Goal: Task Accomplishment & Management: Use online tool/utility

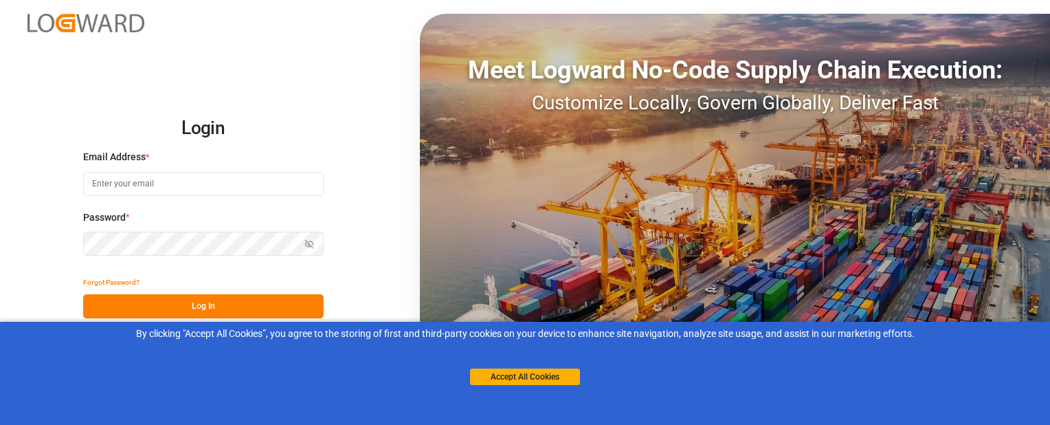
type input "sbondra@dart.net"
click at [161, 312] on button "Log In" at bounding box center [203, 306] width 241 height 24
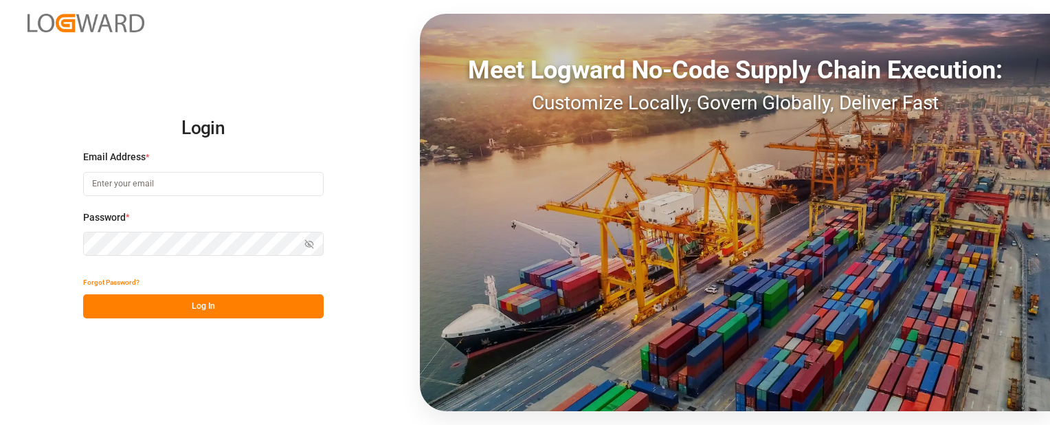
type input "sbondra@dart.net"
click at [293, 304] on button "Log In" at bounding box center [203, 306] width 241 height 24
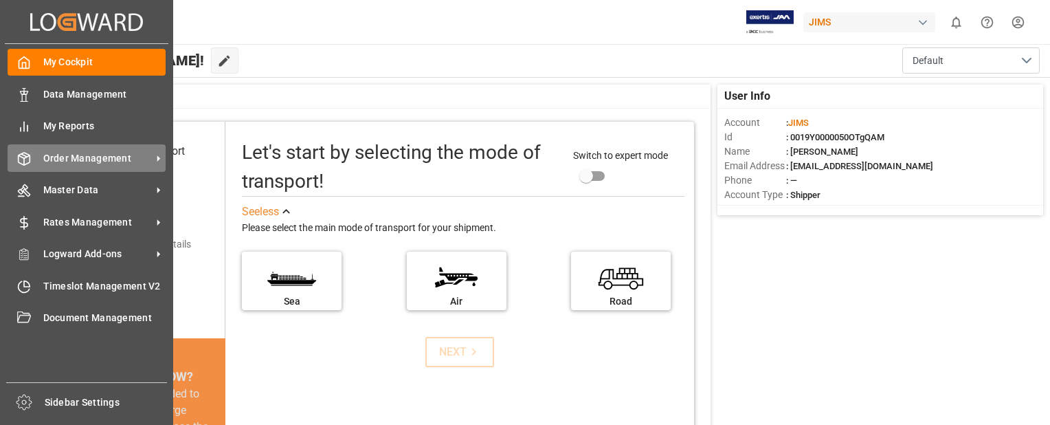
click at [59, 159] on span "Order Management" at bounding box center [97, 158] width 109 height 14
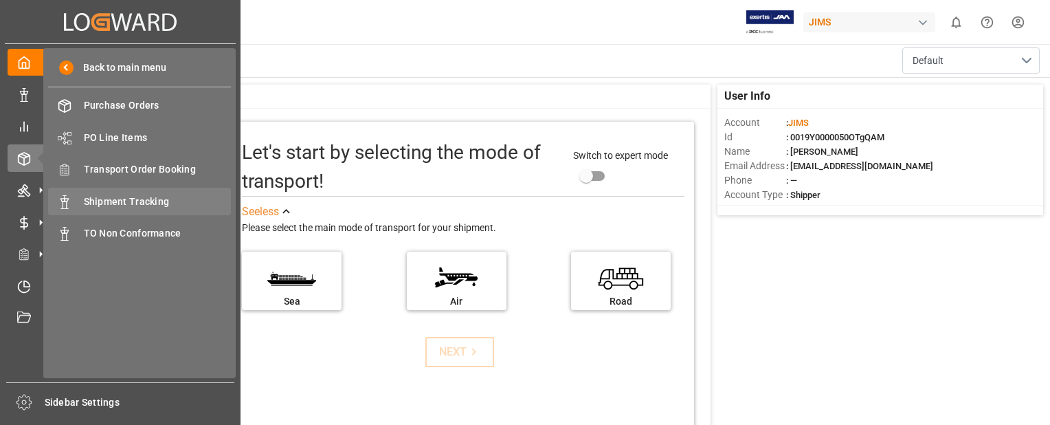
click at [141, 204] on span "Shipment Tracking" at bounding box center [158, 201] width 148 height 14
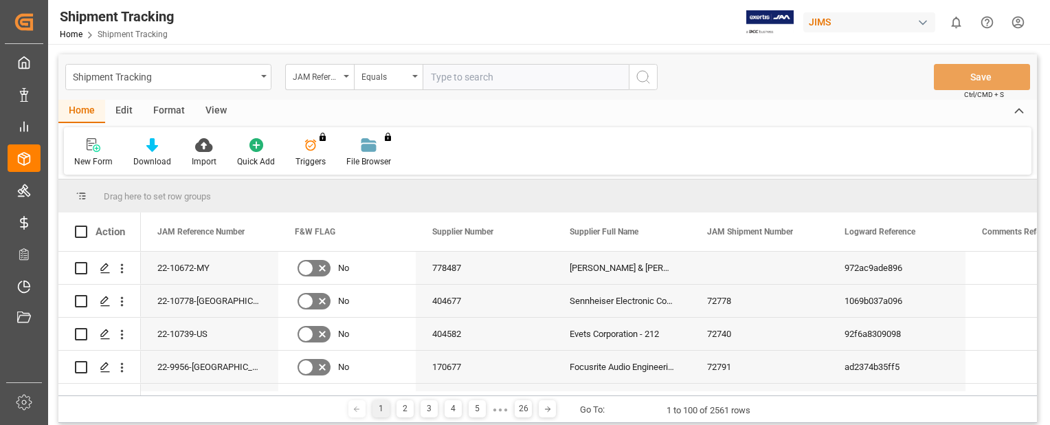
drag, startPoint x: 459, startPoint y: 78, endPoint x: 445, endPoint y: 76, distance: 13.8
click at [445, 76] on input "text" at bounding box center [526, 77] width 206 height 26
paste input "22-9446-MY"
type input "22-9446-MY"
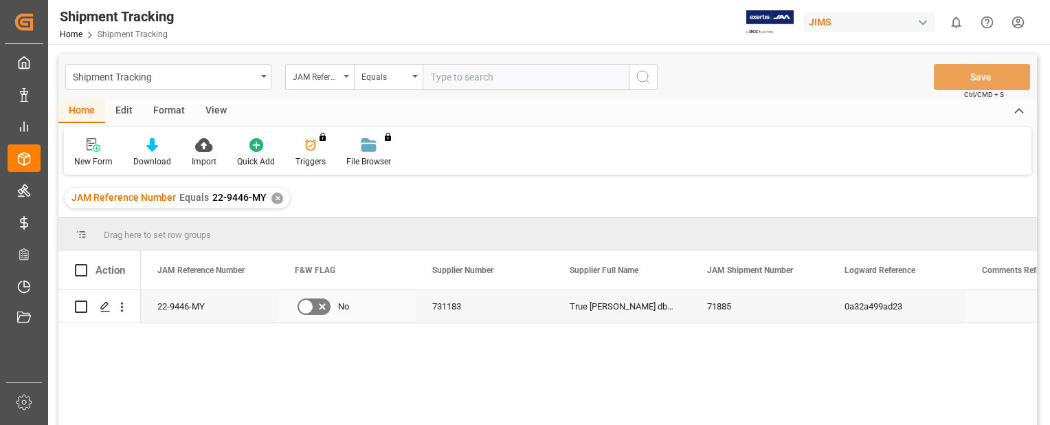
click at [183, 309] on div "22-9446-MY" at bounding box center [209, 306] width 137 height 32
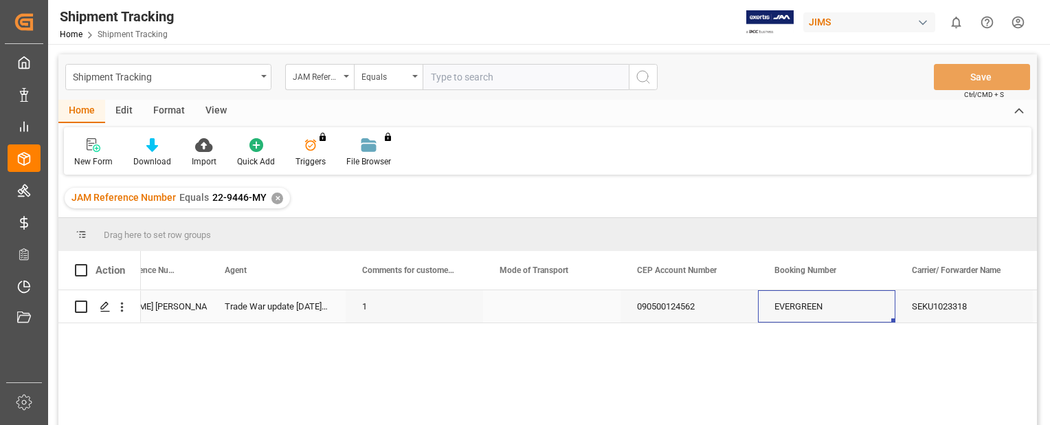
scroll to position [0, 1582]
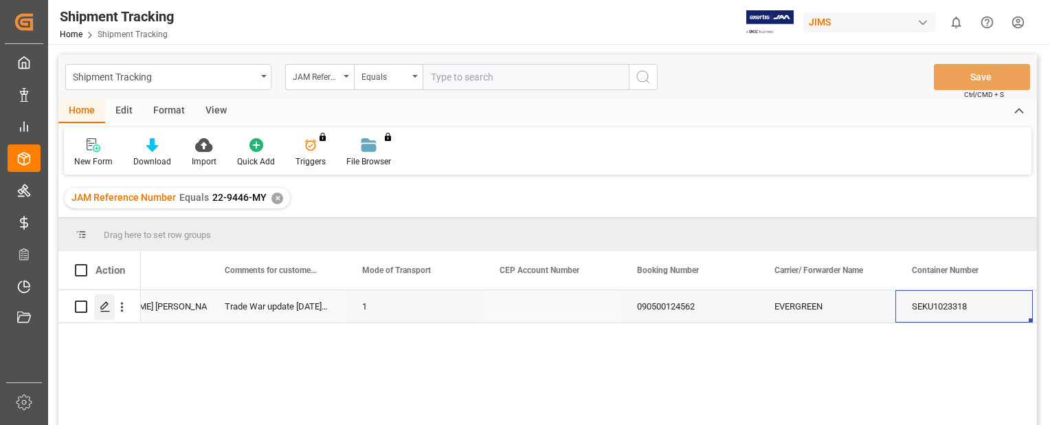
click at [106, 305] on polygon "Press SPACE to select this row." at bounding box center [104, 305] width 7 height 7
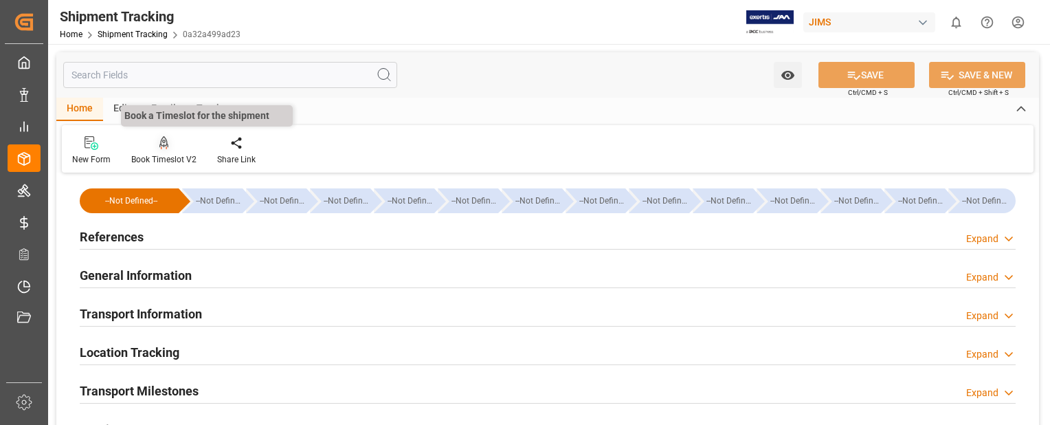
click at [161, 145] on icon at bounding box center [164, 143] width 10 height 14
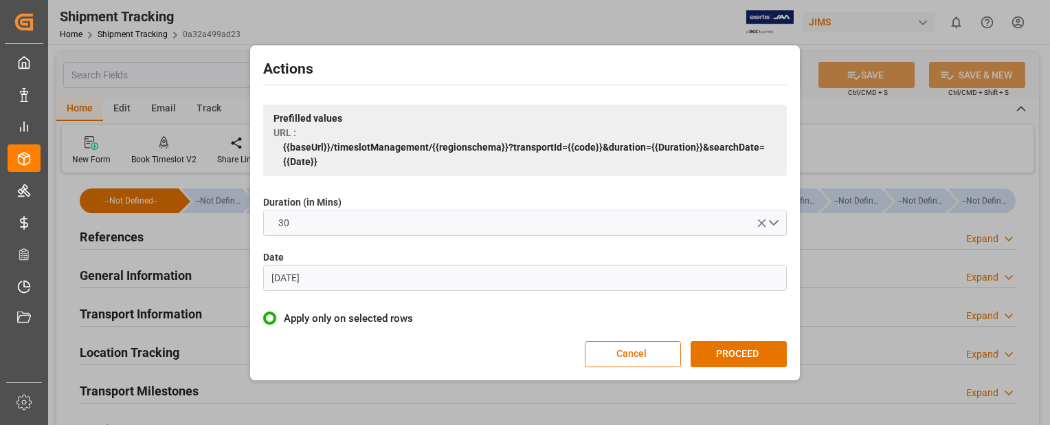
click at [377, 281] on input "[DATE]" at bounding box center [525, 278] width 524 height 26
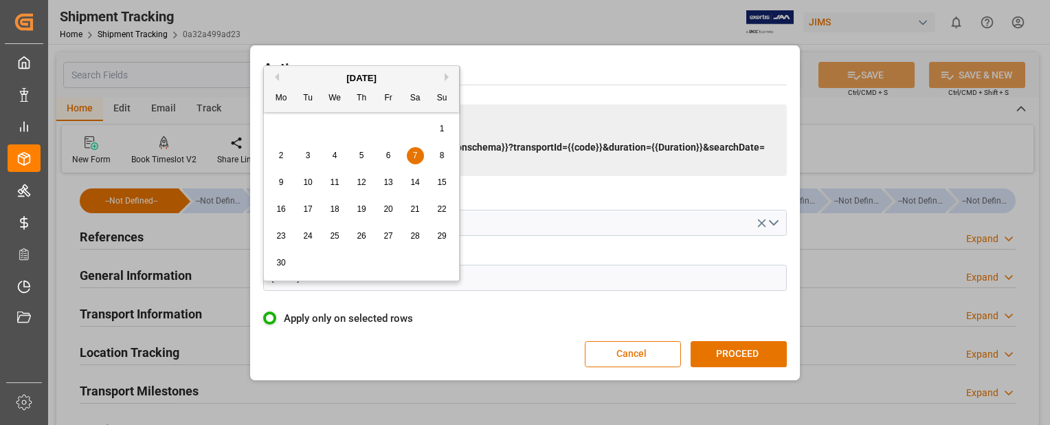
click at [448, 76] on button "Next Month" at bounding box center [449, 77] width 8 height 8
click at [447, 76] on button "Next Month" at bounding box center [449, 77] width 8 height 8
click at [308, 132] on span "2" at bounding box center [308, 129] width 5 height 10
type input "[DATE]"
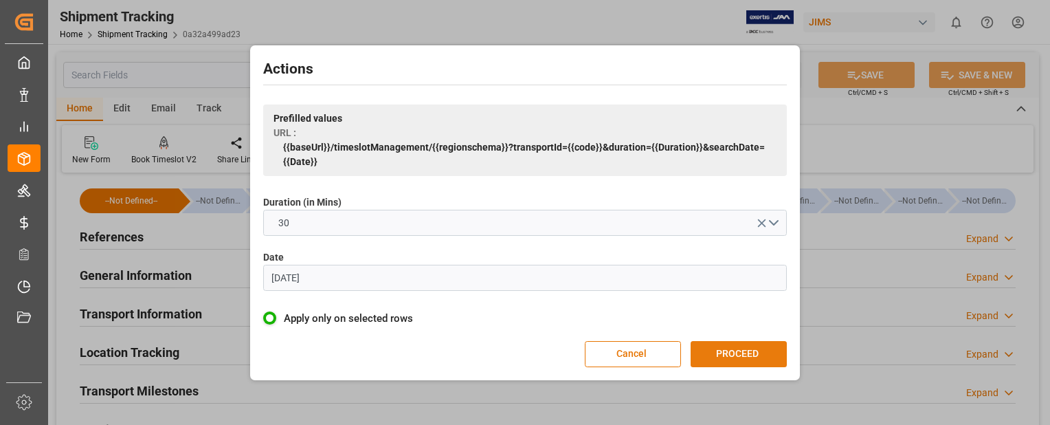
click at [750, 356] on button "PROCEED" at bounding box center [739, 354] width 96 height 26
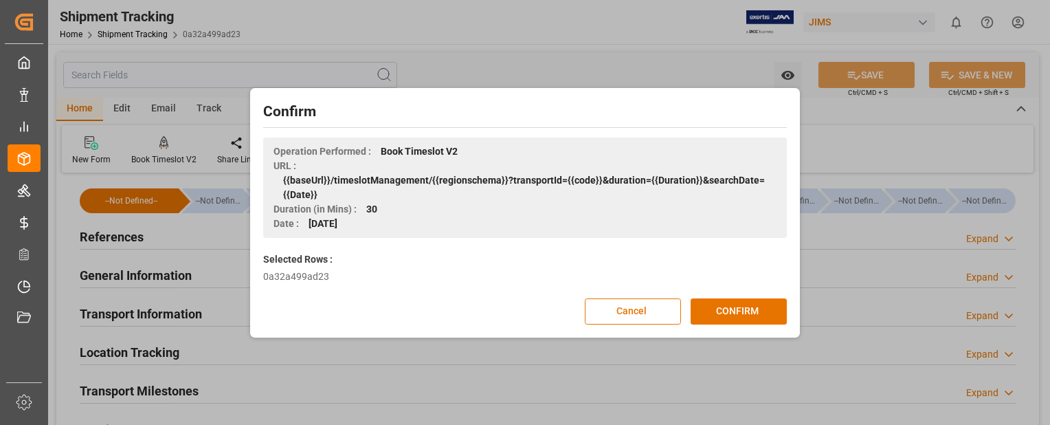
click at [736, 325] on div "Confirm Operation Performed : Book Timeslot V2 URL : {{baseUrl}}/timeslotManage…" at bounding box center [525, 212] width 543 height 243
click at [737, 315] on button "CONFIRM" at bounding box center [739, 311] width 96 height 26
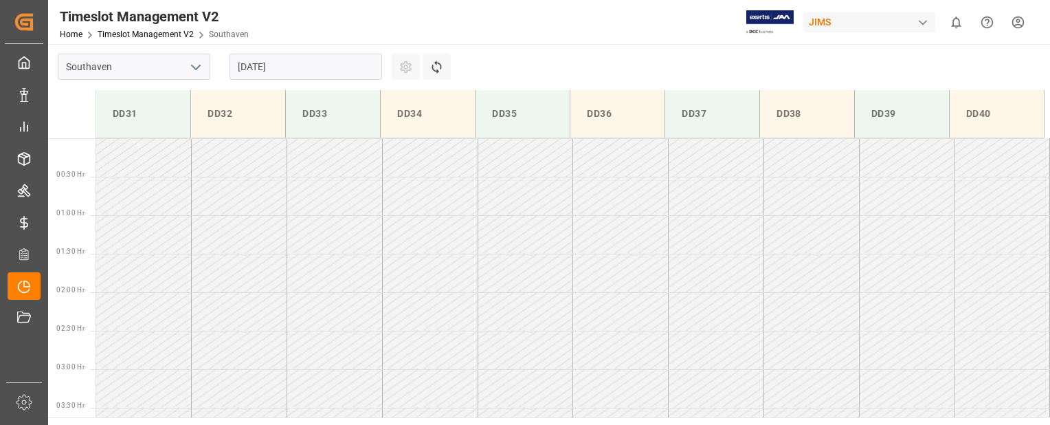
scroll to position [684, 0]
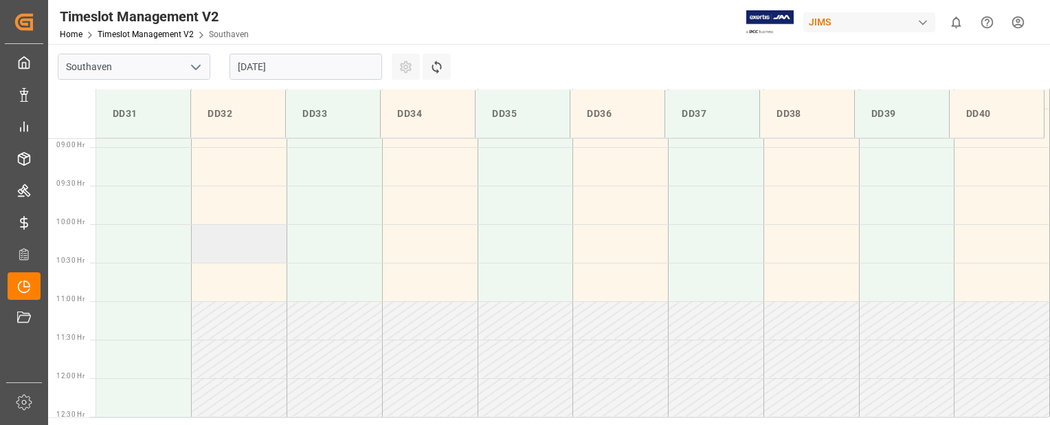
click at [239, 249] on td at bounding box center [240, 243] width 96 height 38
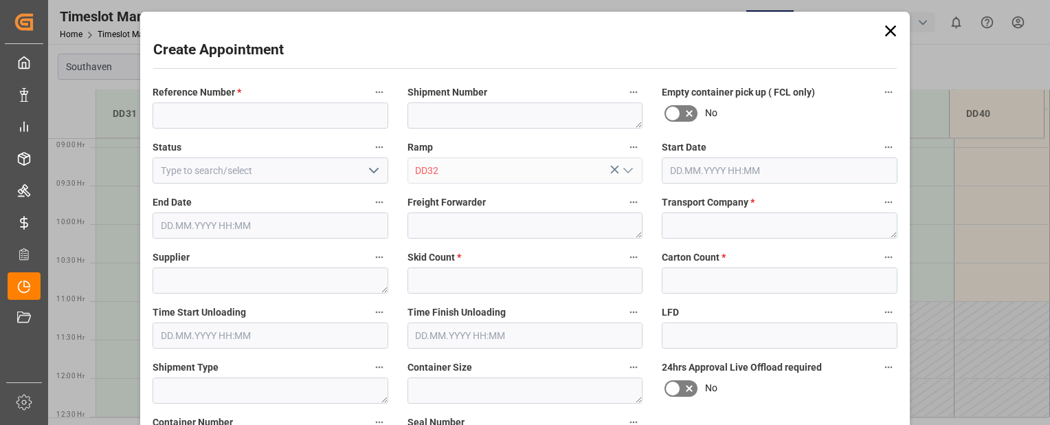
type input "[DATE] 10:00"
type input "02.09.2025 10:30"
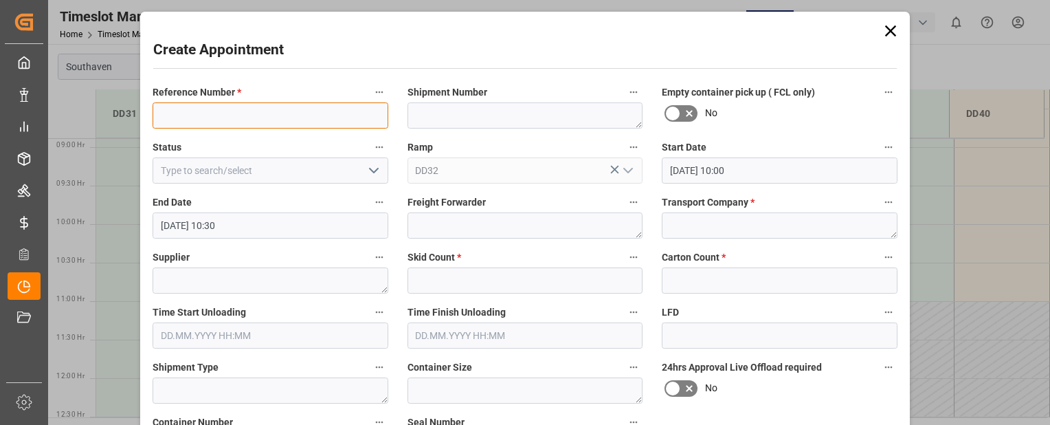
paste input "22-9446-MY"
type input "22-9446-MY"
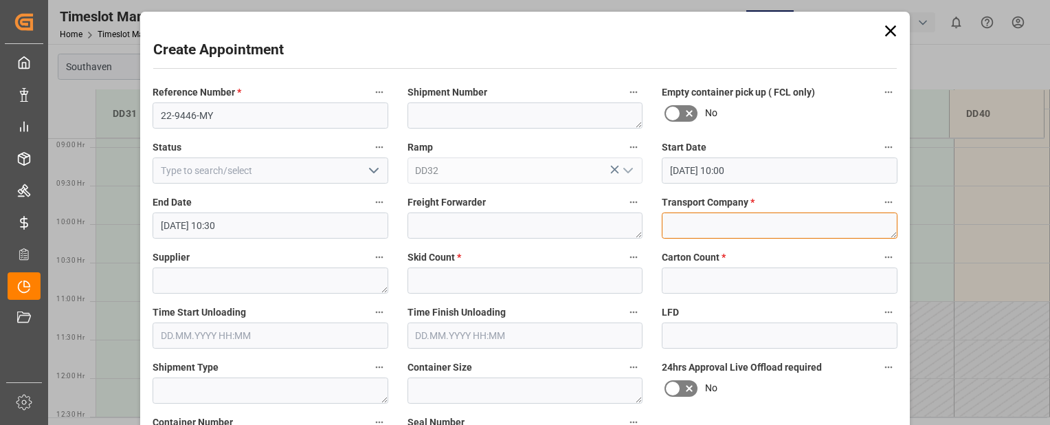
click at [720, 223] on textarea at bounding box center [780, 225] width 236 height 26
type textarea "mainstream"
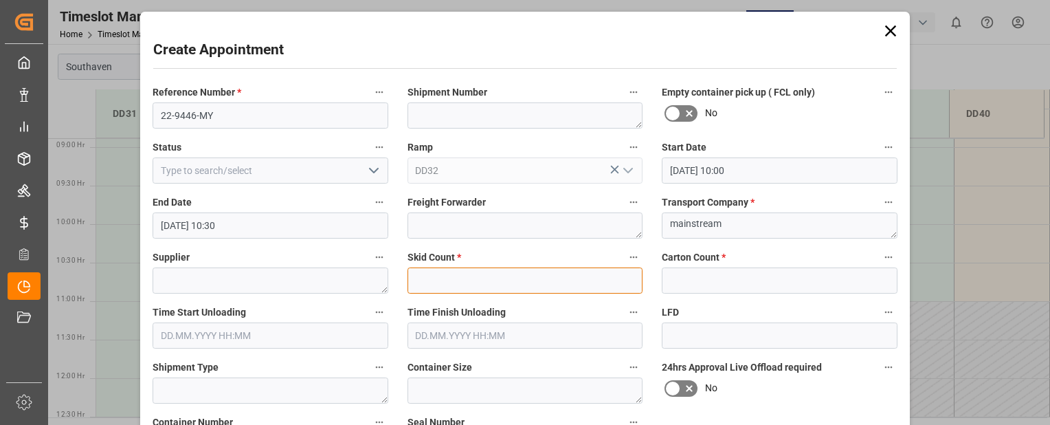
click at [572, 278] on input "text" at bounding box center [525, 280] width 236 height 26
type input "0"
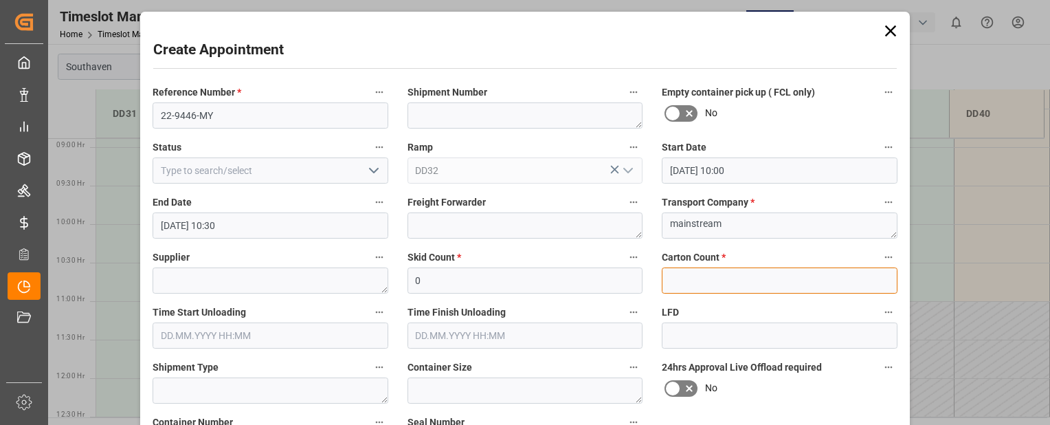
click at [709, 290] on input "text" at bounding box center [780, 280] width 236 height 26
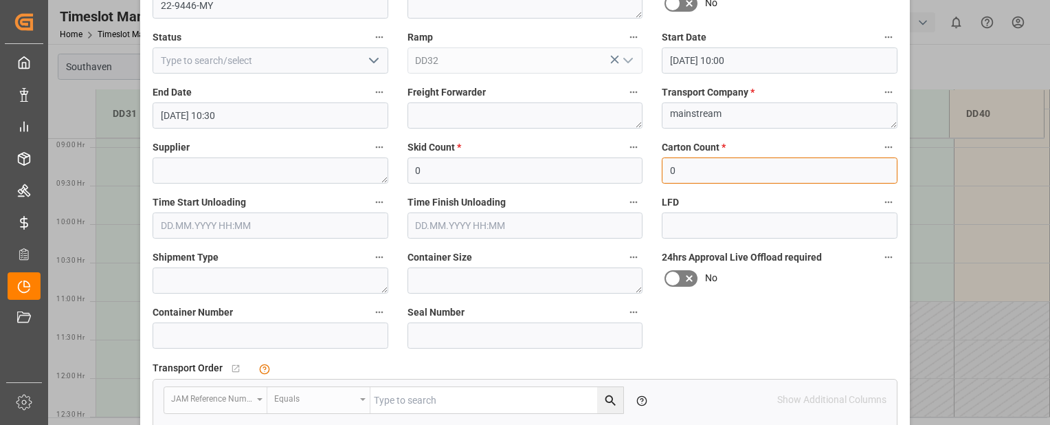
scroll to position [126, 0]
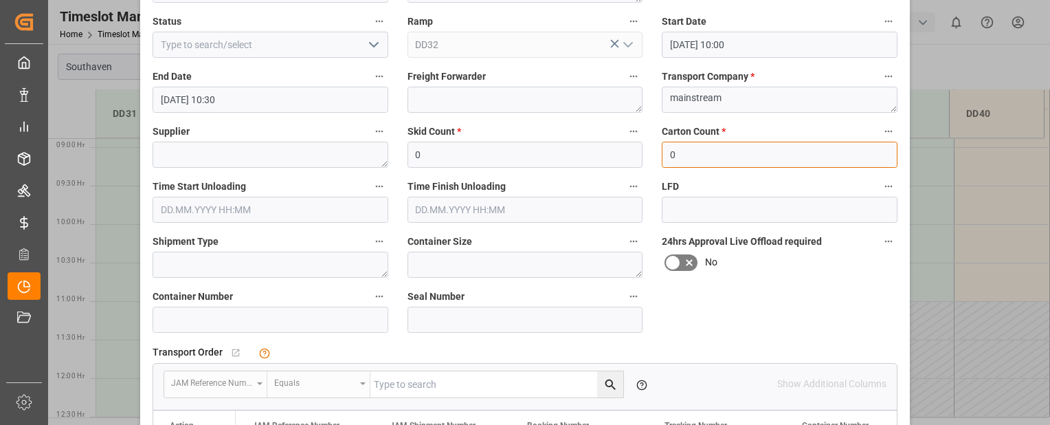
type input "0"
click at [333, 315] on input at bounding box center [271, 319] width 236 height 26
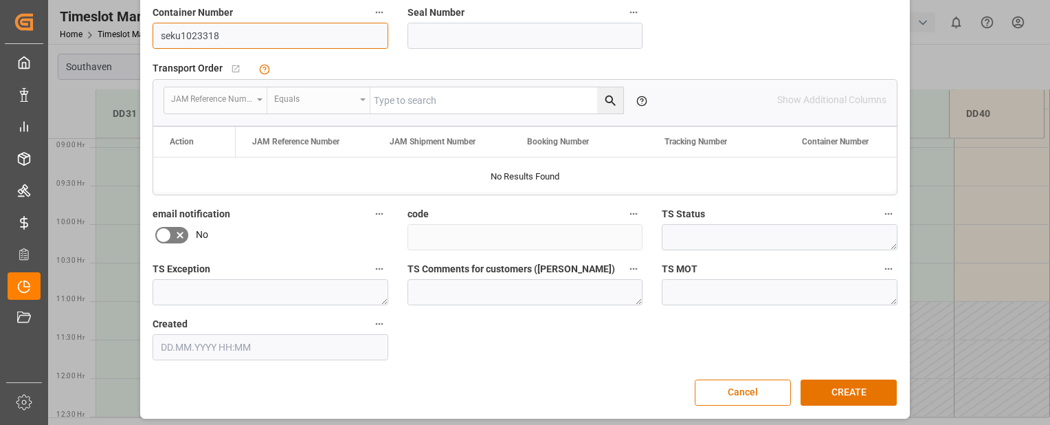
scroll to position [414, 0]
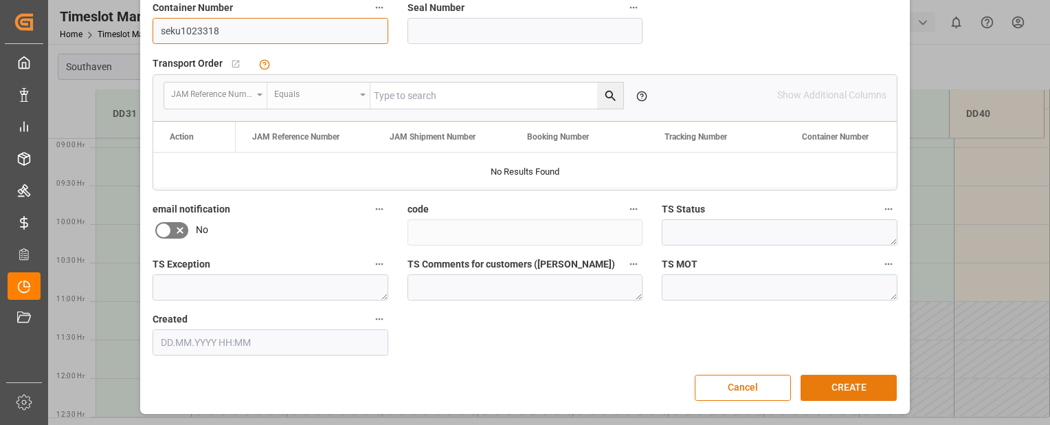
type input "seku1023318"
click at [860, 386] on button "CREATE" at bounding box center [849, 388] width 96 height 26
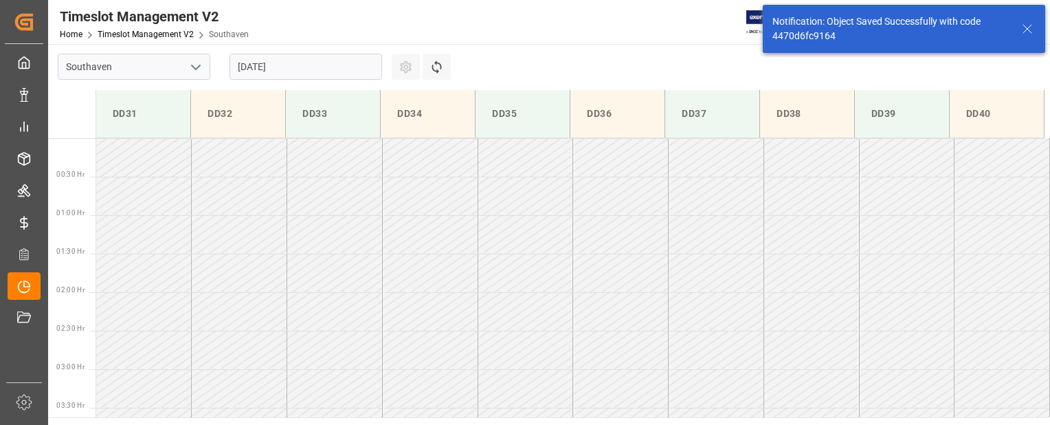
scroll to position [684, 0]
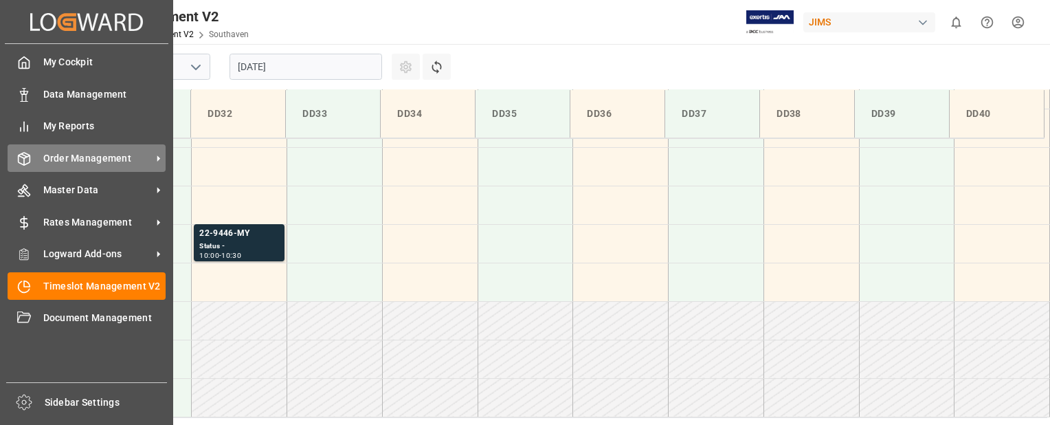
click at [28, 157] on icon at bounding box center [24, 159] width 14 height 14
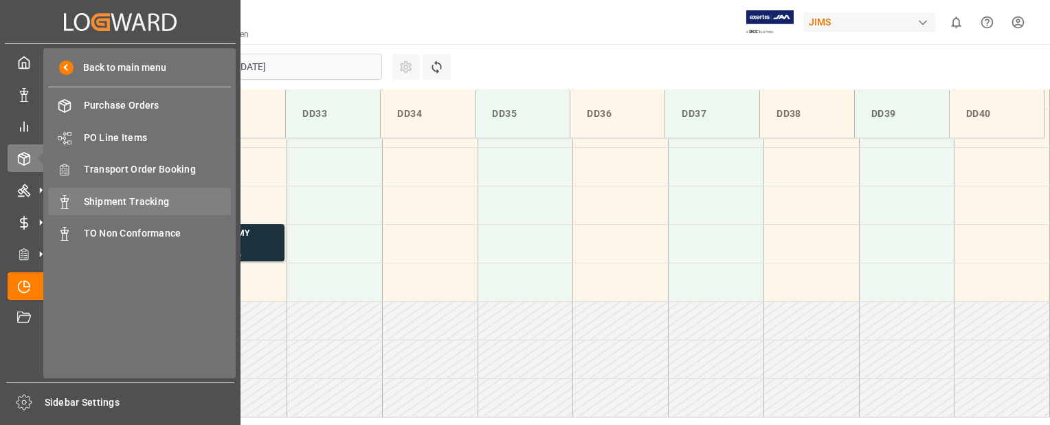
click at [113, 197] on span "Shipment Tracking" at bounding box center [158, 201] width 148 height 14
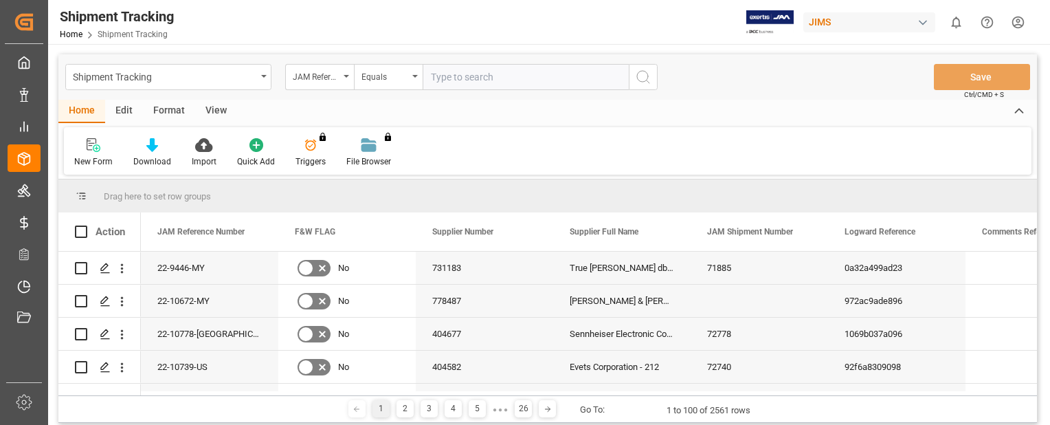
click at [492, 82] on input "text" at bounding box center [526, 77] width 206 height 26
paste input "22-9328-CN"
type input "22-9328-CN"
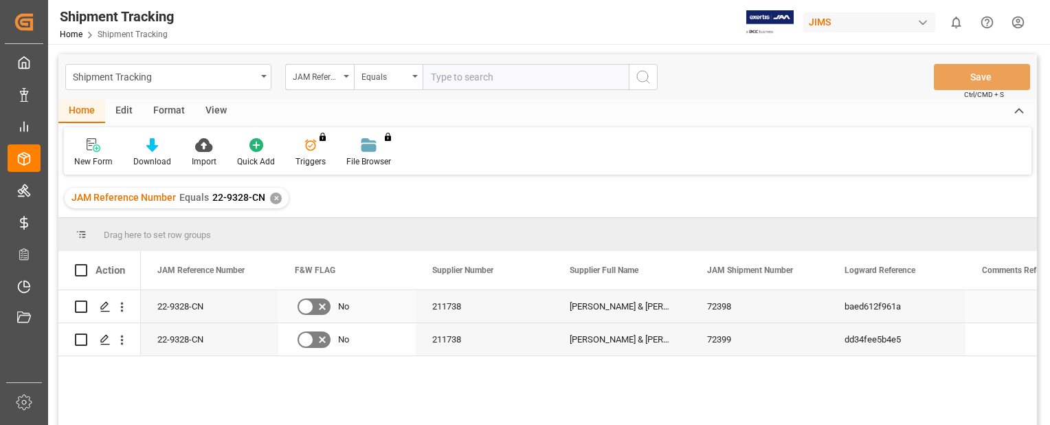
click at [171, 304] on div "22-9328-CN" at bounding box center [209, 306] width 137 height 32
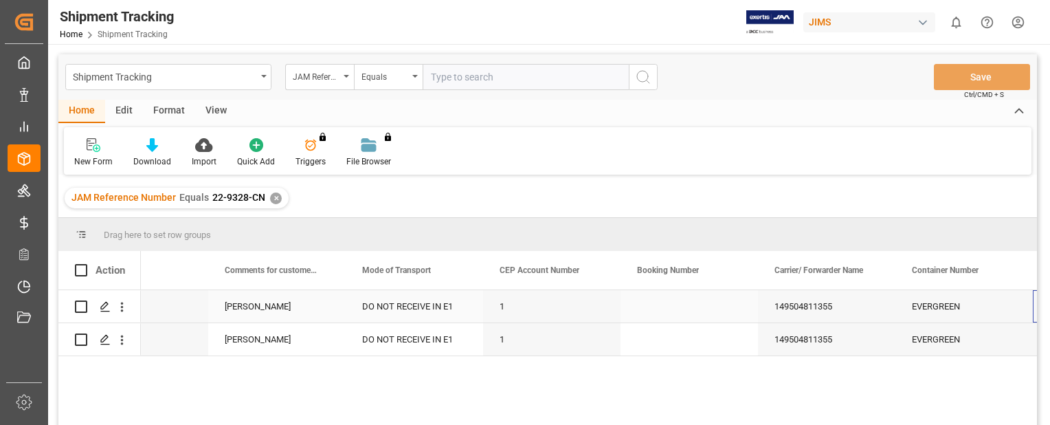
scroll to position [0, 1582]
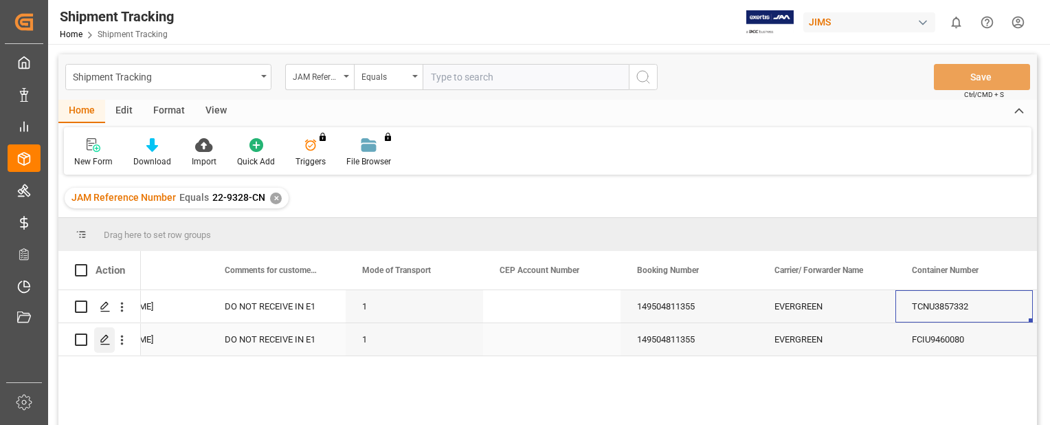
click at [105, 339] on icon "Press SPACE to select this row." at bounding box center [105, 339] width 11 height 11
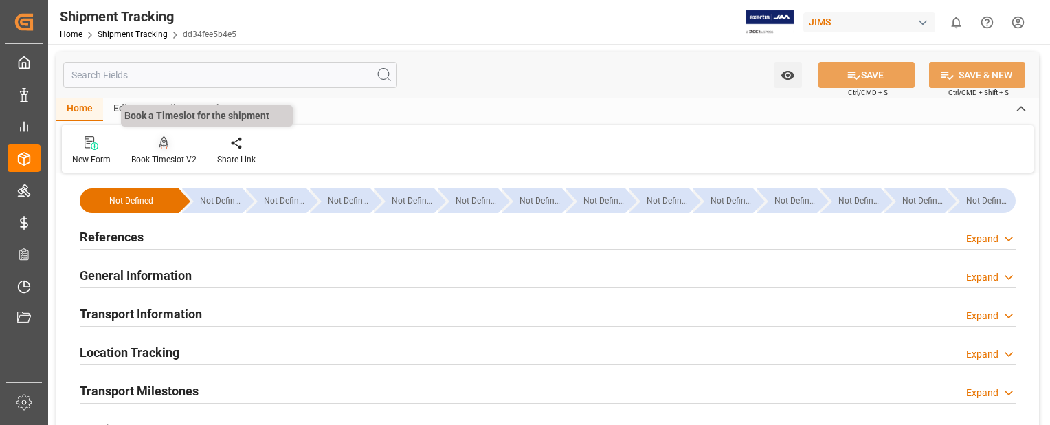
click at [162, 144] on icon at bounding box center [164, 143] width 10 height 14
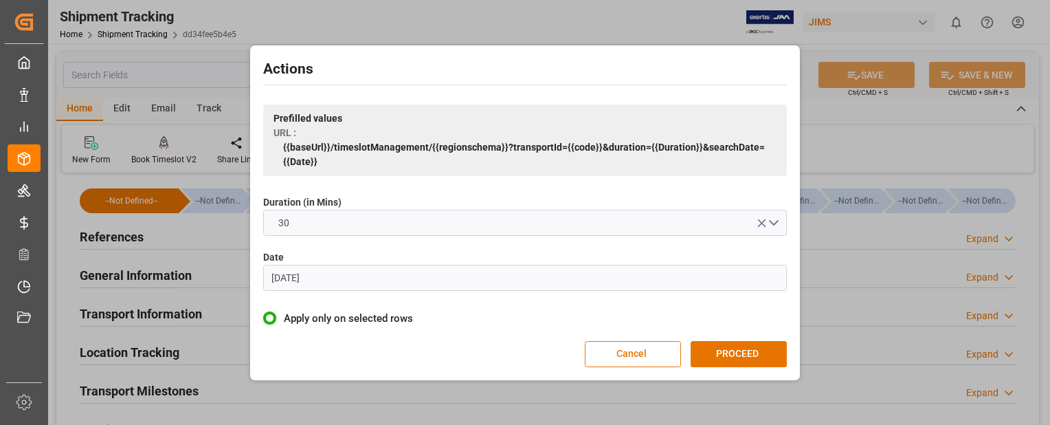
click at [336, 280] on input "[DATE]" at bounding box center [525, 278] width 524 height 26
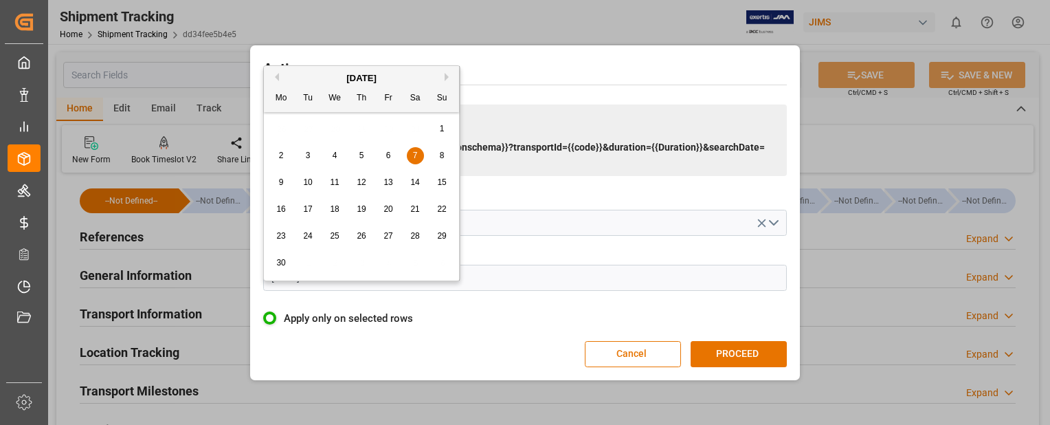
click at [449, 78] on button "Next Month" at bounding box center [449, 77] width 8 height 8
click at [447, 79] on button "Next Month" at bounding box center [449, 77] width 8 height 8
click at [307, 133] on span "2" at bounding box center [308, 129] width 5 height 10
type input "[DATE]"
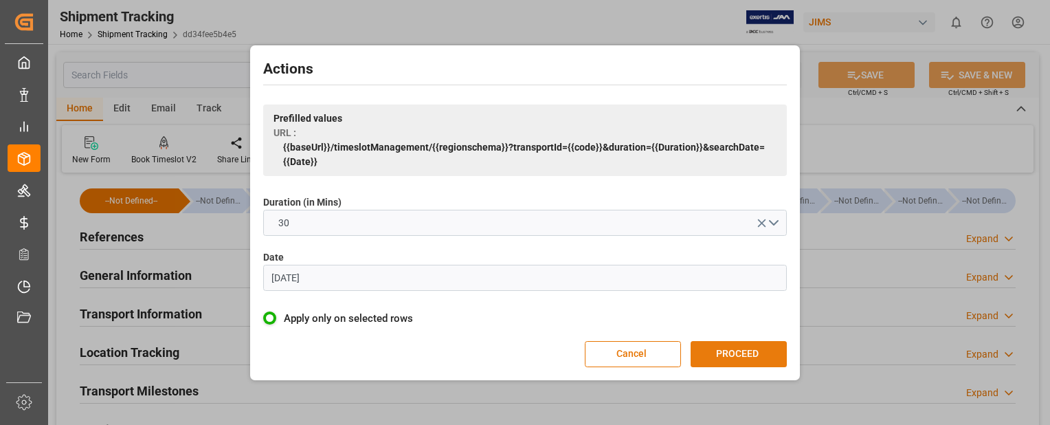
click at [750, 361] on button "PROCEED" at bounding box center [739, 354] width 96 height 26
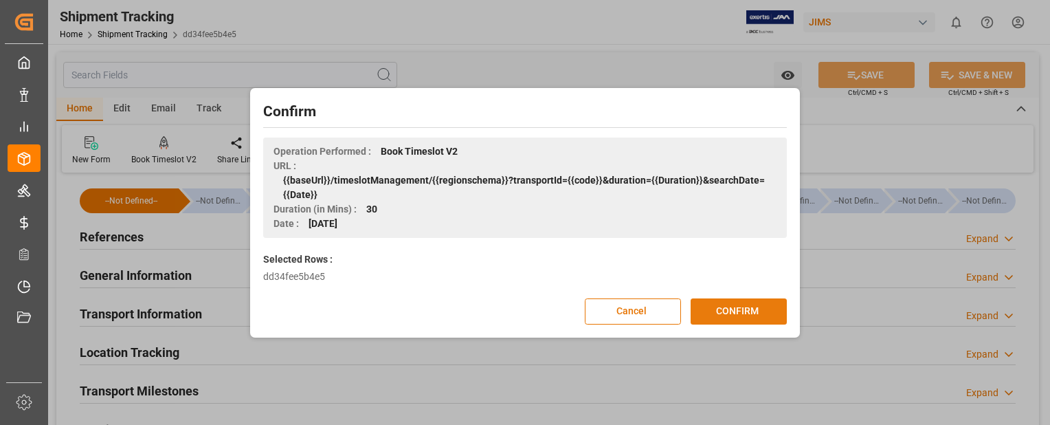
click at [743, 308] on button "CONFIRM" at bounding box center [739, 311] width 96 height 26
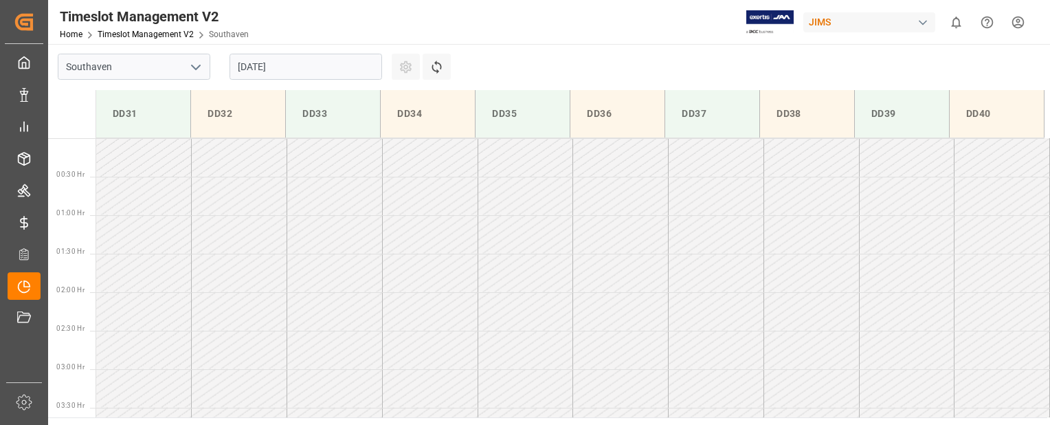
scroll to position [684, 0]
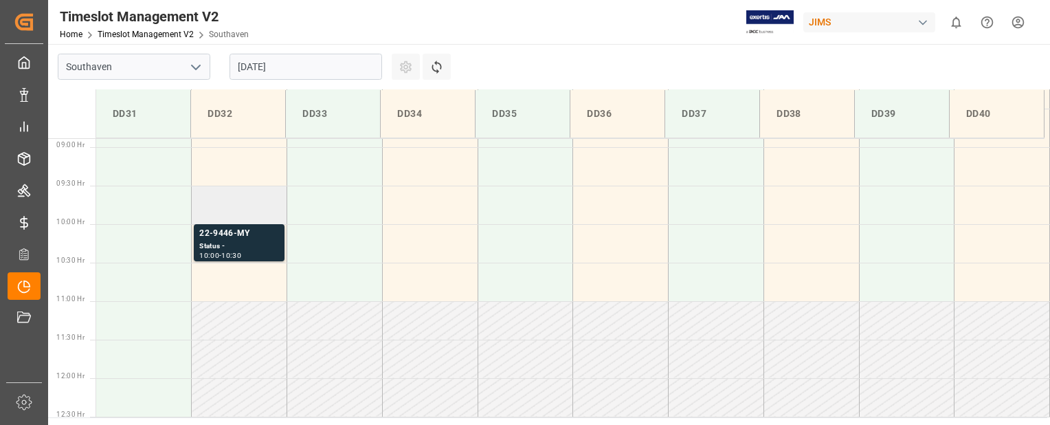
click at [236, 200] on td at bounding box center [240, 205] width 96 height 38
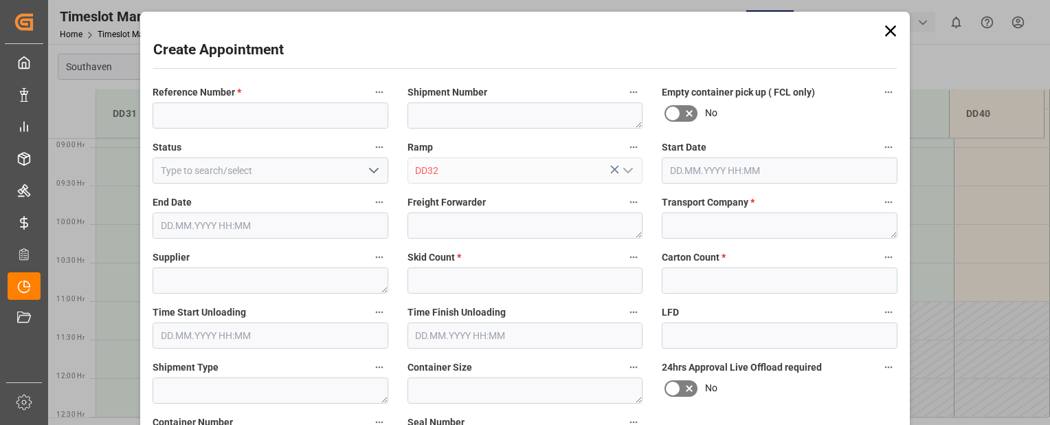
type input "[DATE] 09:30"
type input "02.09.2025 10:00"
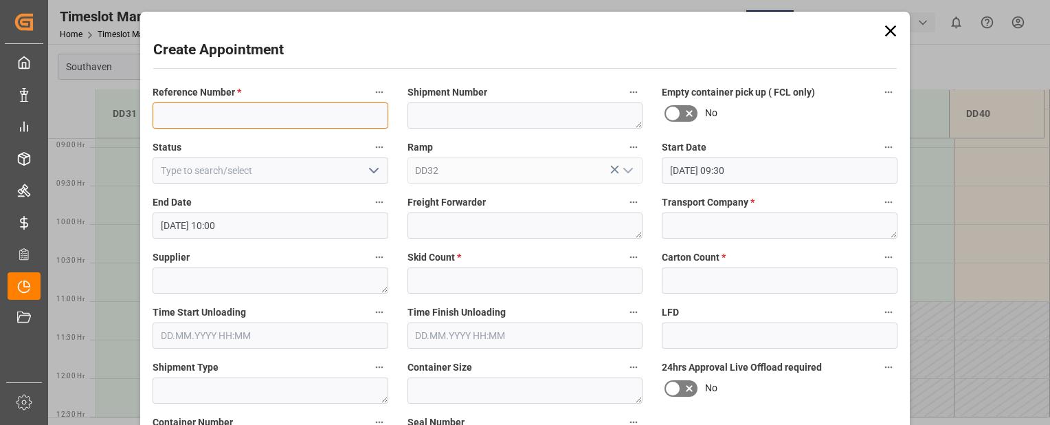
click at [213, 118] on input at bounding box center [271, 115] width 236 height 26
paste input "22-9328-CN"
type input "22-9328-CN"
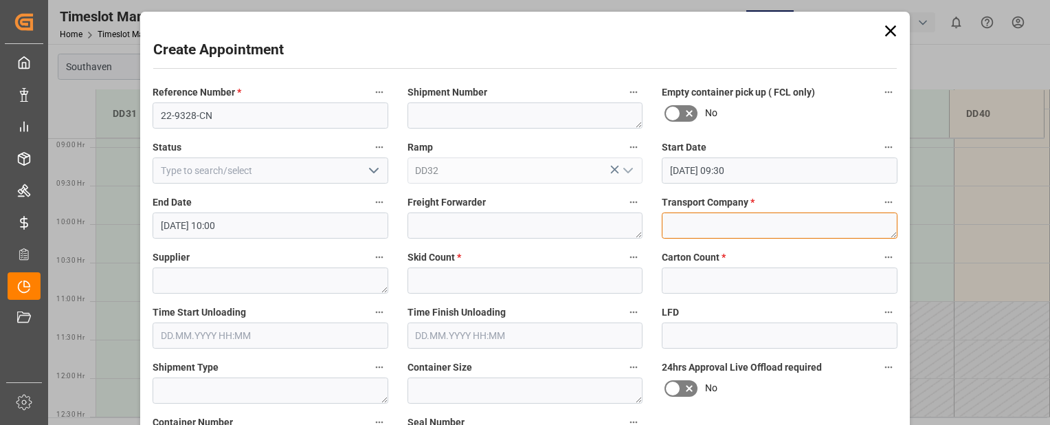
click at [674, 215] on textarea at bounding box center [780, 225] width 236 height 26
type textarea "Mainstream"
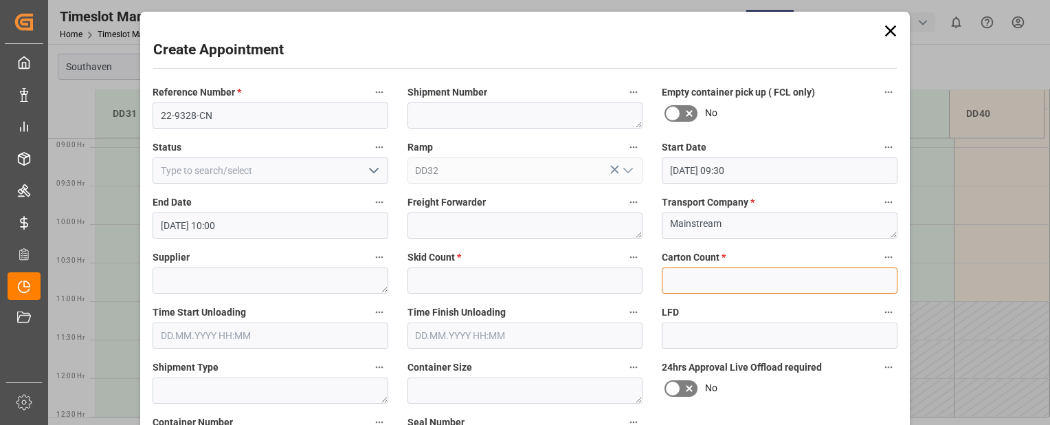
click at [718, 282] on input "text" at bounding box center [780, 280] width 236 height 26
type input "0"
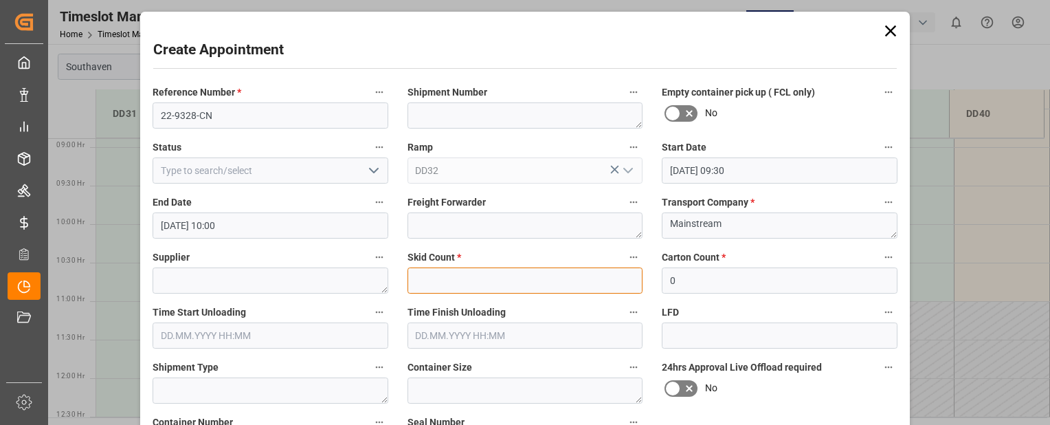
click at [495, 282] on input "text" at bounding box center [525, 280] width 236 height 26
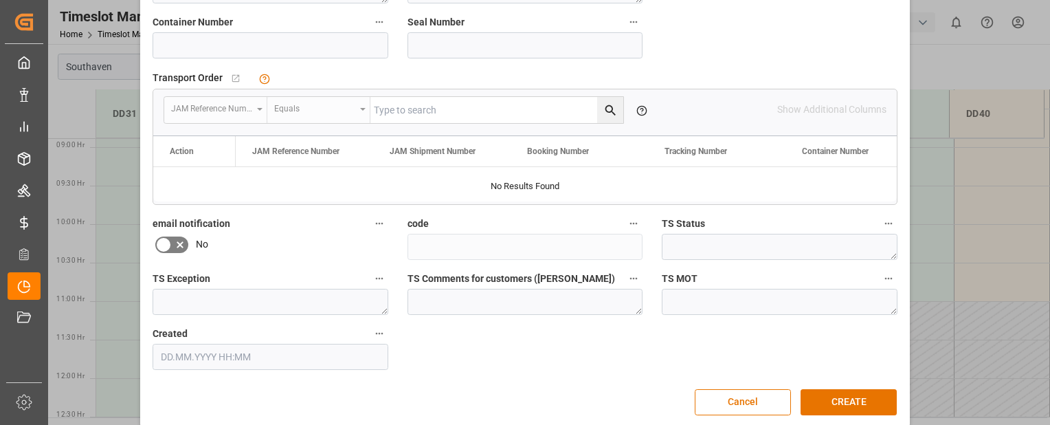
scroll to position [402, 0]
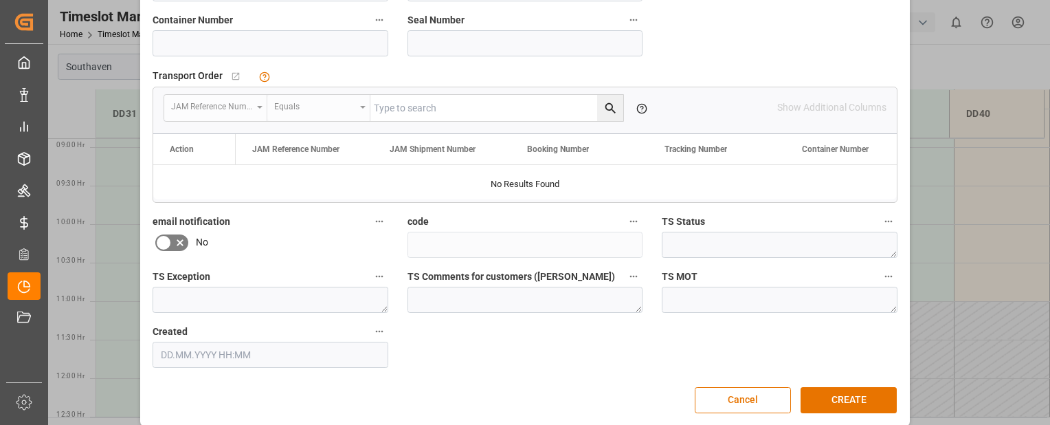
type input "0"
click at [241, 45] on input at bounding box center [271, 43] width 236 height 26
type input "fciu9460080"
click at [843, 402] on button "CREATE" at bounding box center [849, 400] width 96 height 26
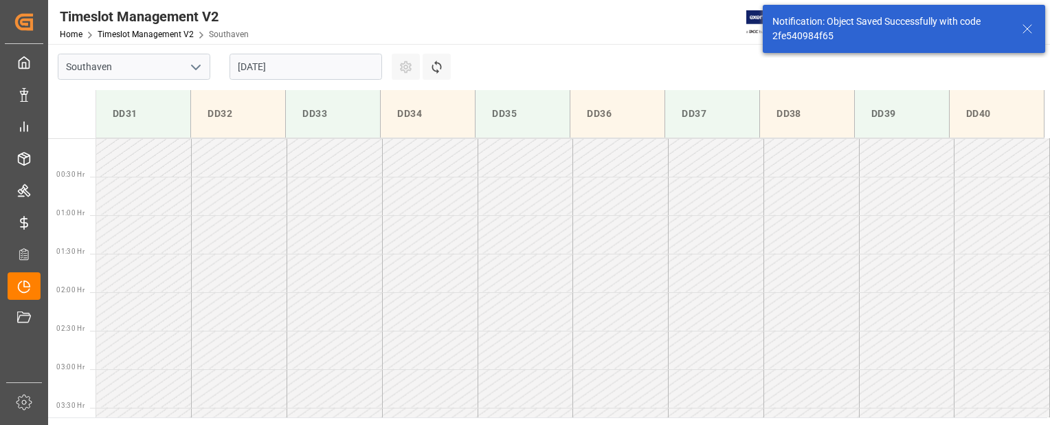
scroll to position [607, 0]
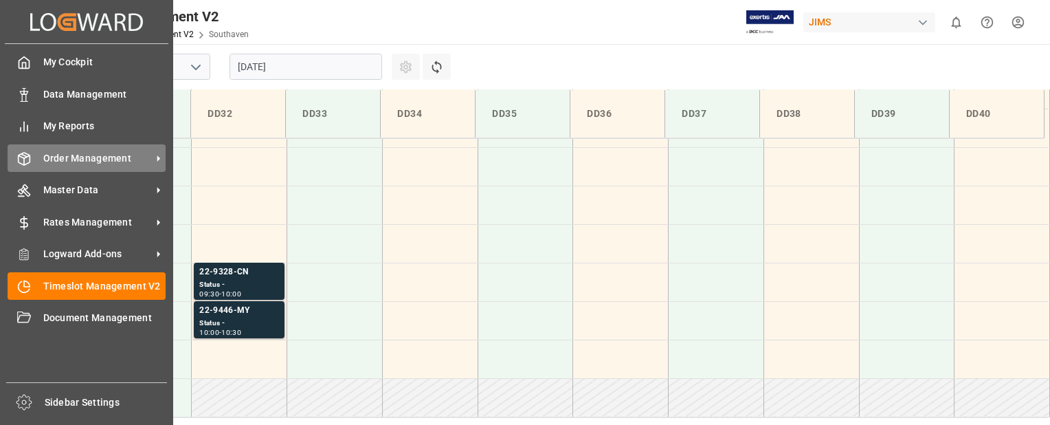
click at [36, 156] on div "Order Management Order Management" at bounding box center [87, 157] width 158 height 27
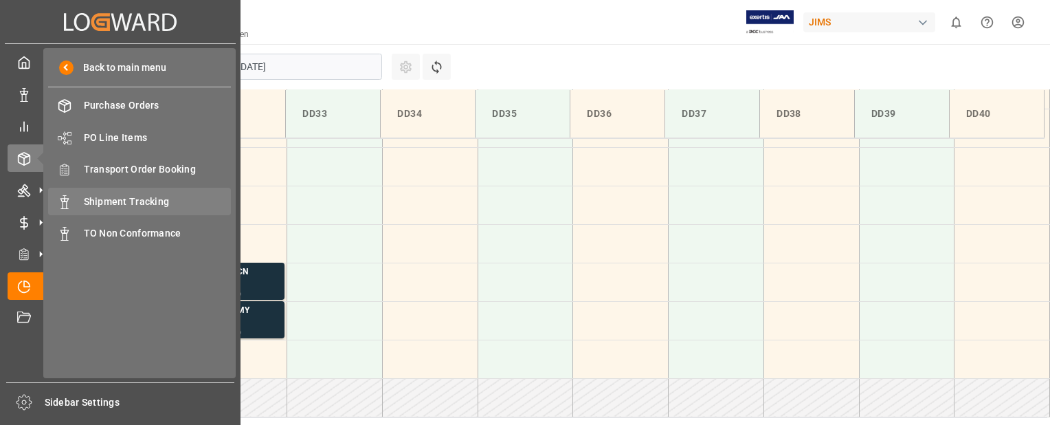
click at [99, 199] on span "Shipment Tracking" at bounding box center [158, 201] width 148 height 14
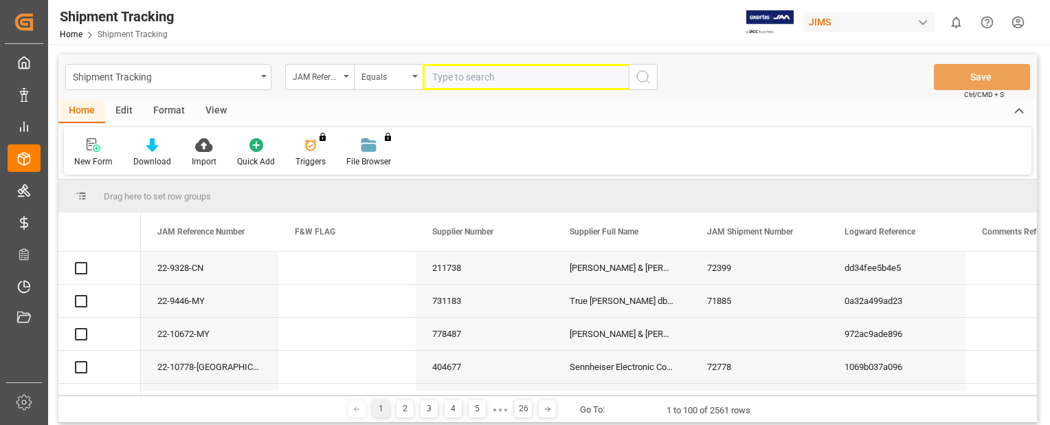
click at [458, 83] on input "text" at bounding box center [526, 77] width 206 height 26
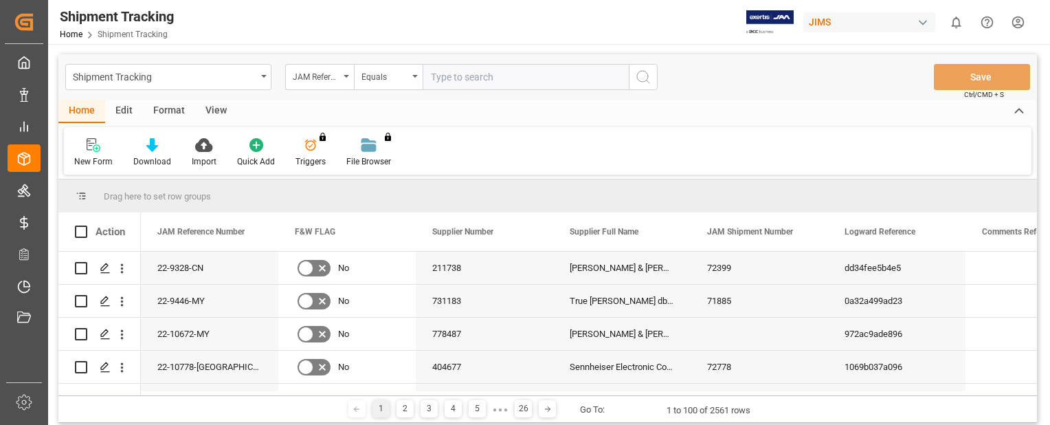
paste input "22-9328-CN"
type input "22-9328-CN"
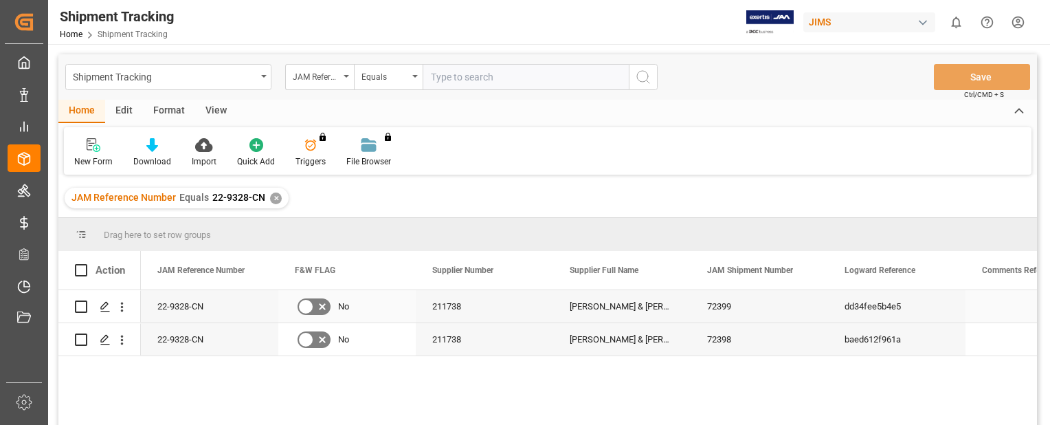
click at [189, 301] on div "22-9328-CN" at bounding box center [209, 306] width 137 height 32
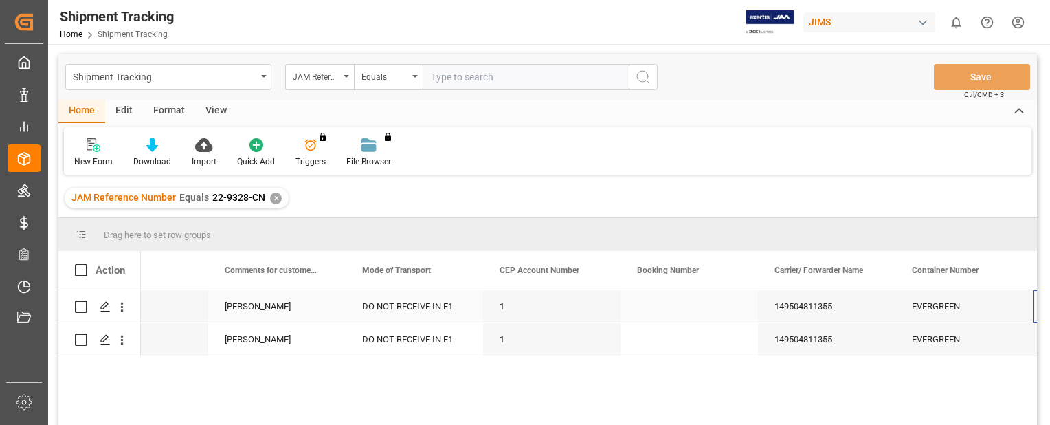
scroll to position [0, 1582]
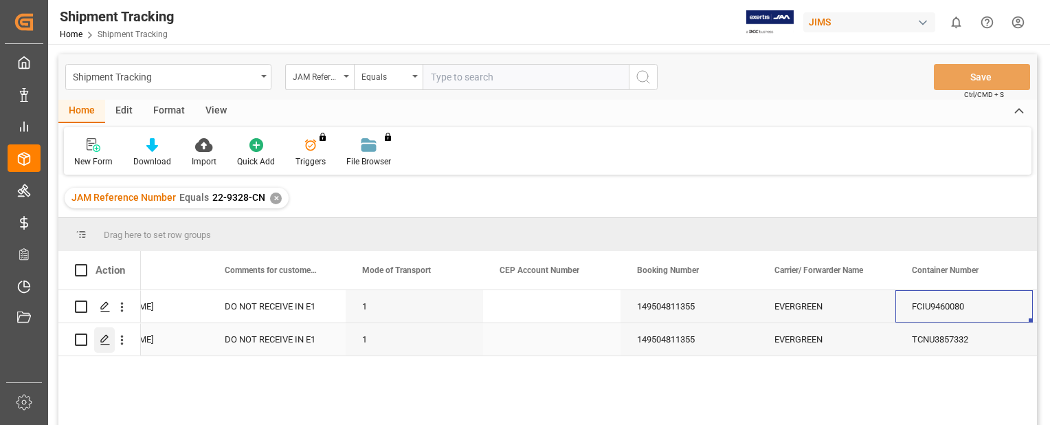
click at [104, 339] on icon "Press SPACE to select this row." at bounding box center [105, 339] width 11 height 11
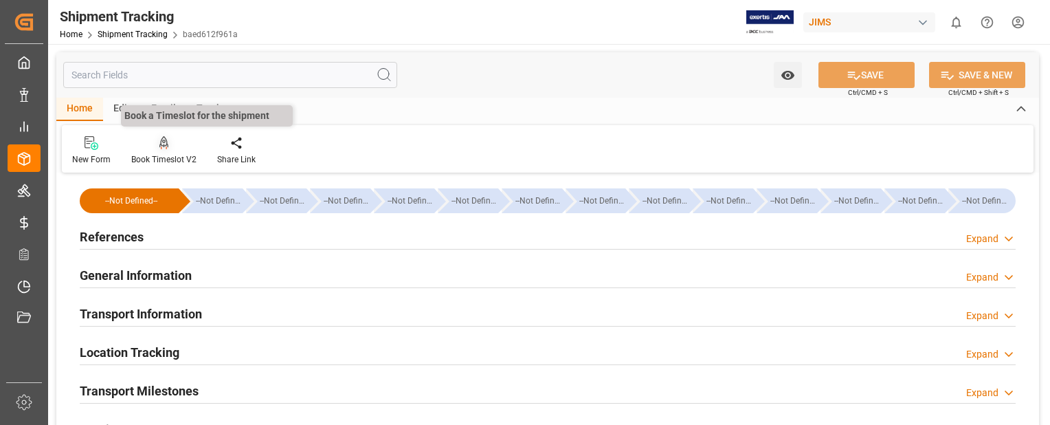
click at [166, 144] on icon at bounding box center [164, 143] width 10 height 14
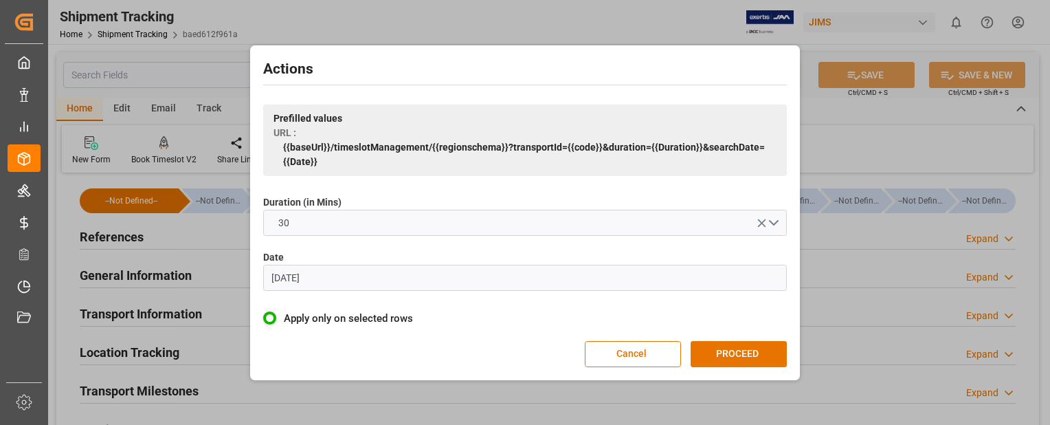
click at [338, 284] on input "[DATE]" at bounding box center [525, 278] width 524 height 26
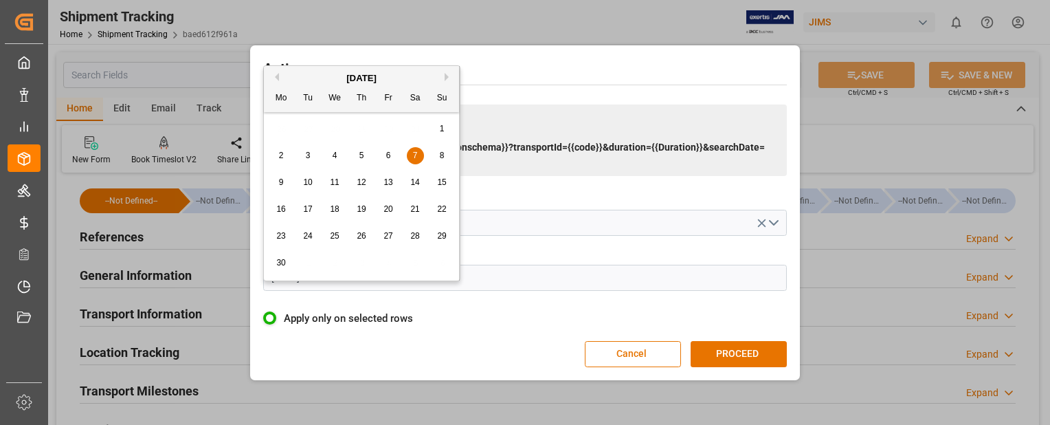
click at [447, 80] on div "[DATE]" at bounding box center [361, 78] width 195 height 14
click at [447, 76] on button "Next Month" at bounding box center [449, 77] width 8 height 8
click at [448, 76] on button "Next Month" at bounding box center [449, 77] width 8 height 8
click at [311, 129] on div "2" at bounding box center [308, 129] width 17 height 16
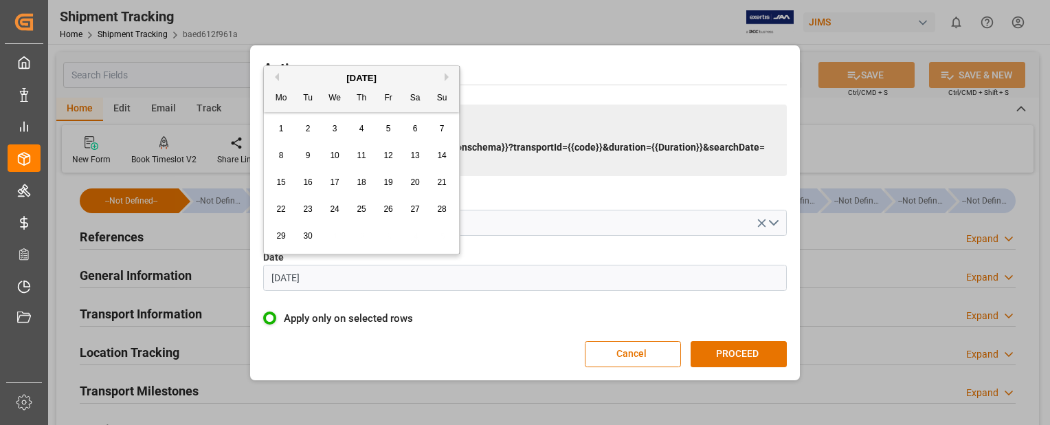
type input "02.09.2025"
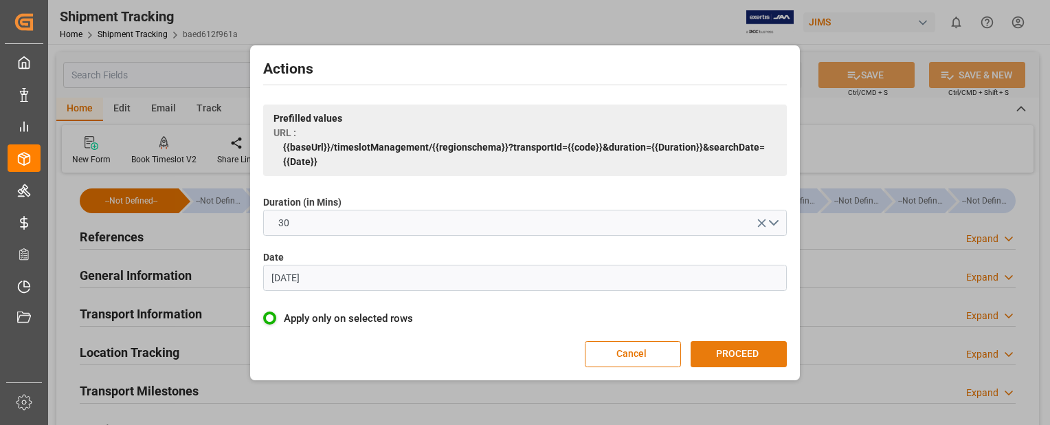
click at [770, 353] on button "PROCEED" at bounding box center [739, 354] width 96 height 26
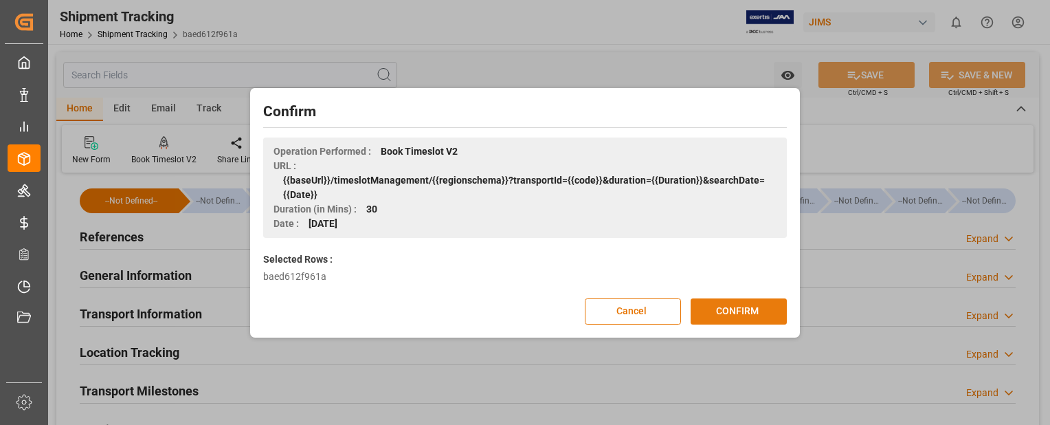
click at [752, 314] on button "CONFIRM" at bounding box center [739, 311] width 96 height 26
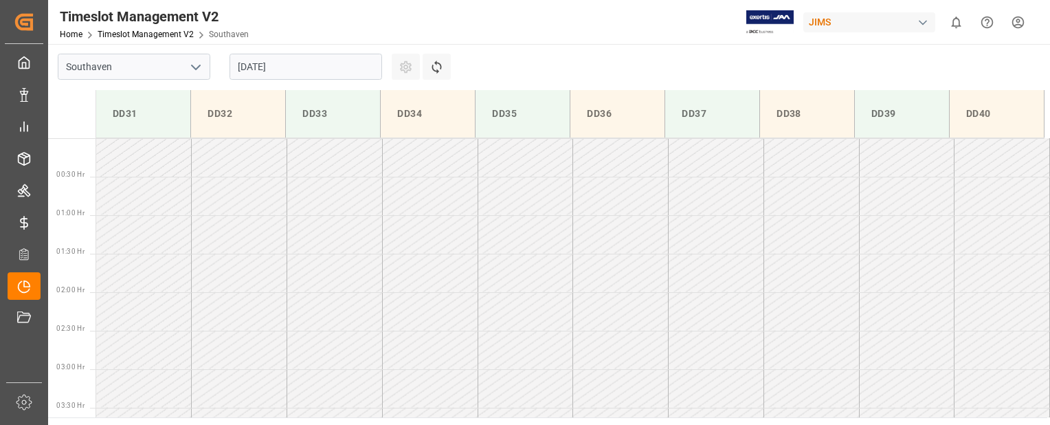
scroll to position [684, 0]
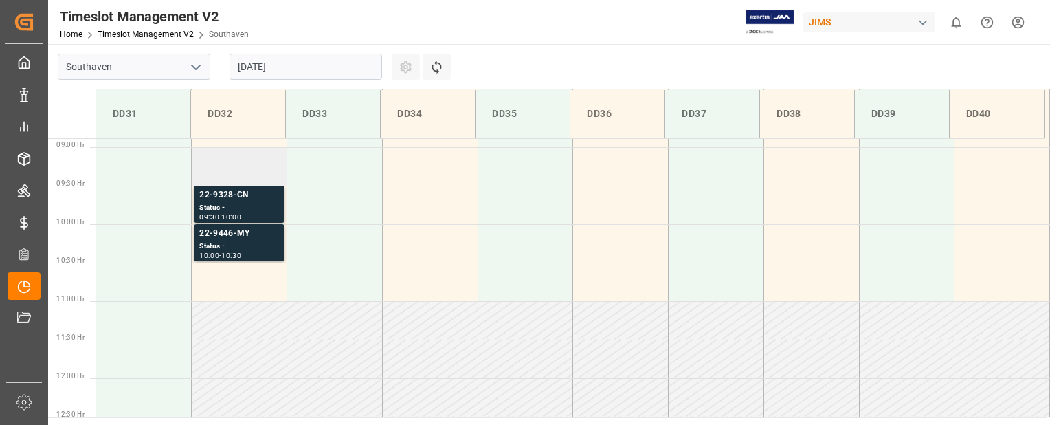
click at [219, 175] on td at bounding box center [240, 166] width 96 height 38
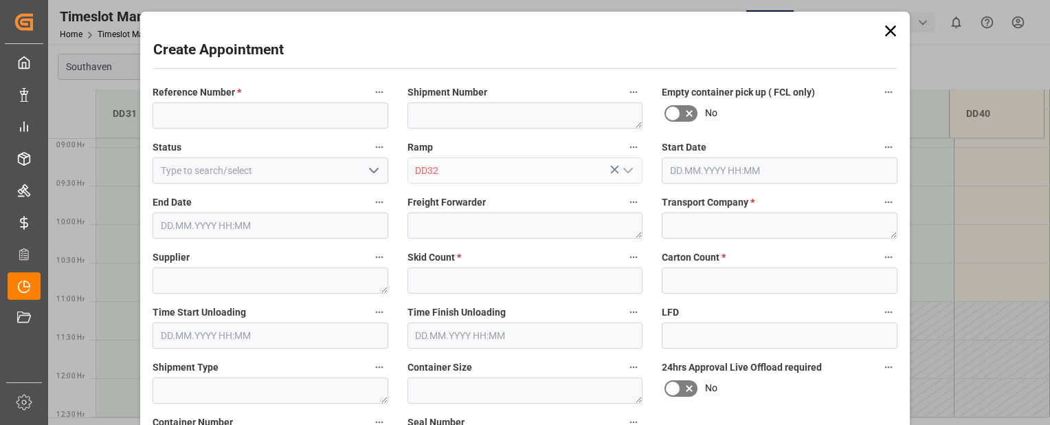
type input "[DATE] 09:00"
type input "[DATE] 09:30"
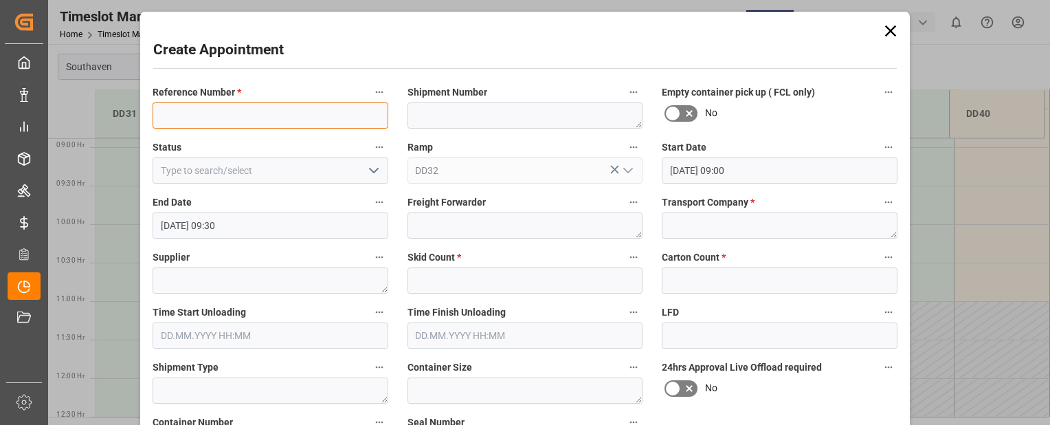
click at [203, 118] on input at bounding box center [271, 115] width 236 height 26
paste input "22-9328-CN"
type input "22-9328-CN"
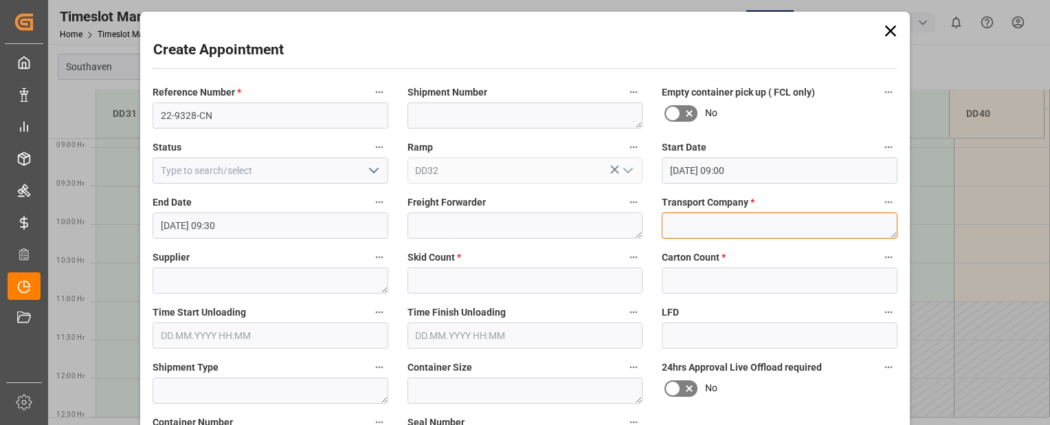
click at [689, 225] on textarea at bounding box center [780, 225] width 236 height 26
type textarea "Mainstream"
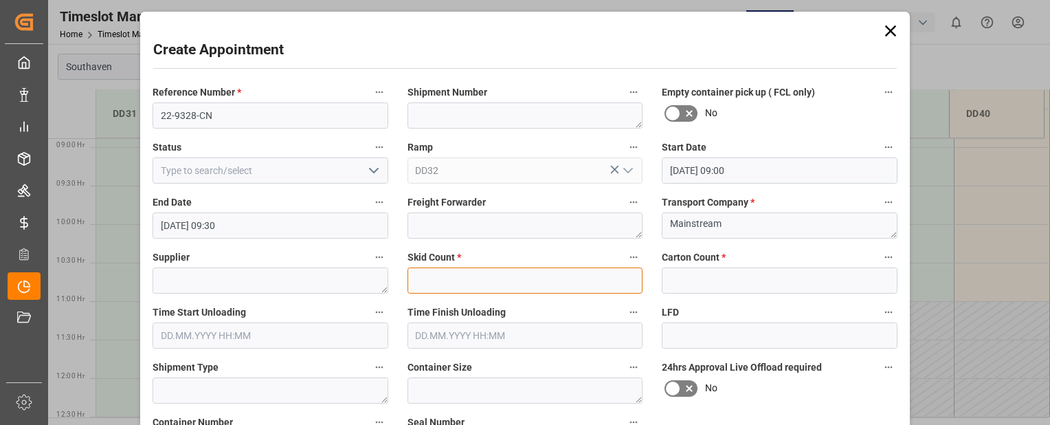
click at [569, 278] on input "text" at bounding box center [525, 280] width 236 height 26
type input "0"
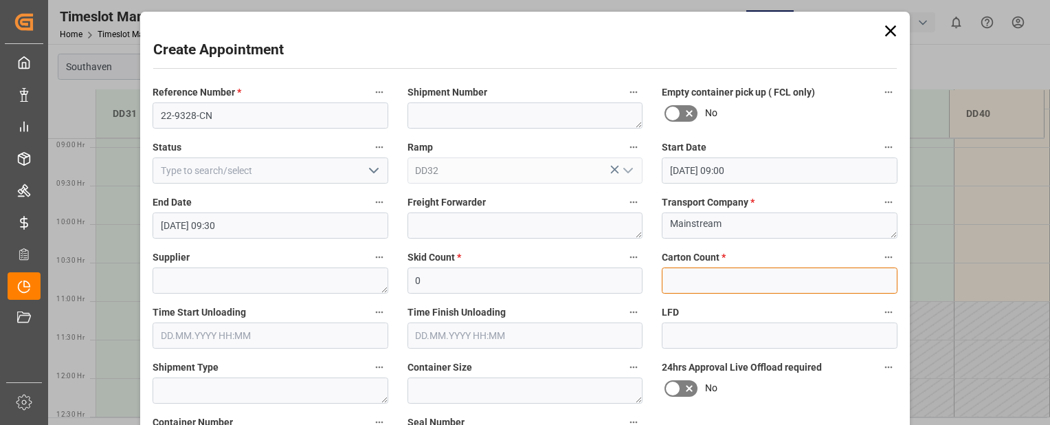
click at [682, 279] on input "text" at bounding box center [780, 280] width 236 height 26
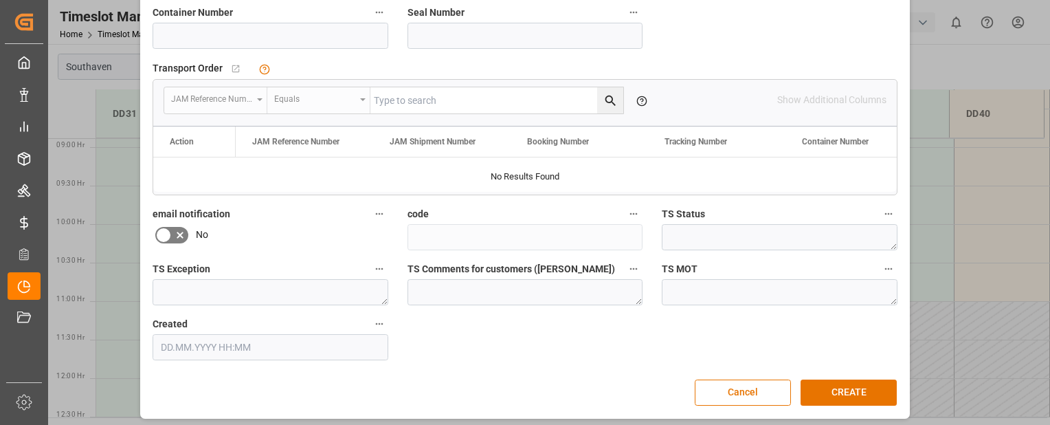
scroll to position [414, 0]
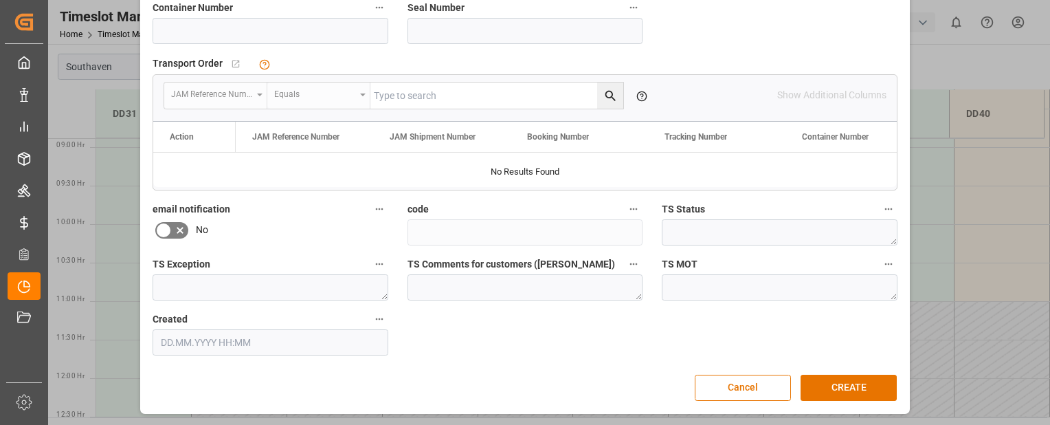
type input "0"
click at [297, 34] on input at bounding box center [271, 31] width 236 height 26
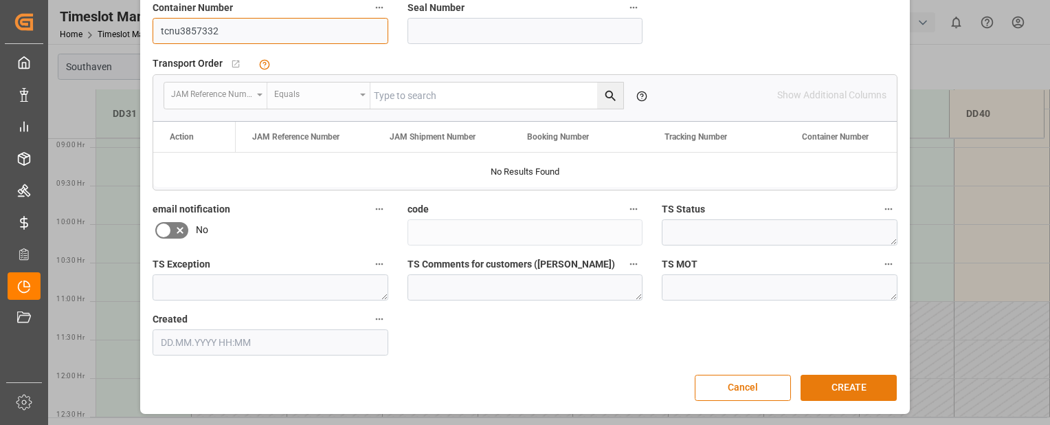
type input "tcnu3857332"
click at [840, 389] on button "CREATE" at bounding box center [849, 388] width 96 height 26
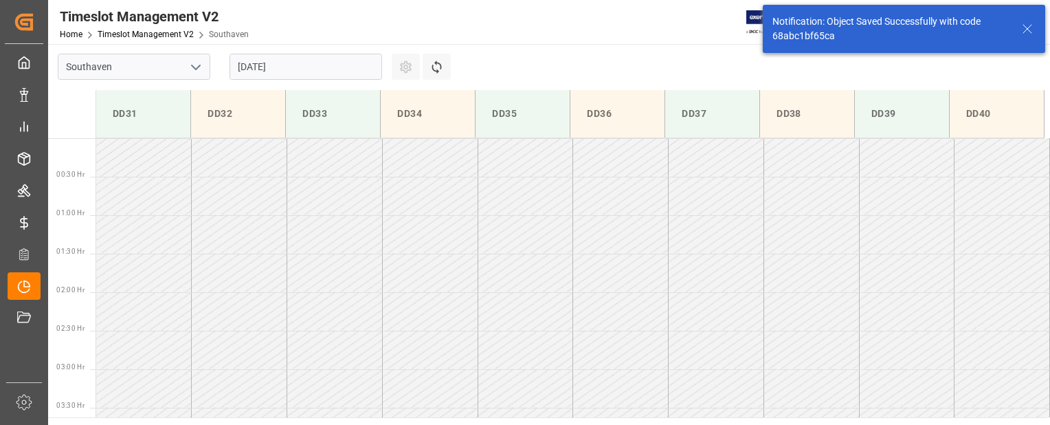
scroll to position [607, 0]
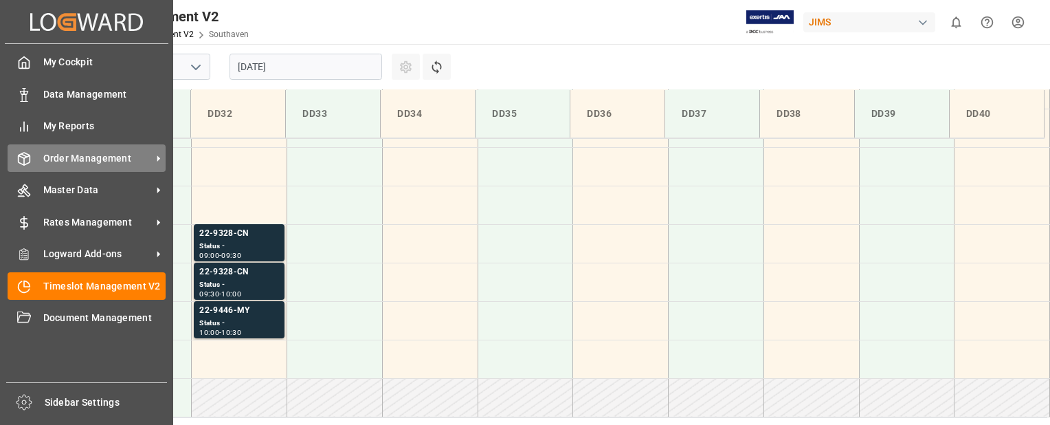
click at [41, 156] on div "Order Management Order Management" at bounding box center [87, 157] width 158 height 27
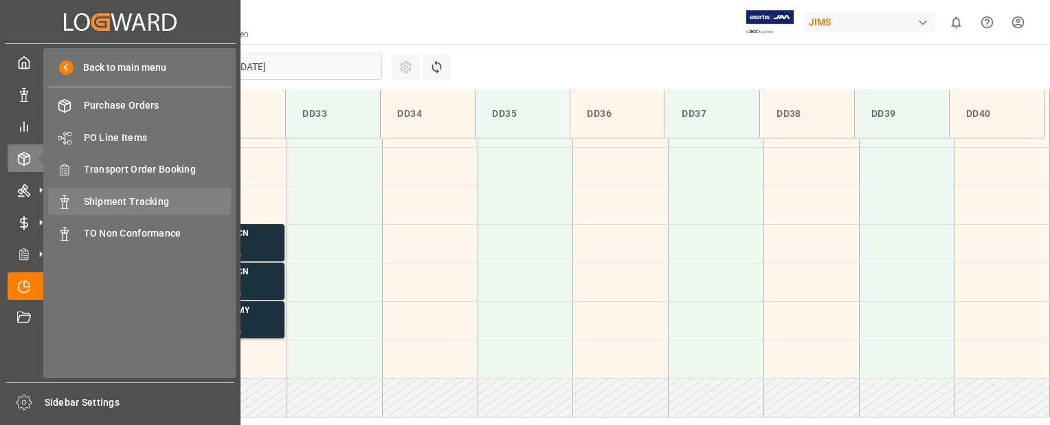
click at [115, 208] on span "Shipment Tracking" at bounding box center [158, 201] width 148 height 14
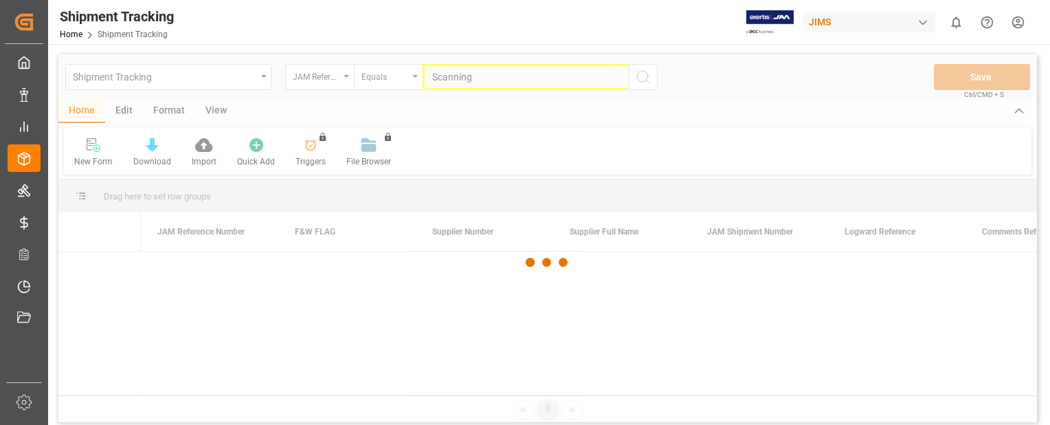
click at [467, 80] on div at bounding box center [547, 262] width 979 height 416
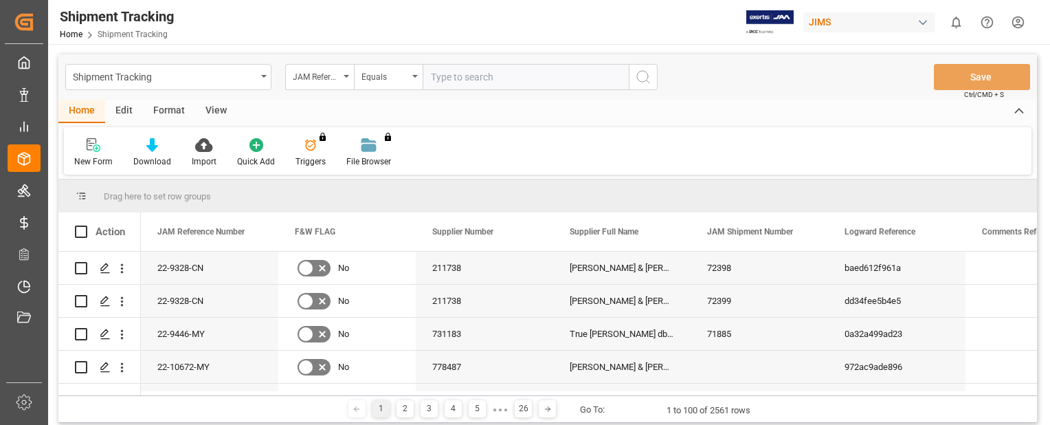
paste input "22-9700-DE"
type input "22-9700-DE"
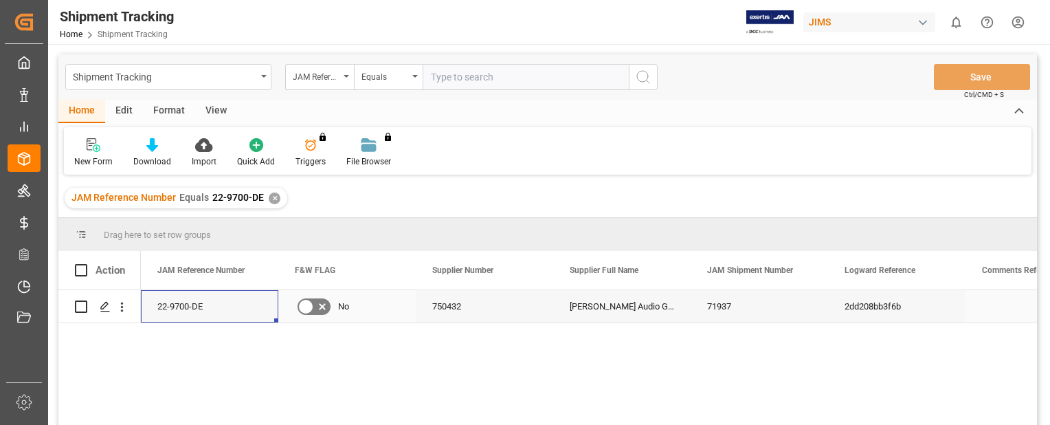
click at [210, 309] on div "22-9700-DE" at bounding box center [209, 306] width 137 height 32
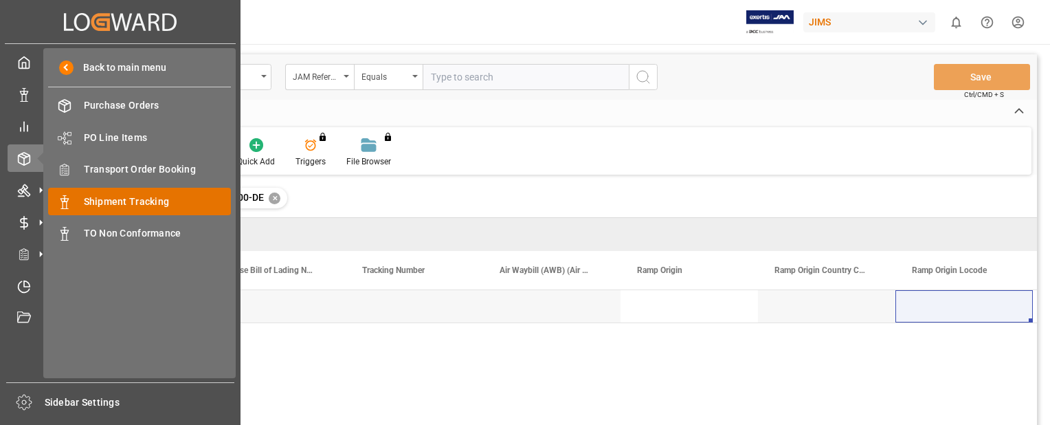
click at [119, 196] on span "Shipment Tracking" at bounding box center [158, 201] width 148 height 14
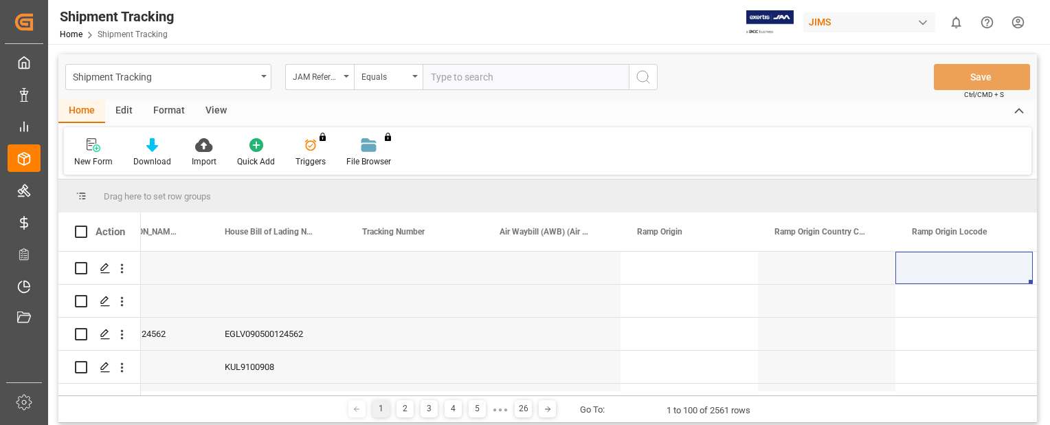
click at [497, 76] on input "text" at bounding box center [526, 77] width 206 height 26
paste input "22-9700-DE"
type input "22-9700-DE"
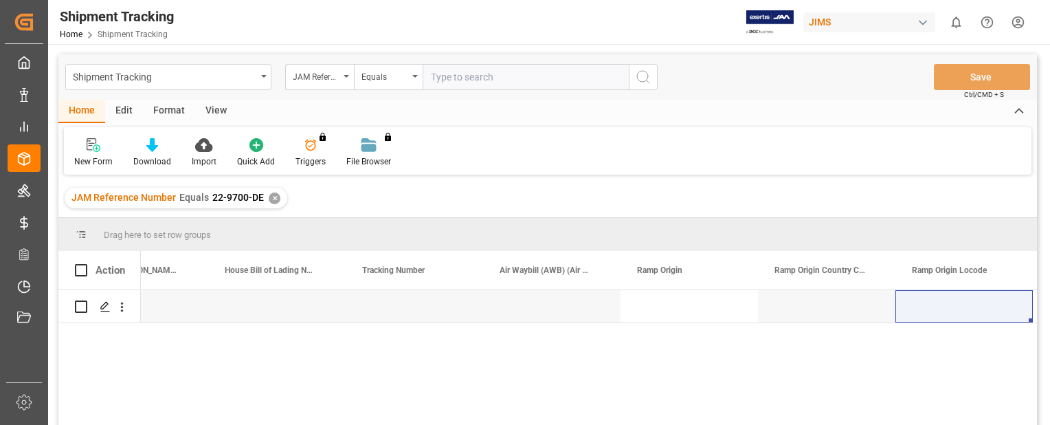
click at [271, 202] on div "✕" at bounding box center [275, 198] width 12 height 12
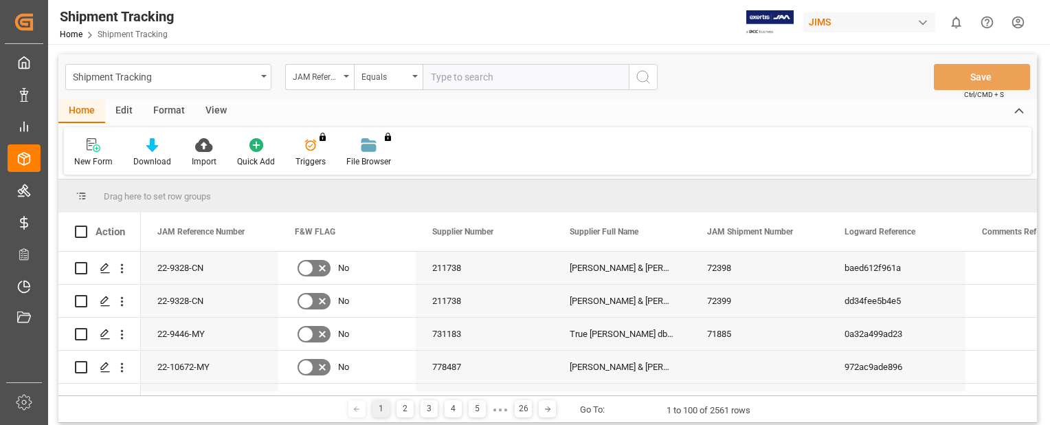
click at [485, 71] on input "text" at bounding box center [526, 77] width 206 height 26
paste input "22-9700-DE"
type input "22-9700-DE"
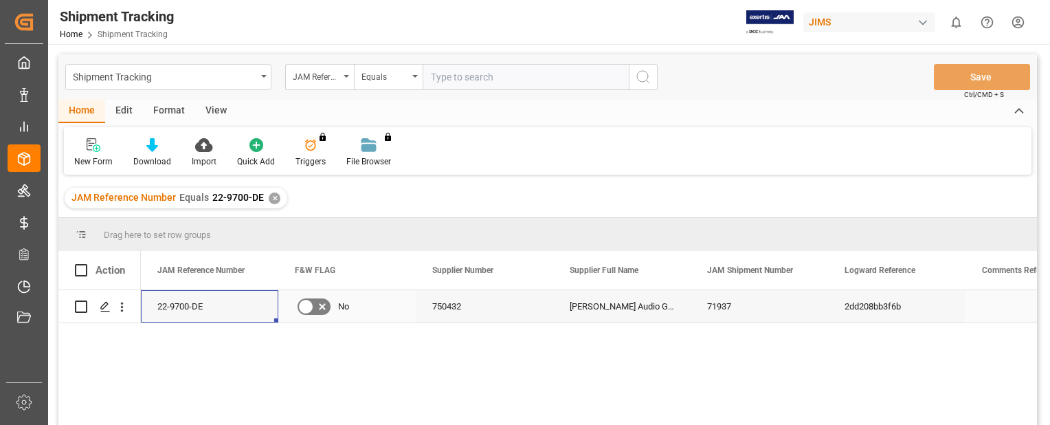
click at [176, 295] on div "22-9700-DE" at bounding box center [209, 306] width 137 height 32
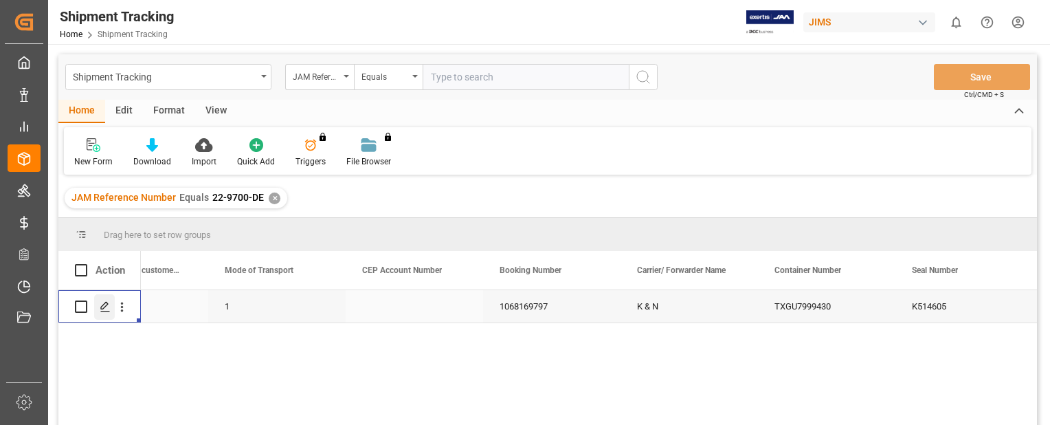
click at [102, 308] on icon "Press SPACE to select this row." at bounding box center [105, 306] width 11 height 11
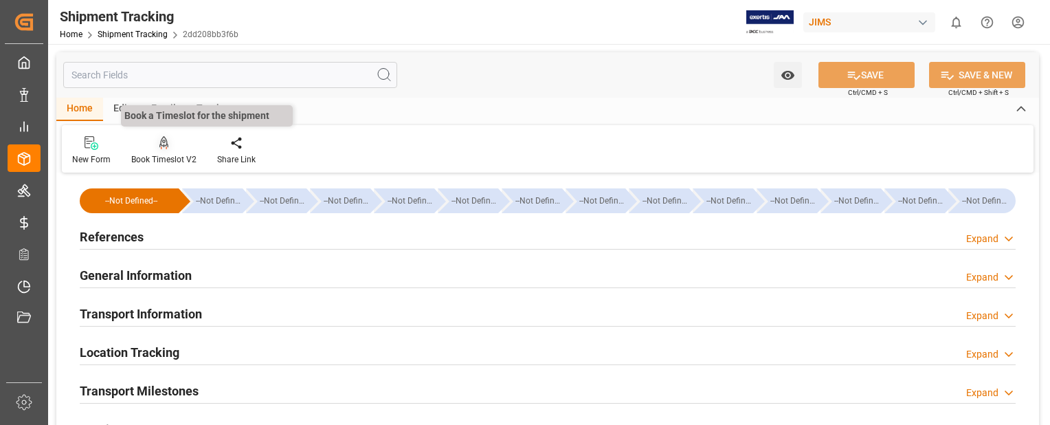
click at [161, 144] on icon at bounding box center [164, 143] width 10 height 14
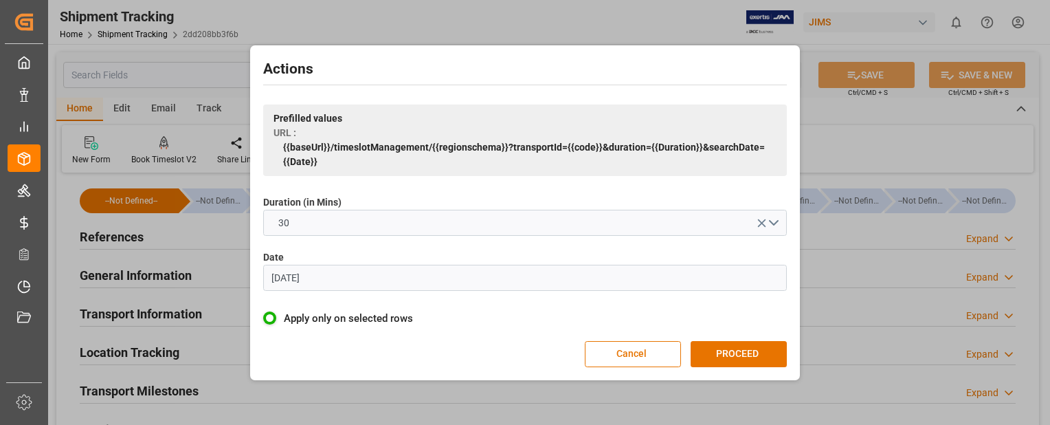
click at [339, 282] on input "[DATE]" at bounding box center [525, 278] width 524 height 26
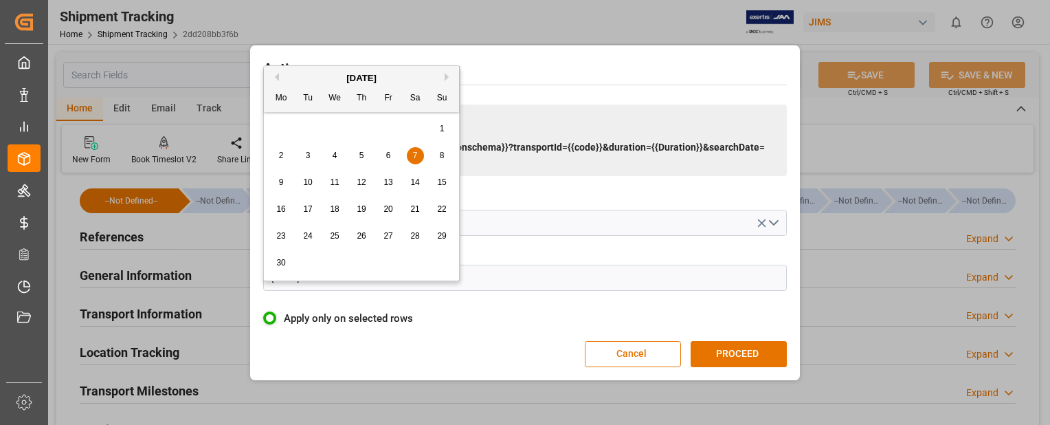
click at [445, 76] on button "Next Month" at bounding box center [449, 77] width 8 height 8
click at [309, 129] on span "2" at bounding box center [308, 129] width 5 height 10
type input "02.09.2025"
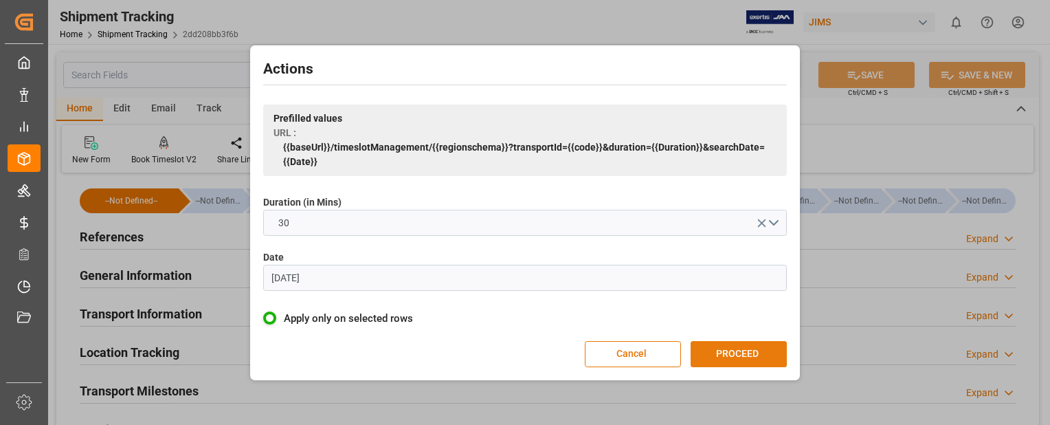
click at [764, 358] on button "PROCEED" at bounding box center [739, 354] width 96 height 26
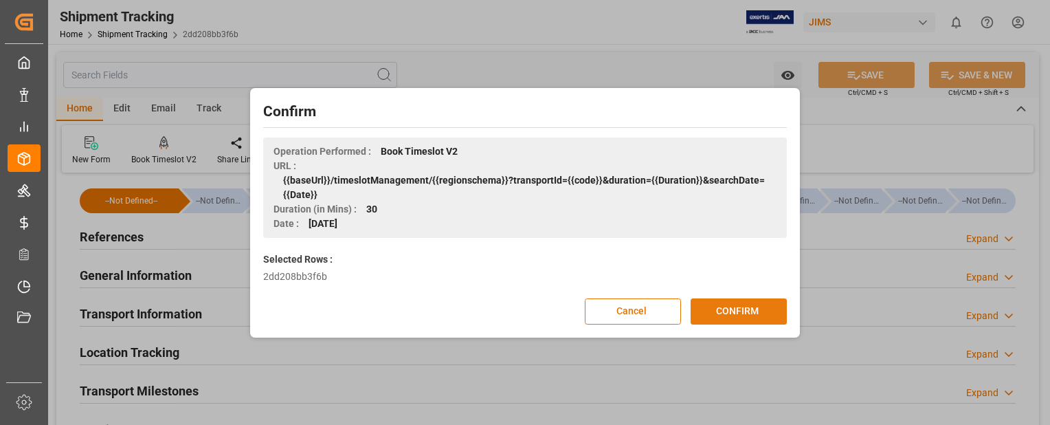
click at [746, 309] on button "CONFIRM" at bounding box center [739, 311] width 96 height 26
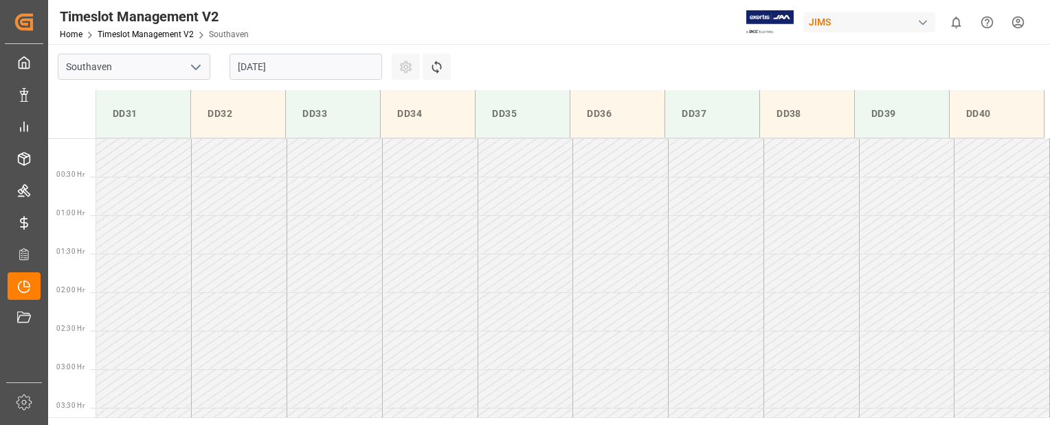
scroll to position [684, 0]
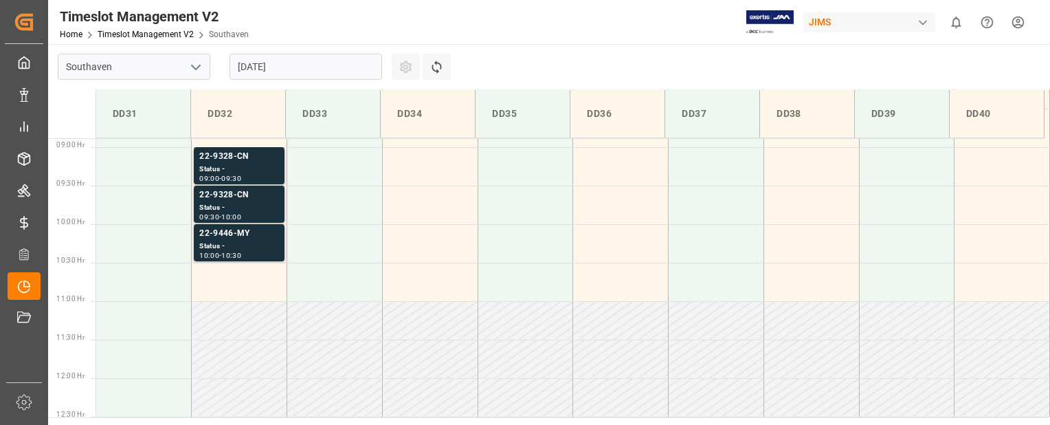
drag, startPoint x: 1049, startPoint y: 232, endPoint x: 1049, endPoint y: 222, distance: 9.6
click at [1049, 222] on div "DD31 DD32 DD33 DD34 DD35 DD36 DD37 DD38 DD39 DD40 00:30 Hr 01:00 Hr 01:30 Hr 02…" at bounding box center [549, 253] width 1002 height 328
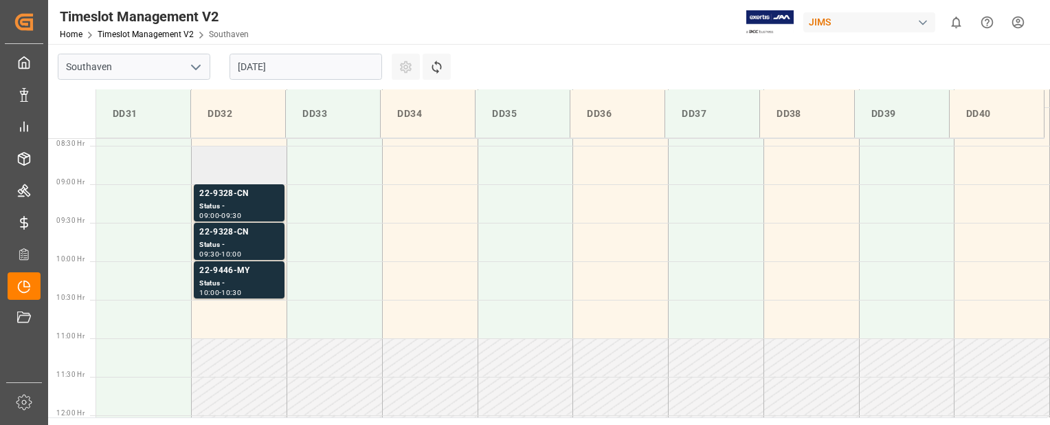
click at [234, 159] on td at bounding box center [240, 165] width 96 height 38
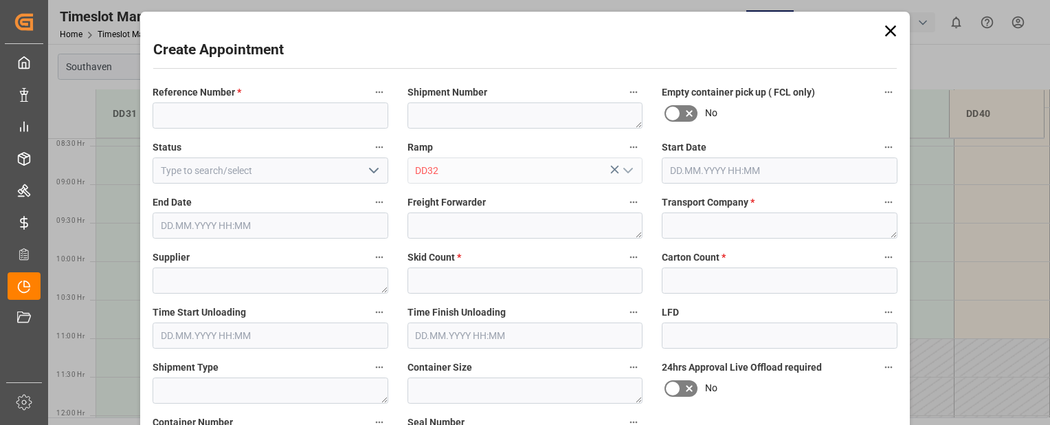
type input "[DATE] 08:30"
type input "[DATE] 09:00"
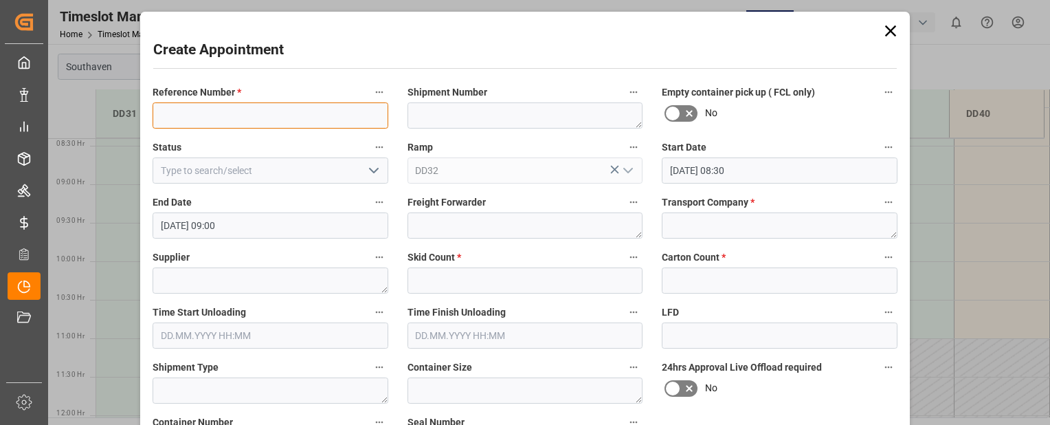
click at [219, 120] on input at bounding box center [271, 115] width 236 height 26
paste input "22-9700-DE"
type input "22-9700-DE"
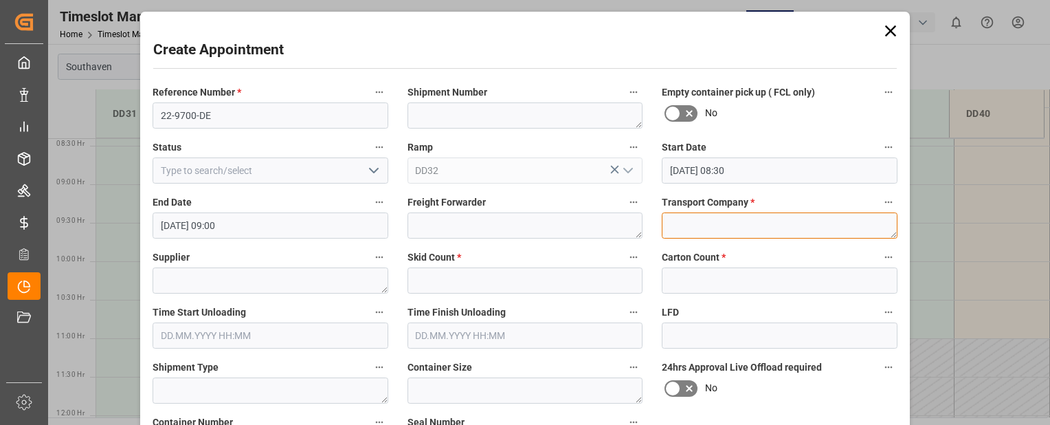
click at [675, 232] on textarea at bounding box center [780, 225] width 236 height 26
type textarea "Mainstream"
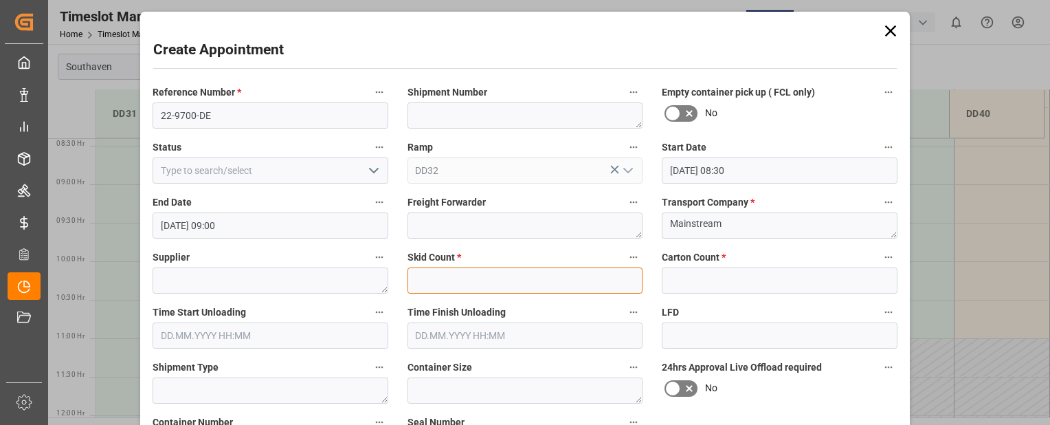
click at [476, 281] on input "text" at bounding box center [525, 280] width 236 height 26
type input "0"
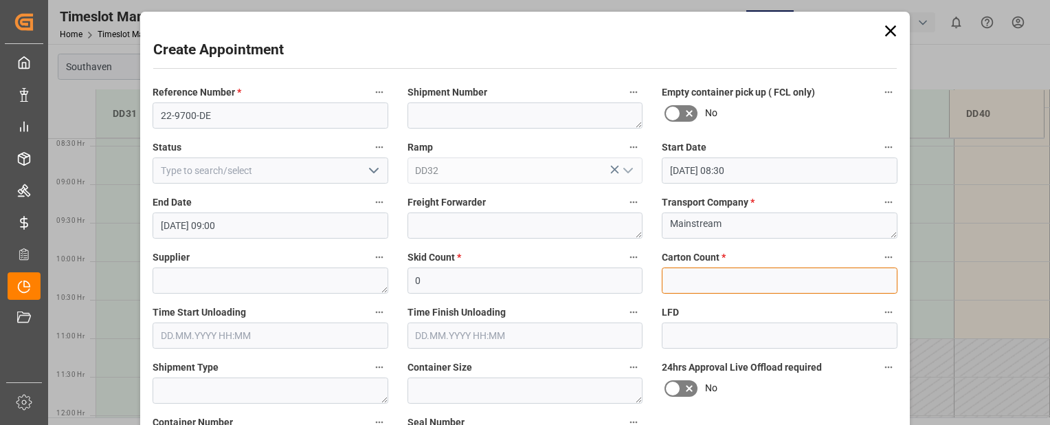
click at [737, 279] on input "text" at bounding box center [780, 280] width 236 height 26
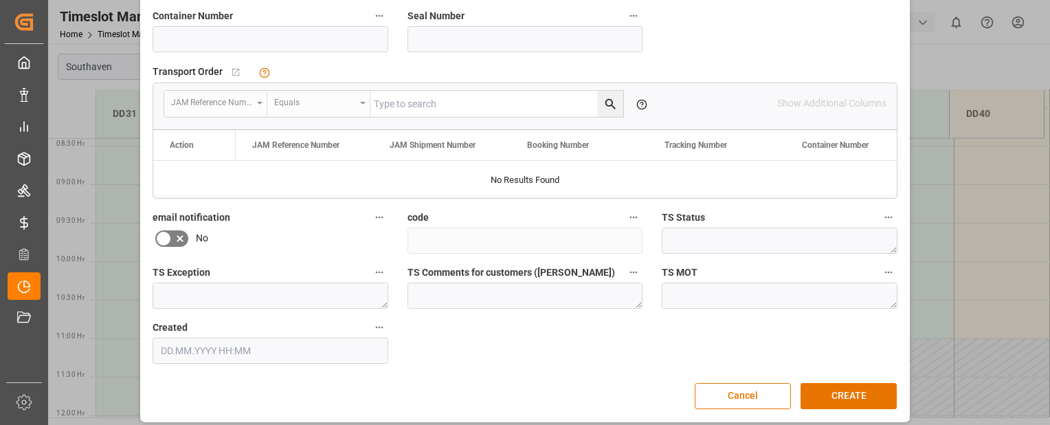
scroll to position [409, 0]
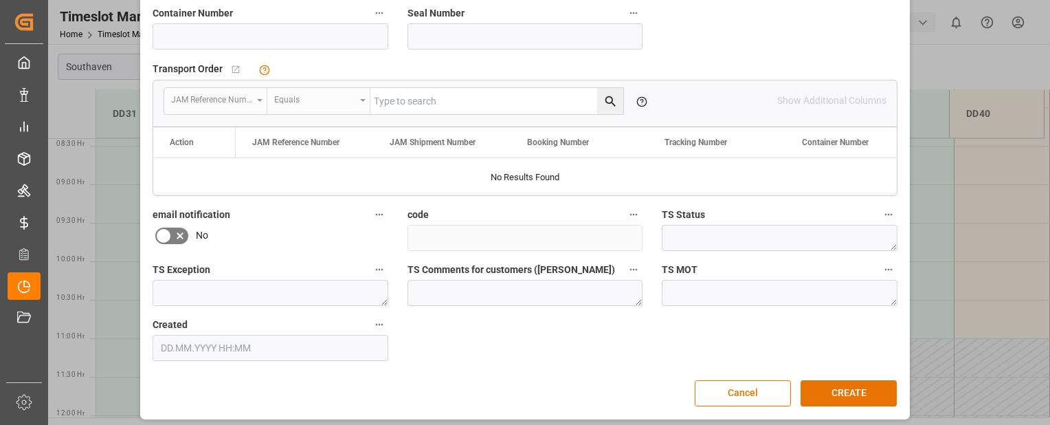
type input "0"
click at [214, 40] on input at bounding box center [271, 36] width 236 height 26
type input "txgu7999430"
click at [865, 401] on button "CREATE" at bounding box center [849, 393] width 96 height 26
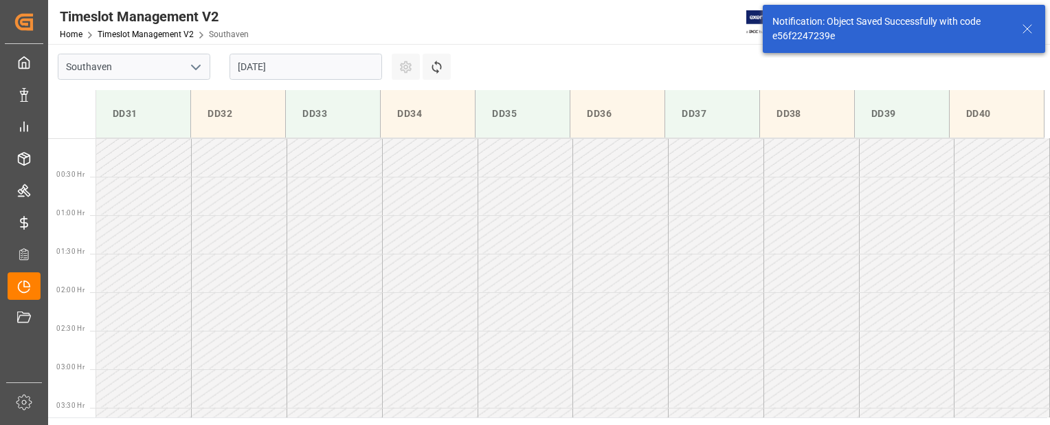
scroll to position [482, 0]
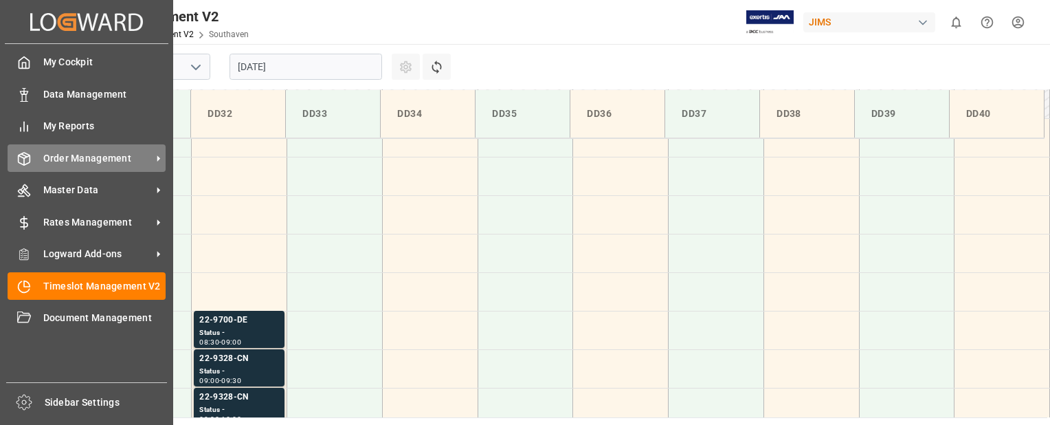
click at [28, 164] on icon at bounding box center [24, 159] width 14 height 14
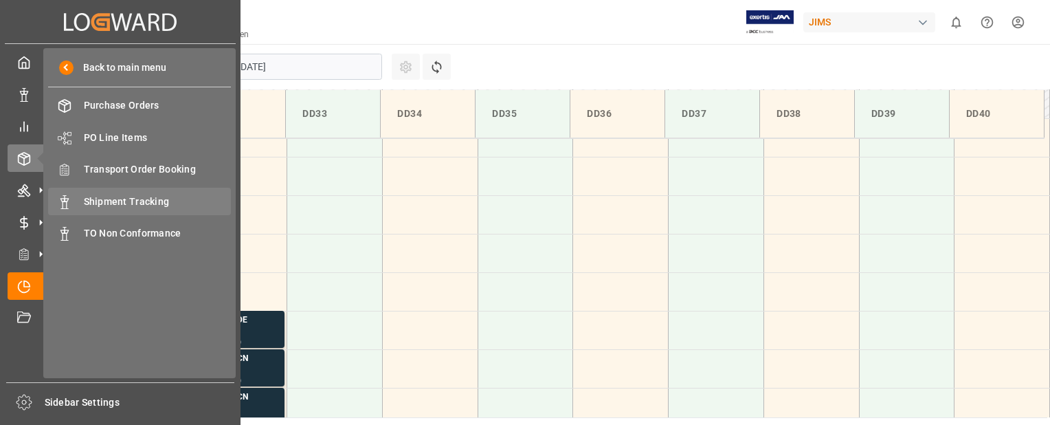
click at [112, 201] on span "Shipment Tracking" at bounding box center [158, 201] width 148 height 14
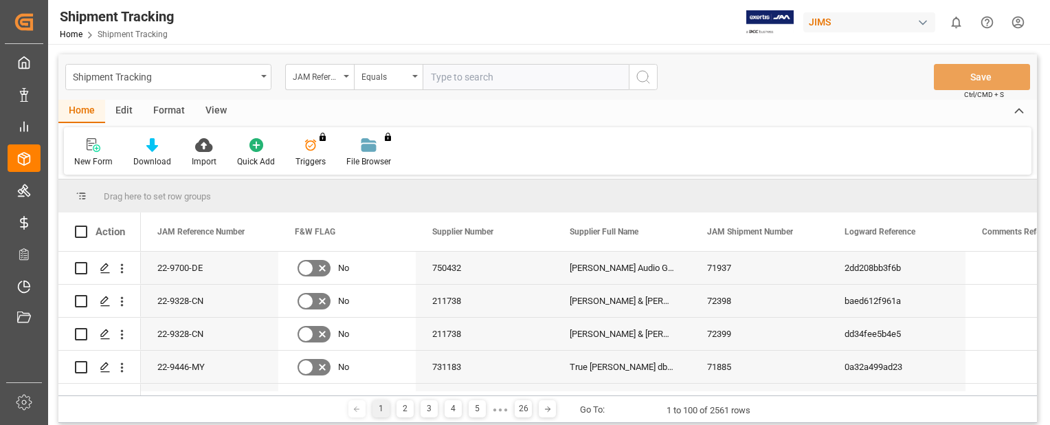
click at [454, 87] on input "text" at bounding box center [526, 77] width 206 height 26
paste input "22-10066-DE"
type input "22-10066-DE"
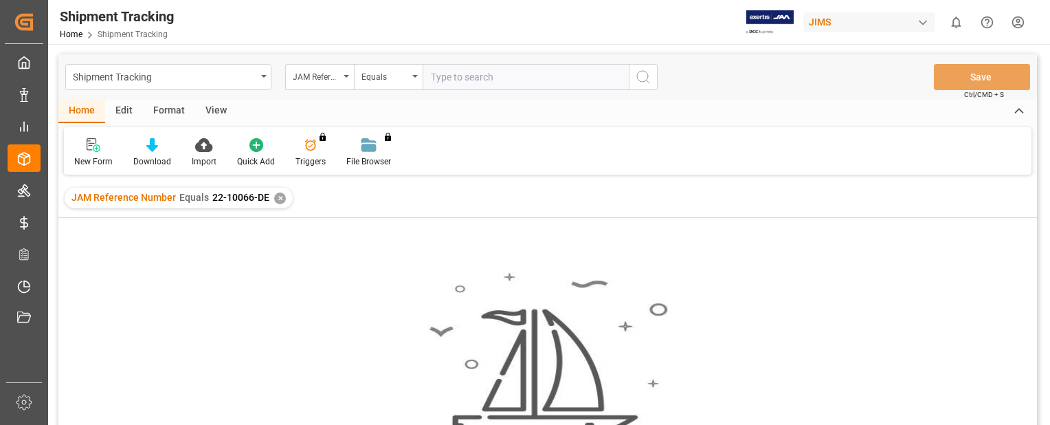
click at [273, 203] on div "JAM Reference Number Equals 22-10066-DE ✕" at bounding box center [179, 198] width 228 height 21
click at [278, 199] on div "✕" at bounding box center [280, 198] width 12 height 12
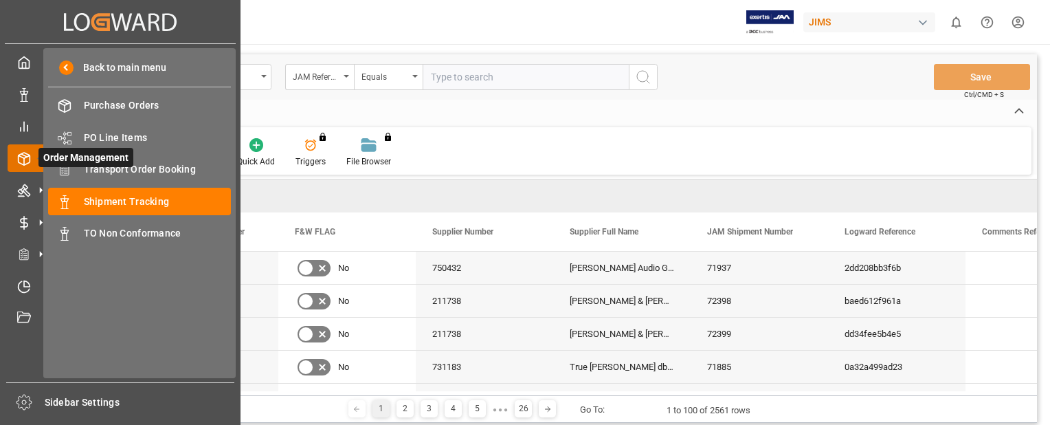
click at [24, 159] on line at bounding box center [24, 161] width 0 height 7
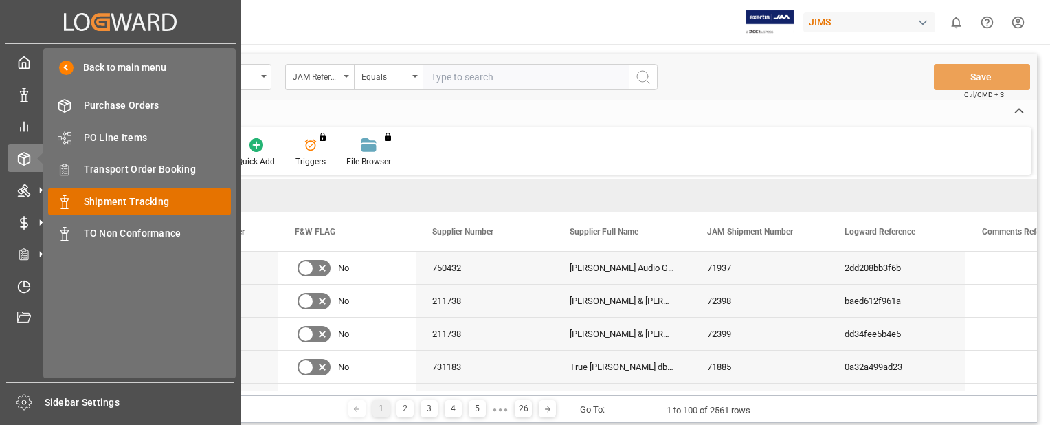
click at [113, 198] on span "Shipment Tracking" at bounding box center [158, 201] width 148 height 14
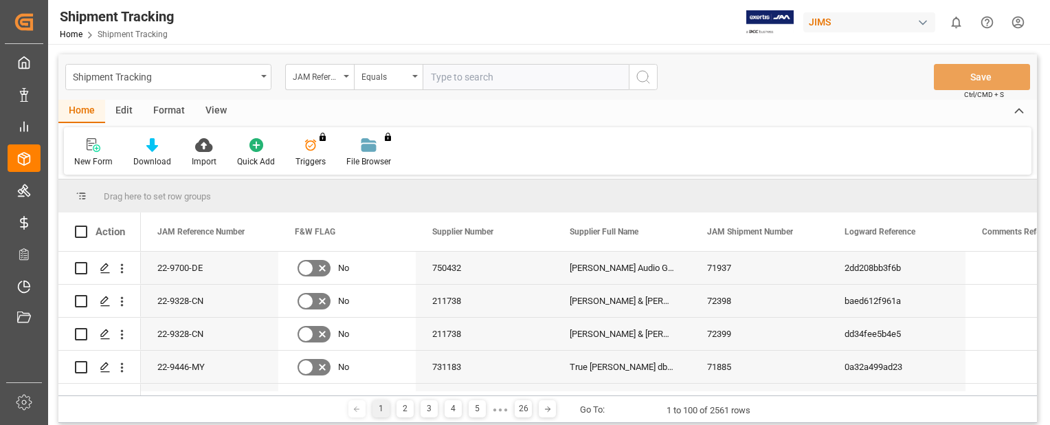
click at [520, 77] on input "text" at bounding box center [526, 77] width 206 height 26
paste input "22-10066-DE"
type input "22-10066-DE"
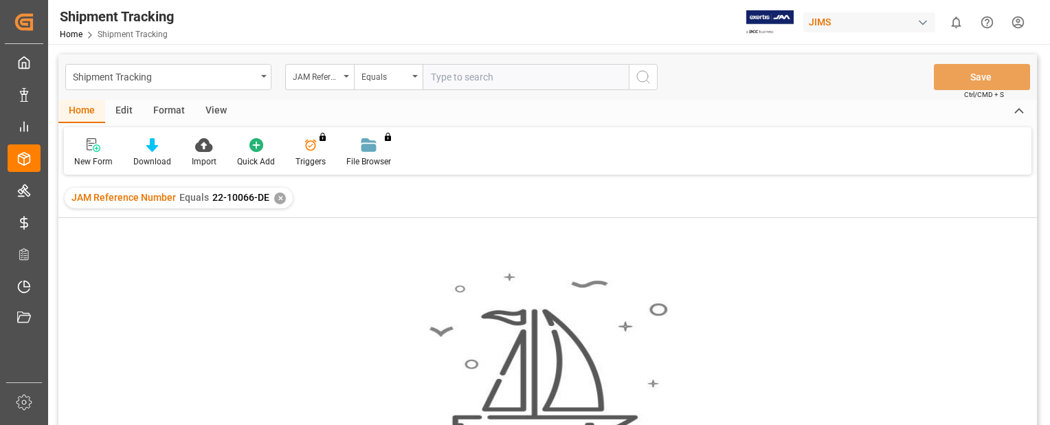
click at [277, 199] on div "✕" at bounding box center [280, 198] width 12 height 12
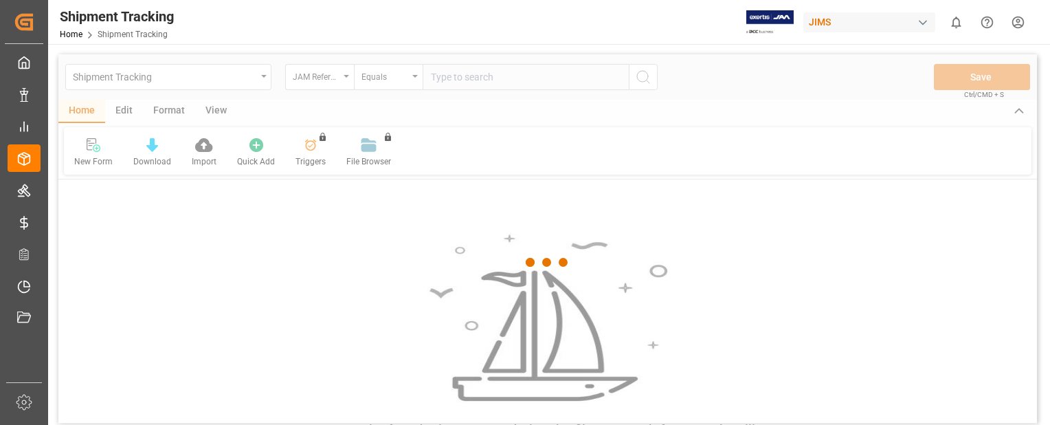
click at [506, 82] on div at bounding box center [547, 262] width 979 height 416
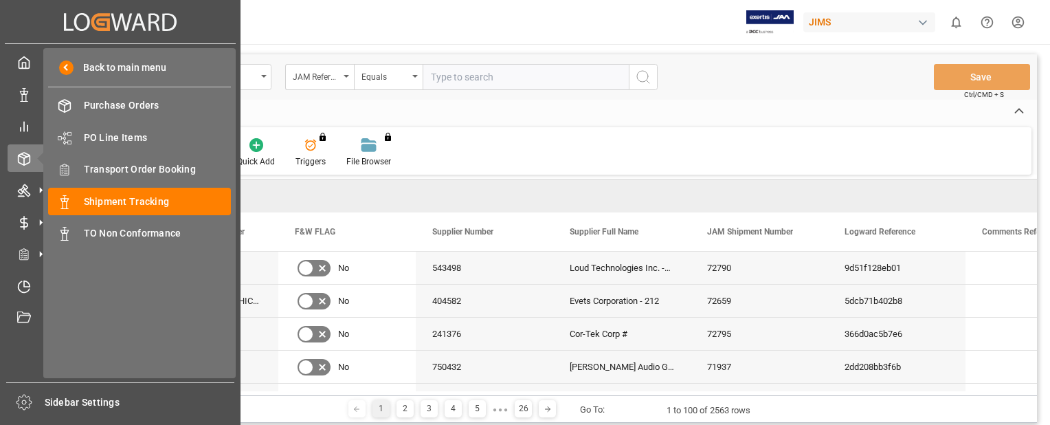
click at [26, 164] on icon at bounding box center [40, 158] width 29 height 29
click at [110, 199] on span "Shipment Tracking" at bounding box center [158, 201] width 148 height 14
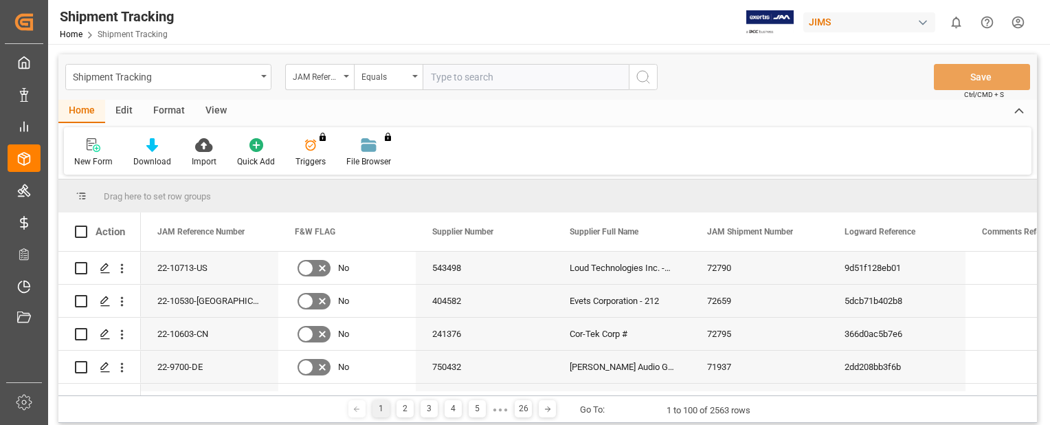
click at [491, 81] on input "text" at bounding box center [526, 77] width 206 height 26
paste input "22-10305-IT"
type input "22-10305-IT"
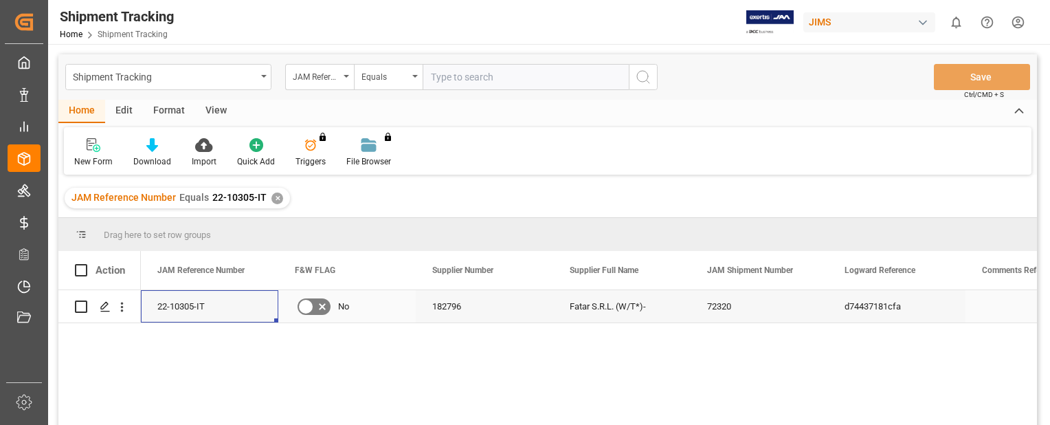
click at [176, 302] on div "22-10305-IT" at bounding box center [209, 306] width 137 height 32
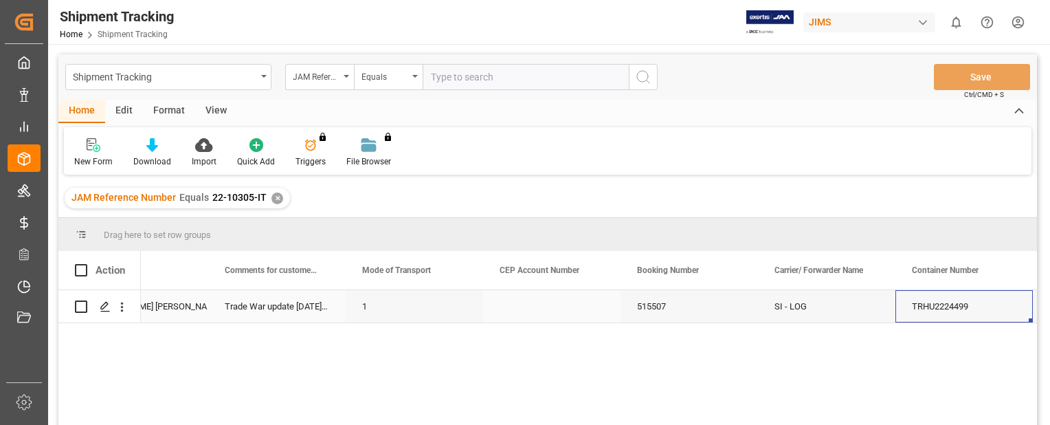
scroll to position [0, 1719]
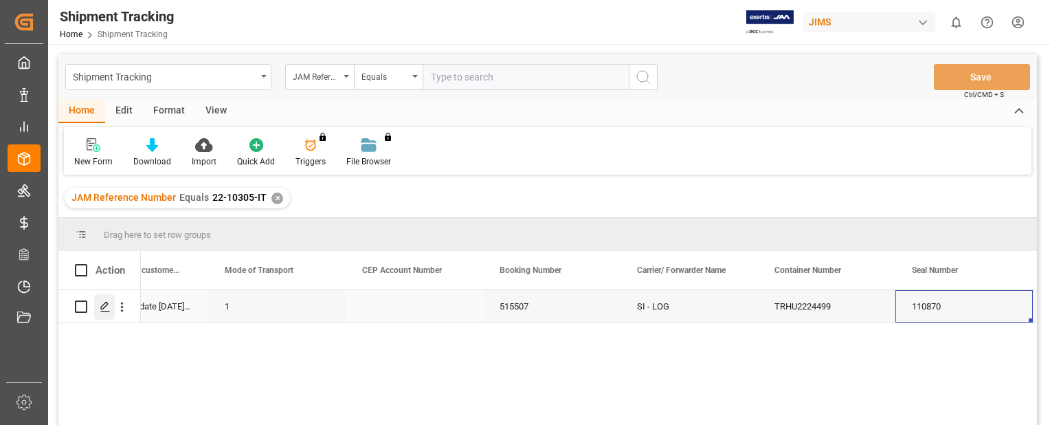
click at [104, 306] on polygon "Press SPACE to select this row." at bounding box center [104, 305] width 7 height 7
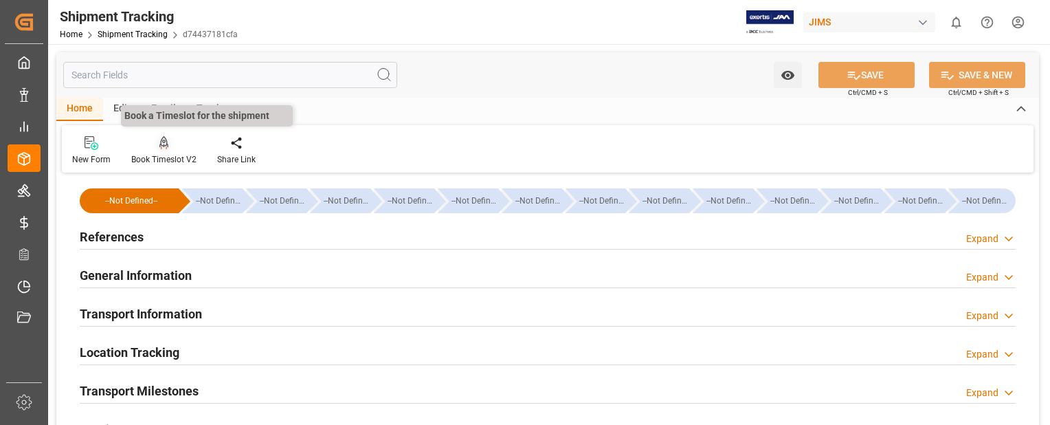
click at [166, 144] on icon at bounding box center [164, 142] width 10 height 12
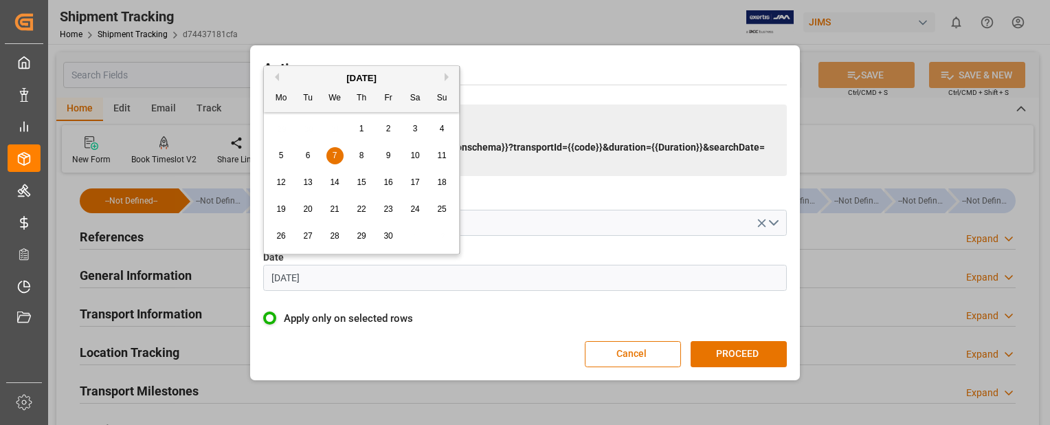
click at [371, 278] on input "[DATE]" at bounding box center [525, 278] width 524 height 26
click at [448, 77] on button "Next Month" at bounding box center [449, 77] width 8 height 8
click at [336, 131] on span "3" at bounding box center [335, 129] width 5 height 10
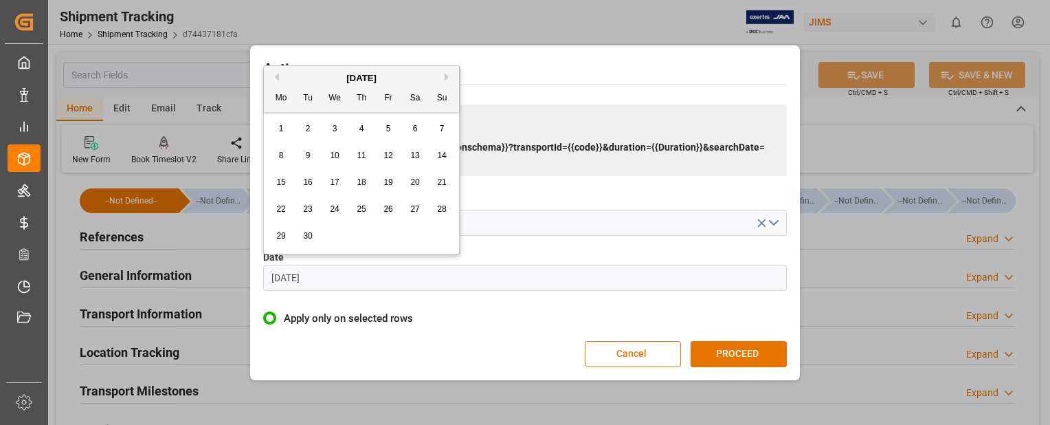
type input "[DATE]"
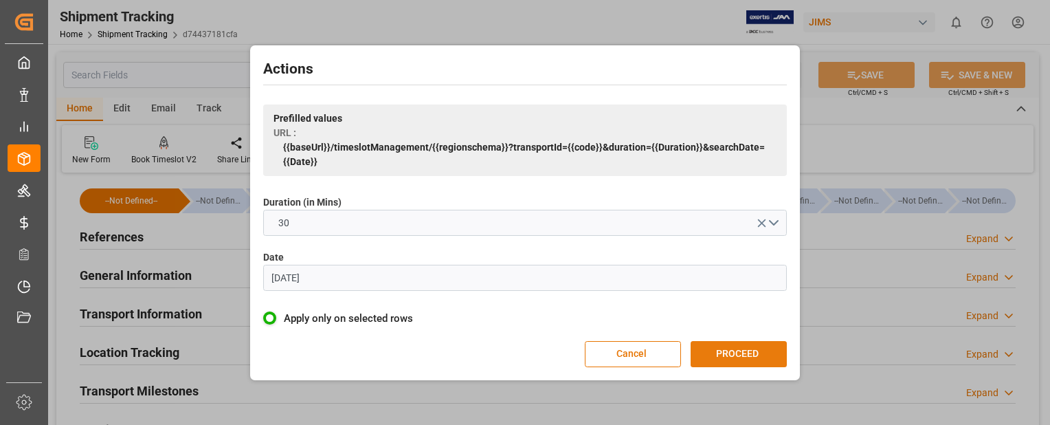
click at [727, 356] on button "PROCEED" at bounding box center [739, 354] width 96 height 26
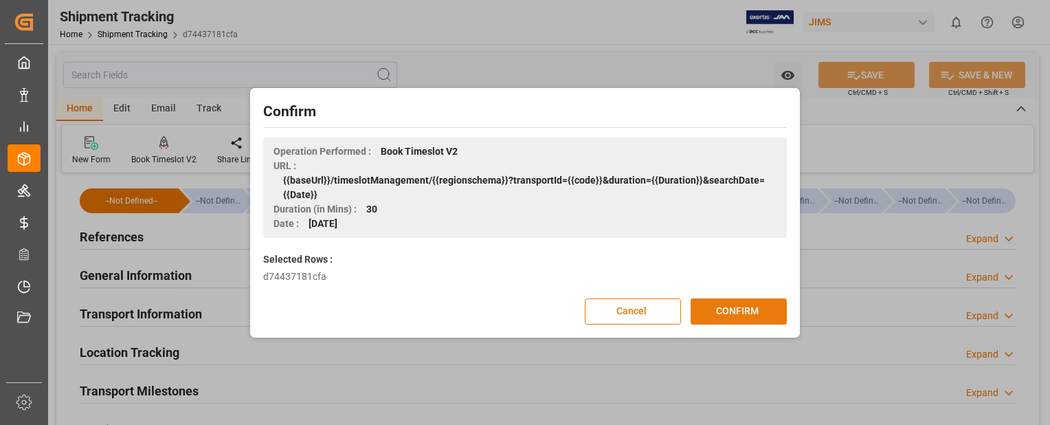
click at [723, 312] on button "CONFIRM" at bounding box center [739, 311] width 96 height 26
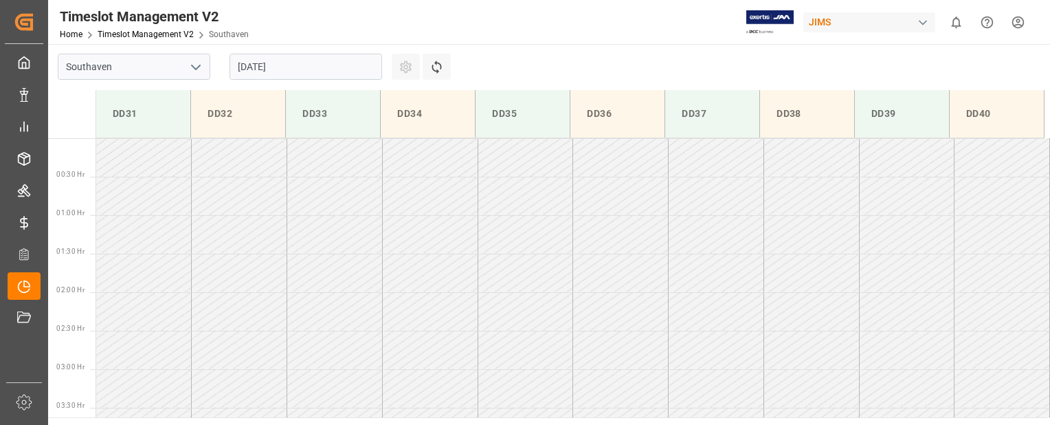
scroll to position [684, 0]
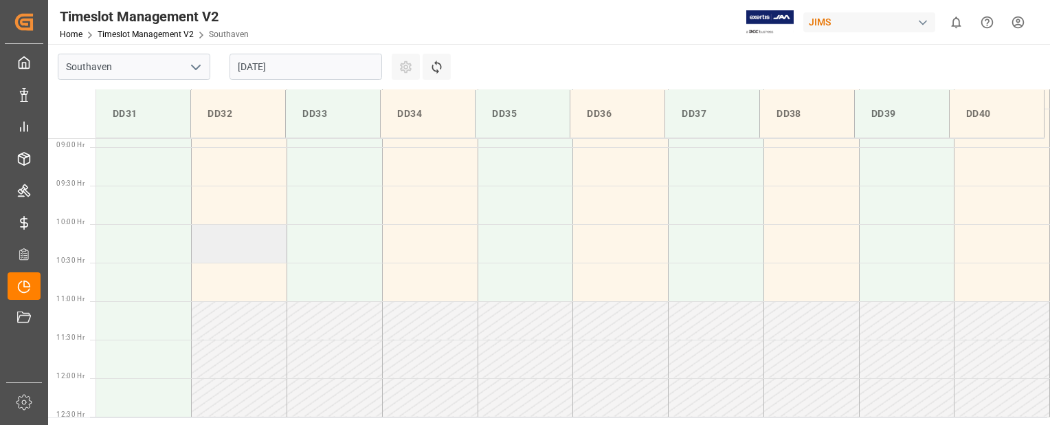
click at [239, 252] on td at bounding box center [240, 243] width 96 height 38
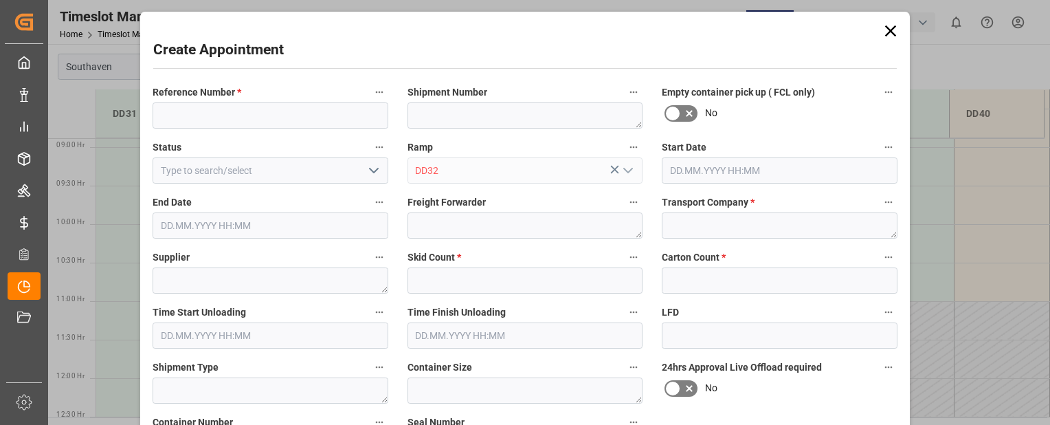
type input "[DATE] 10:00"
type input "[DATE] 10:30"
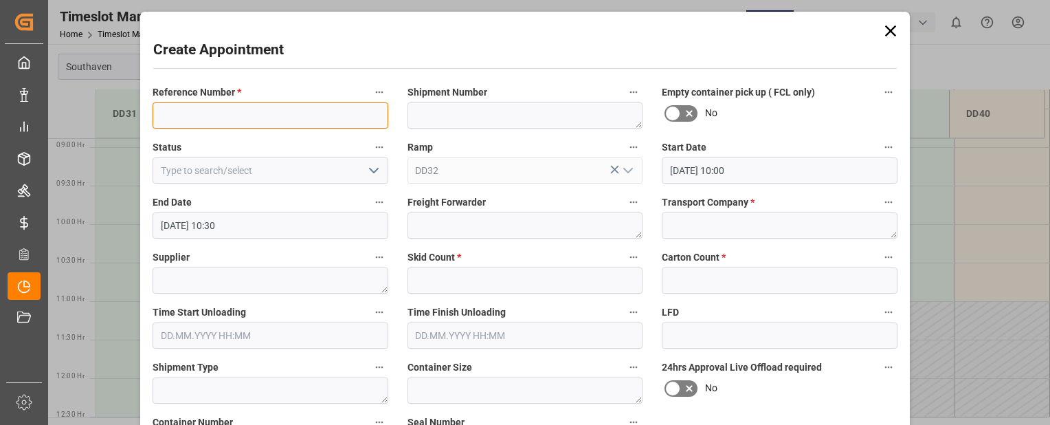
click at [212, 119] on input at bounding box center [271, 115] width 236 height 26
paste input "22-10305-IT"
type input "22-10305-IT"
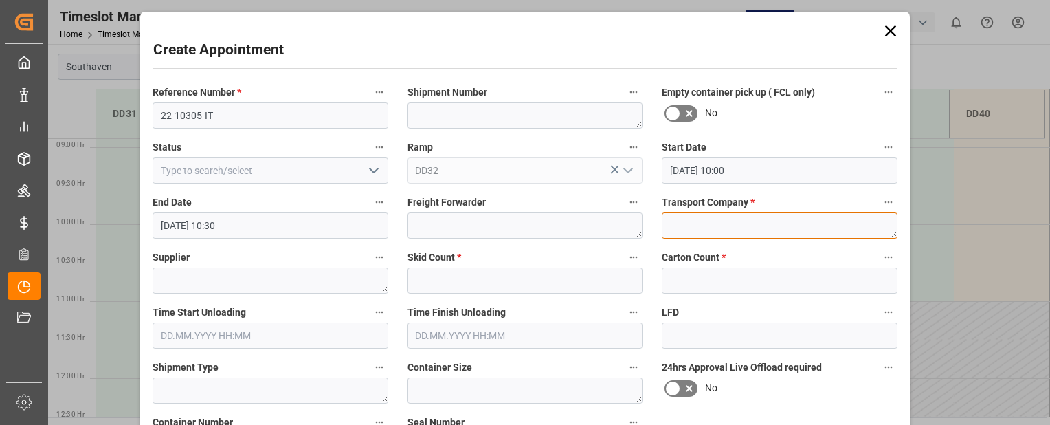
click at [679, 226] on textarea at bounding box center [780, 225] width 236 height 26
type textarea "Mainstream"
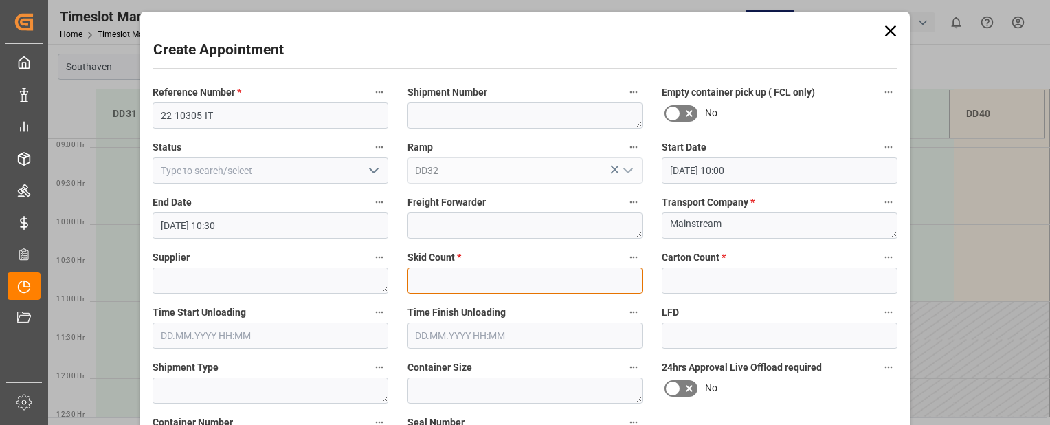
click at [511, 276] on input "text" at bounding box center [525, 280] width 236 height 26
type input "0"
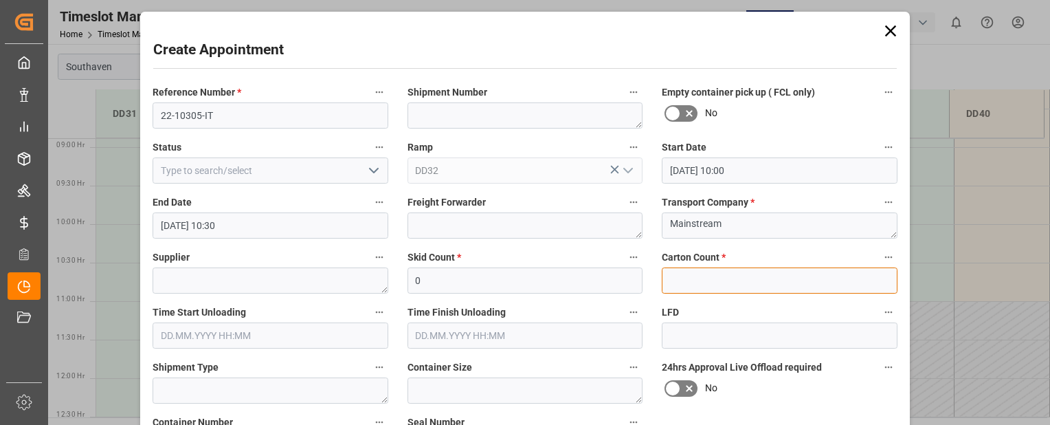
click at [686, 280] on input "text" at bounding box center [780, 280] width 236 height 26
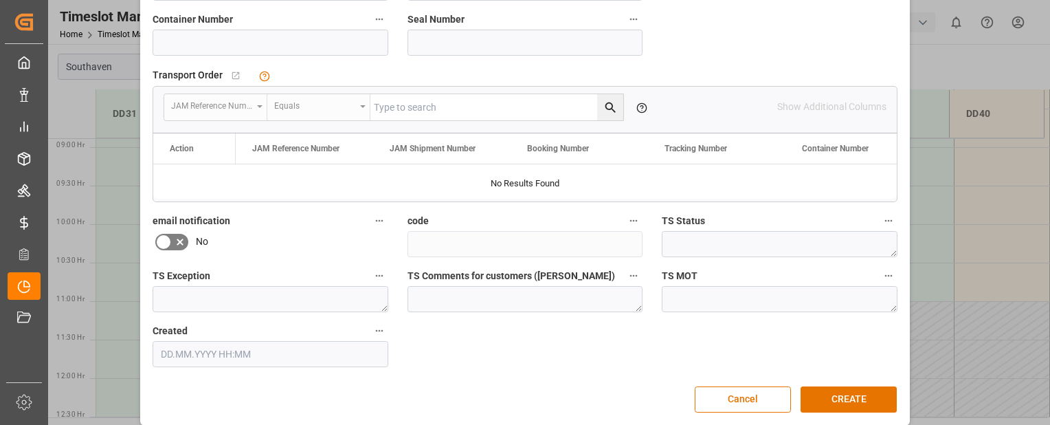
scroll to position [401, 0]
type input "0"
click at [257, 45] on input at bounding box center [271, 44] width 236 height 26
type input "trhu2224499"
click at [827, 399] on button "CREATE" at bounding box center [849, 401] width 96 height 26
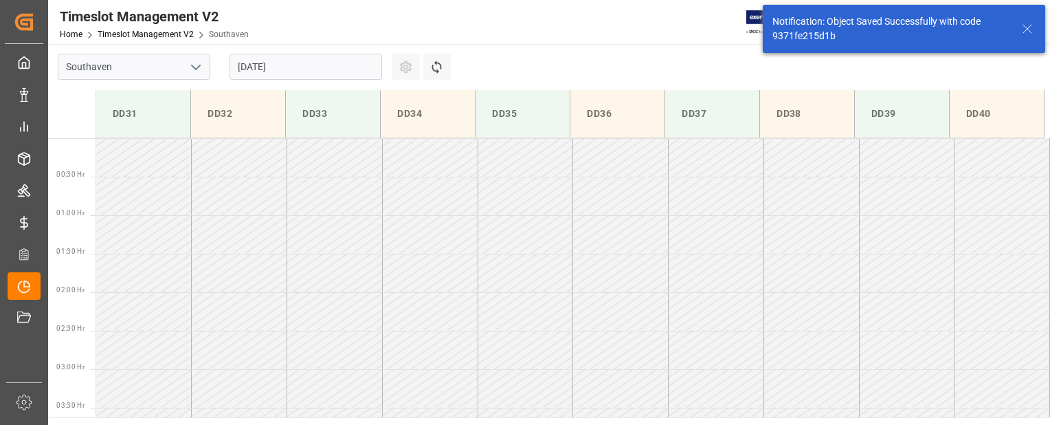
scroll to position [684, 0]
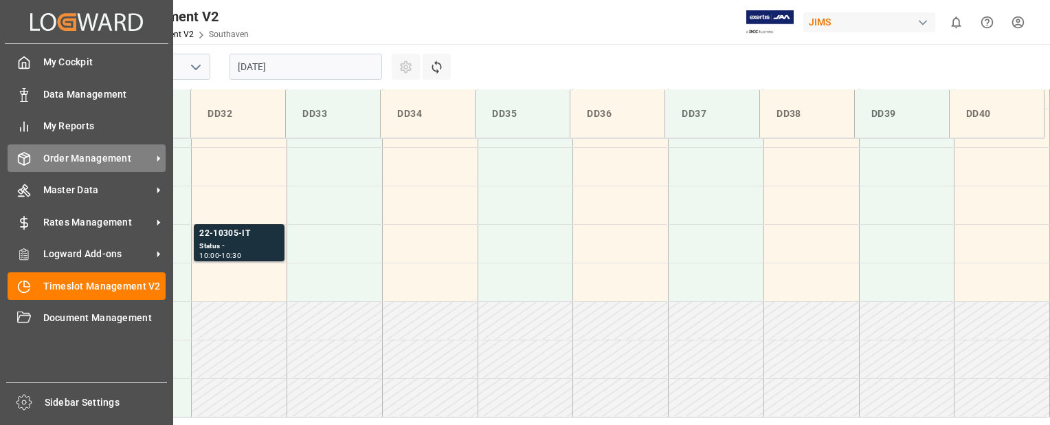
click at [26, 163] on icon at bounding box center [24, 159] width 14 height 14
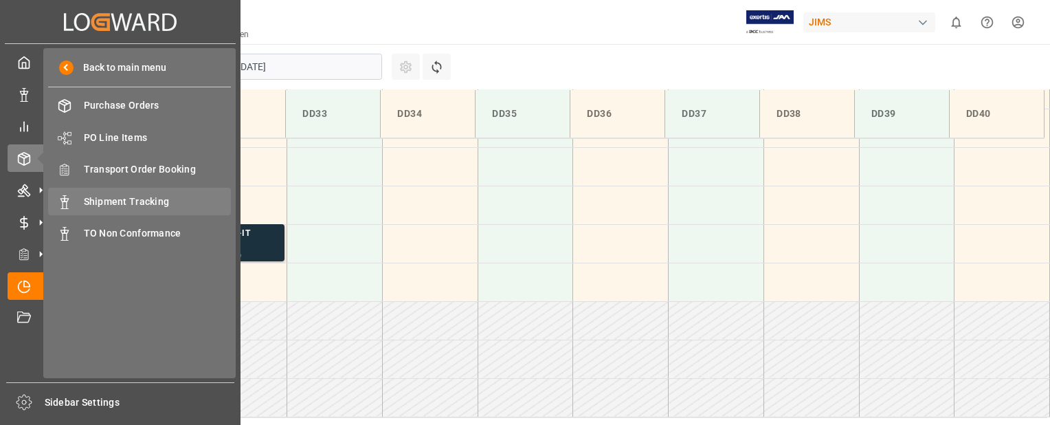
click at [92, 210] on div "Shipment Tracking Shipment Tracking" at bounding box center [139, 201] width 183 height 27
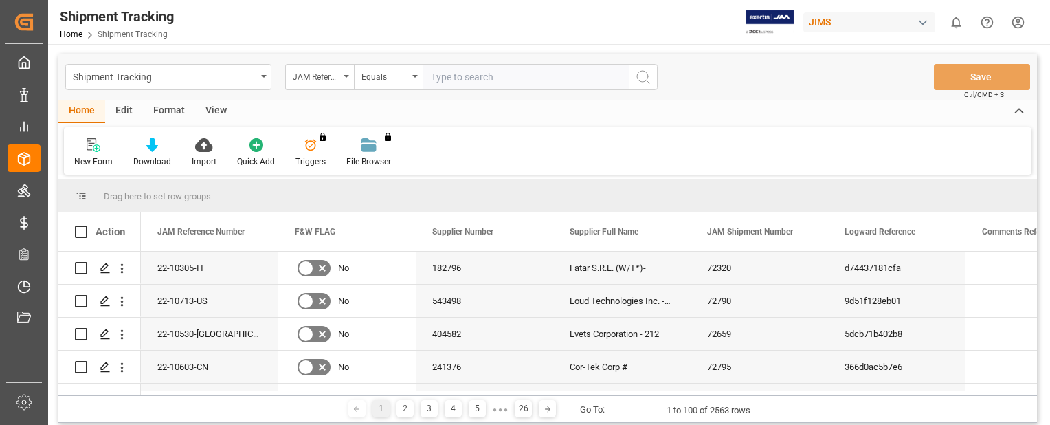
paste input "22-9843-IT"
type input "22-9843-IT"
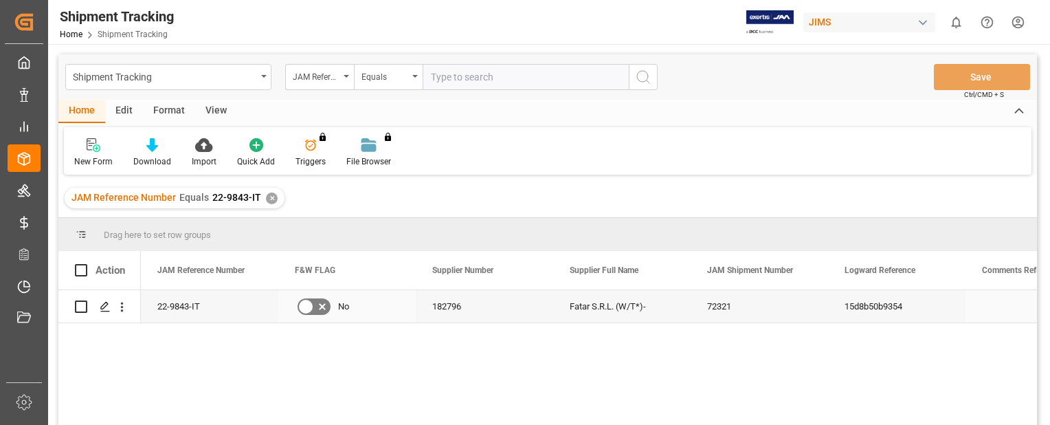
click at [171, 303] on div "22-9843-IT" at bounding box center [209, 306] width 137 height 32
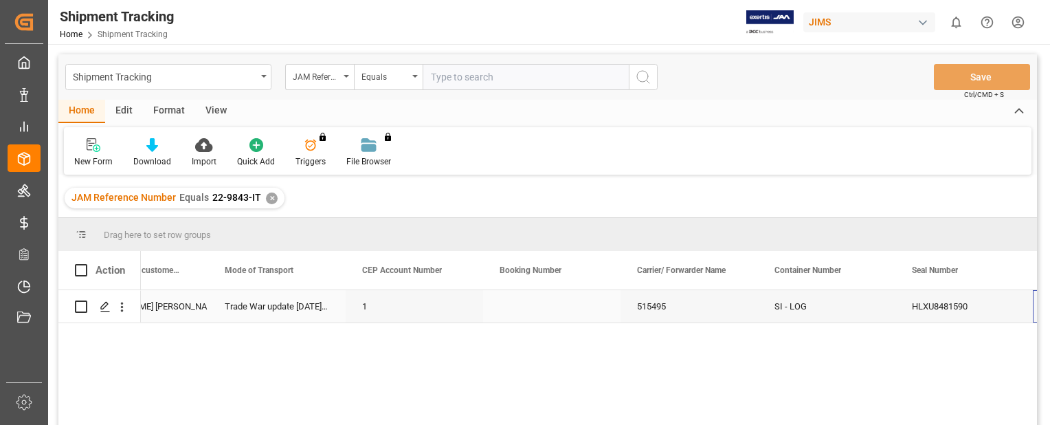
scroll to position [0, 1719]
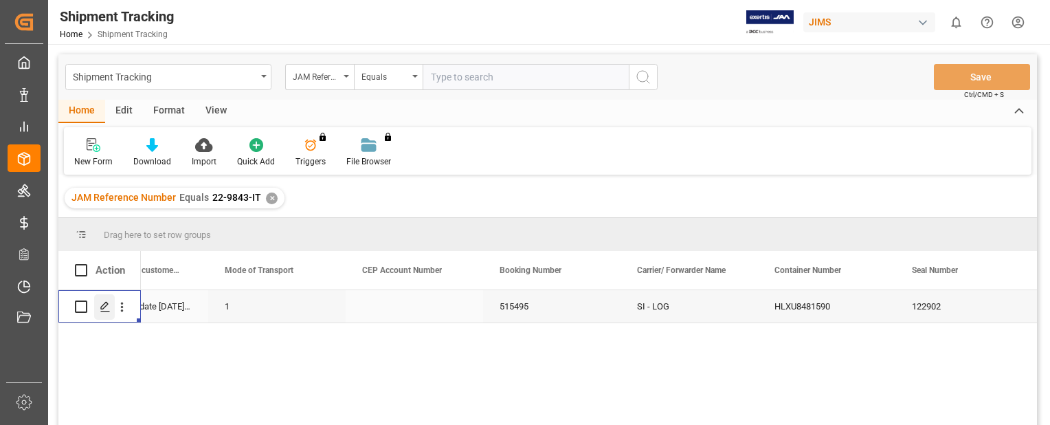
click at [104, 308] on icon "Press SPACE to select this row." at bounding box center [105, 306] width 11 height 11
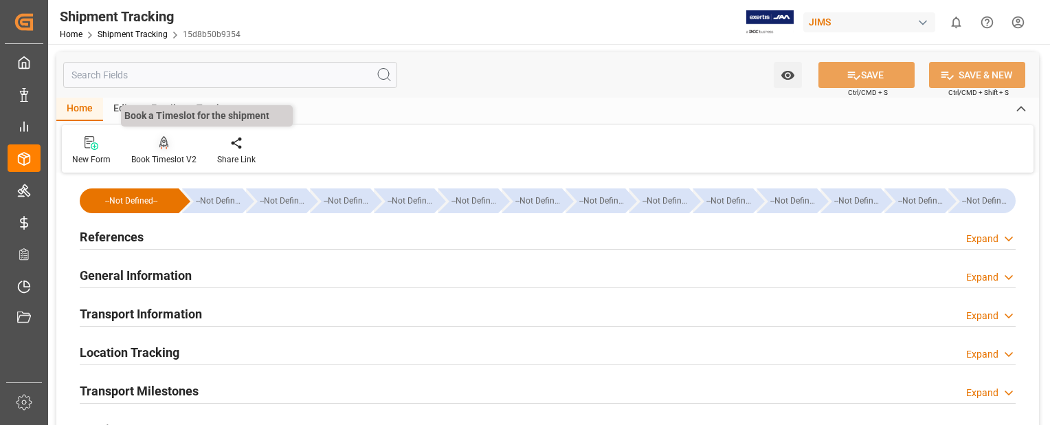
click at [165, 145] on icon at bounding box center [164, 142] width 10 height 12
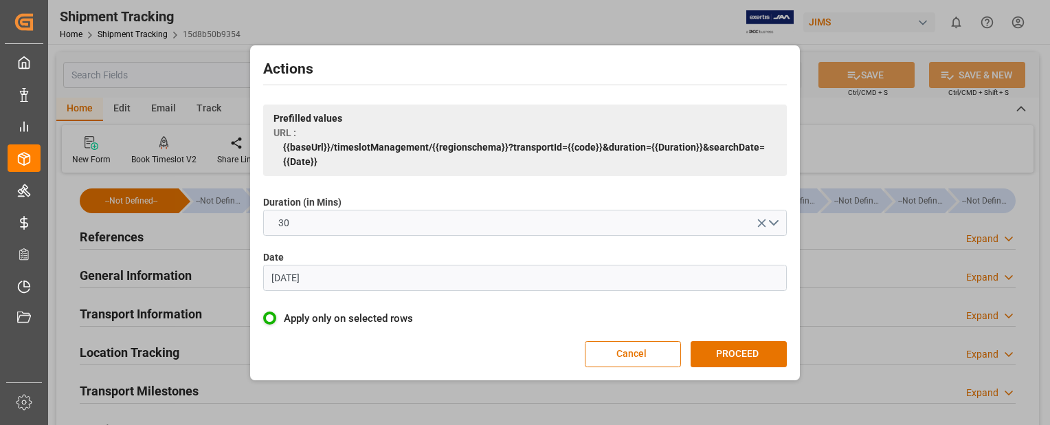
click at [355, 278] on input "[DATE]" at bounding box center [525, 278] width 524 height 26
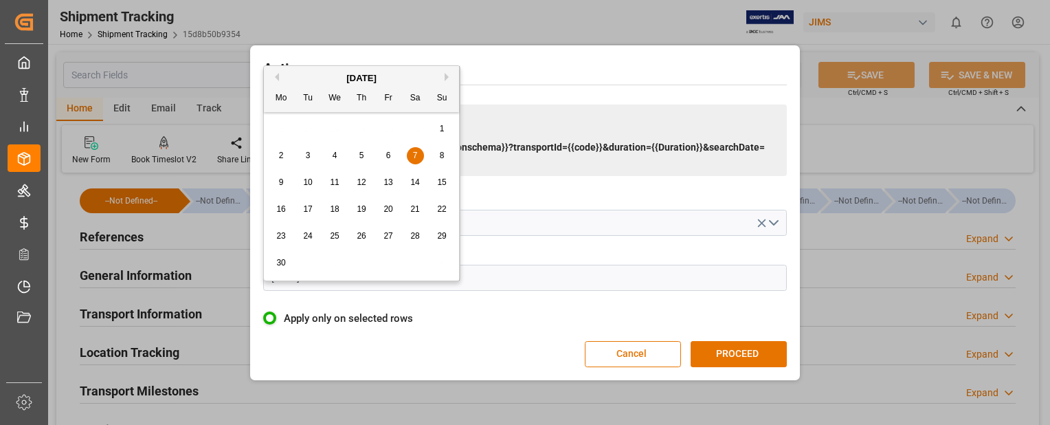
click at [449, 75] on button "Next Month" at bounding box center [449, 77] width 8 height 8
click at [335, 133] on span "3" at bounding box center [335, 129] width 5 height 10
type input "[DATE]"
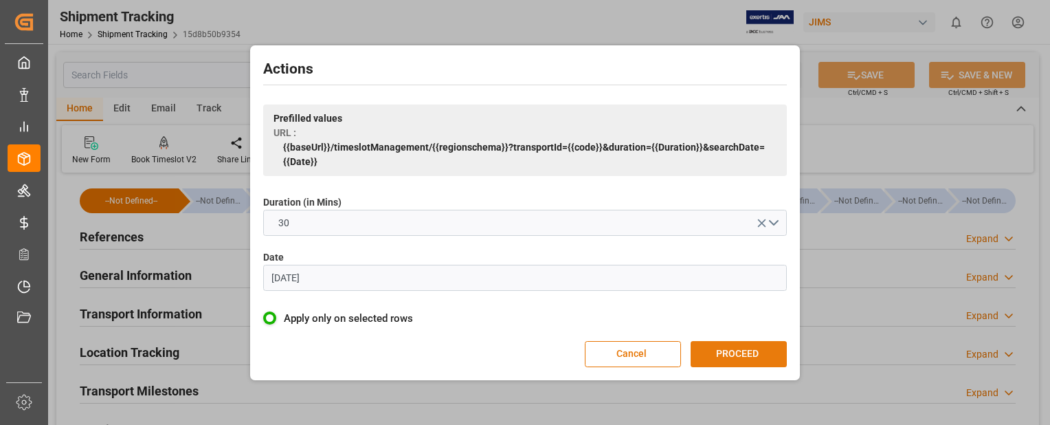
click at [746, 353] on button "PROCEED" at bounding box center [739, 354] width 96 height 26
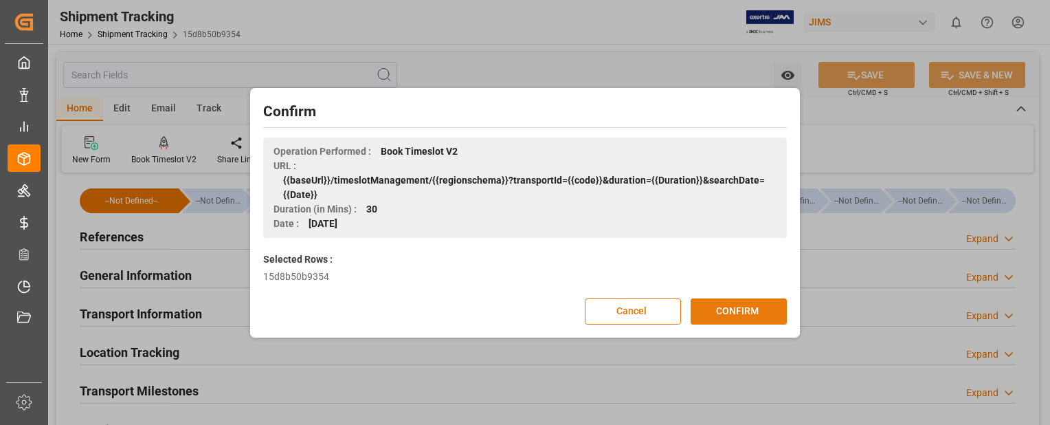
click at [746, 310] on button "CONFIRM" at bounding box center [739, 311] width 96 height 26
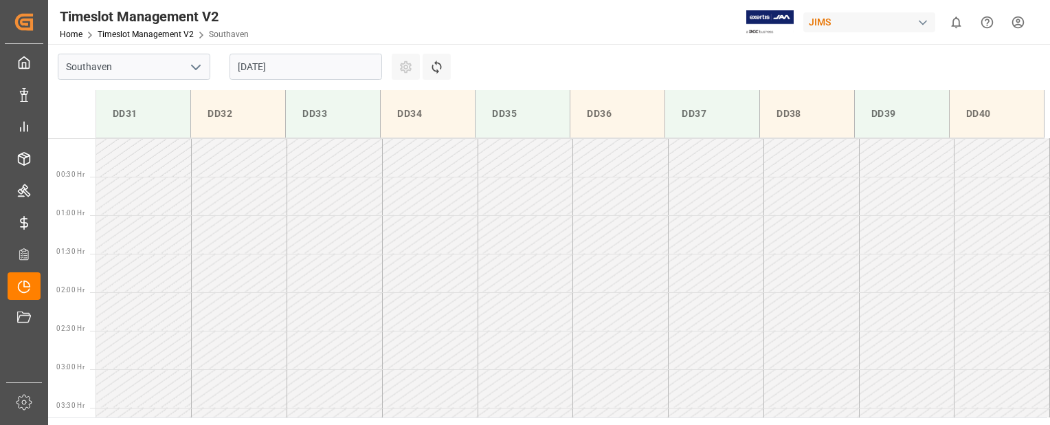
scroll to position [684, 0]
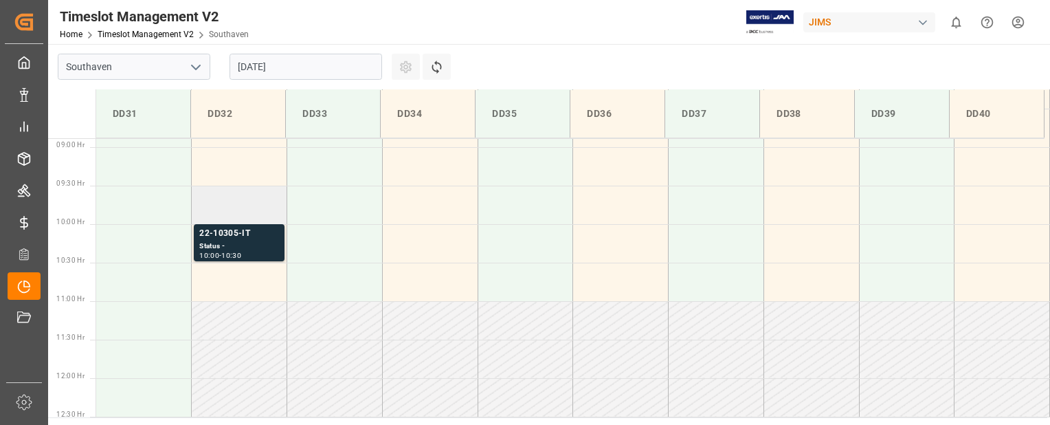
click at [249, 211] on td at bounding box center [240, 205] width 96 height 38
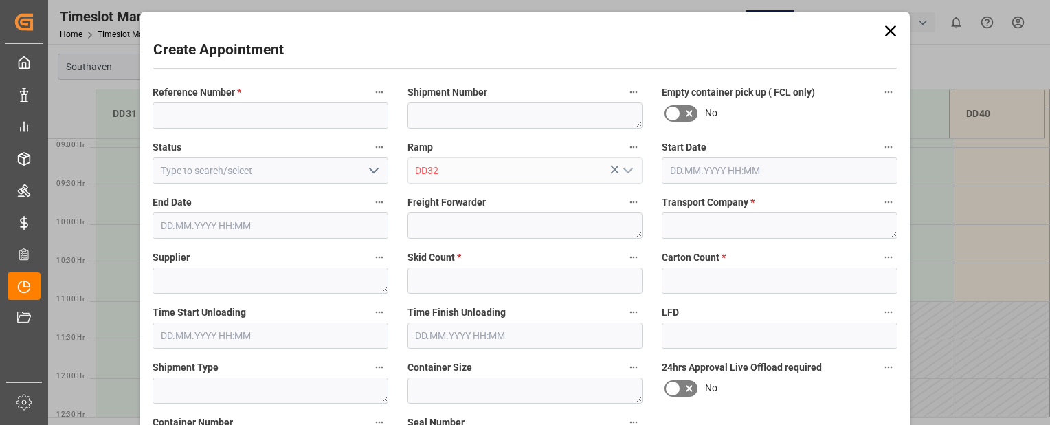
type input "[DATE] 09:30"
type input "[DATE] 10:00"
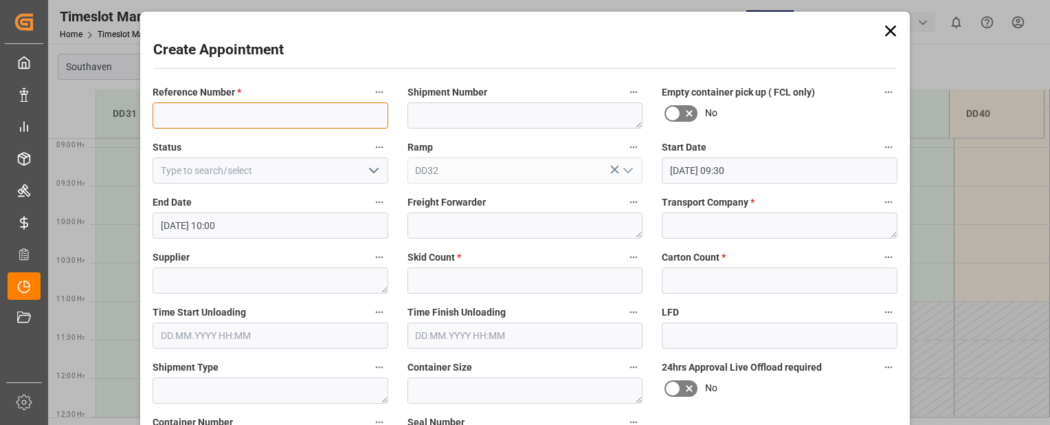
click at [222, 119] on input at bounding box center [271, 115] width 236 height 26
paste input "22-9843-IT"
type input "22-9843-IT"
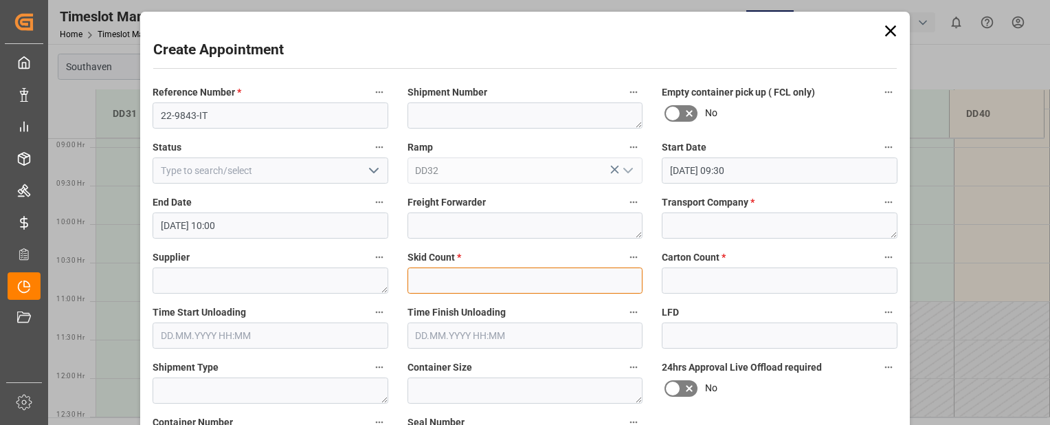
click at [500, 276] on input "text" at bounding box center [525, 280] width 236 height 26
type input "0"
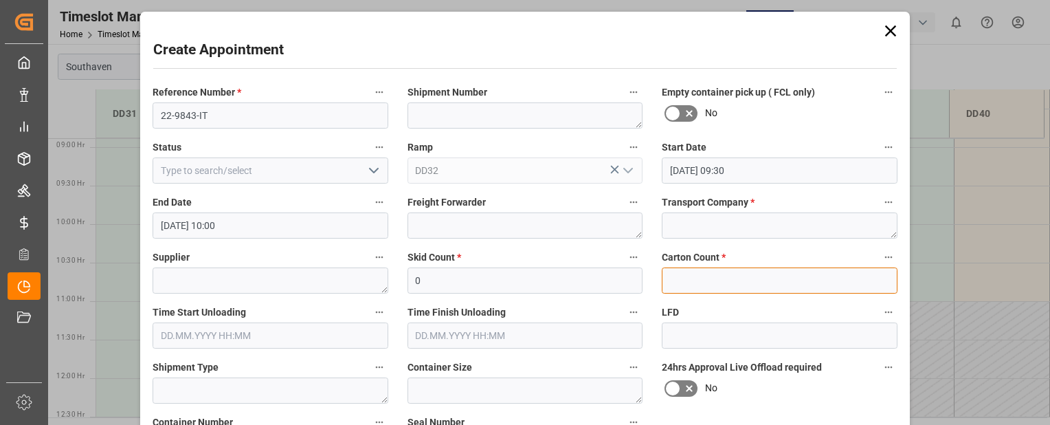
click at [731, 280] on input "text" at bounding box center [780, 280] width 236 height 26
type input "0"
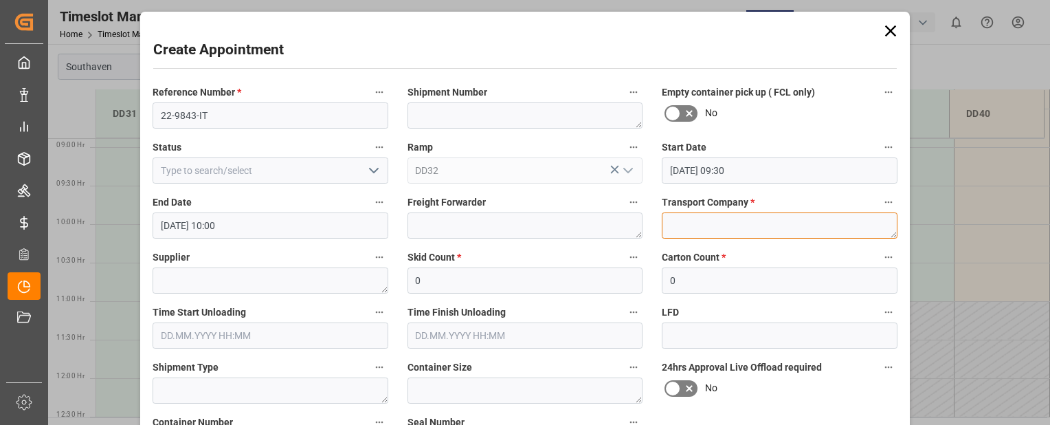
click at [737, 230] on textarea at bounding box center [780, 225] width 236 height 26
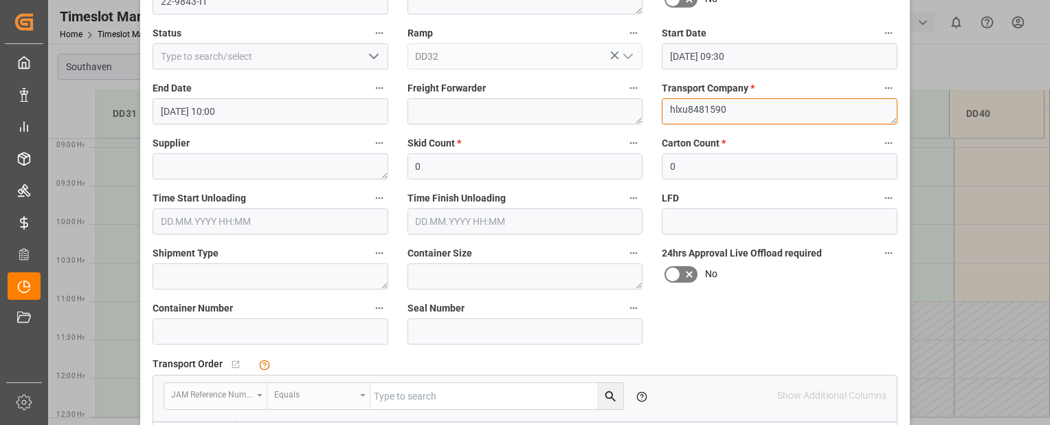
scroll to position [102, 0]
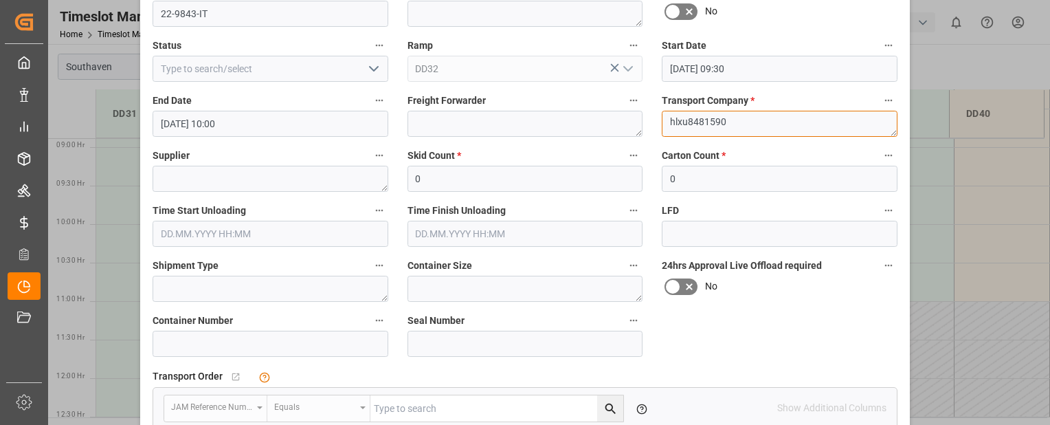
drag, startPoint x: 735, startPoint y: 125, endPoint x: 639, endPoint y: 109, distance: 97.6
click at [639, 109] on div "Reference Number * 22-9843-IT Shipment Number Empty container pick up ( FCL onl…" at bounding box center [525, 325] width 764 height 696
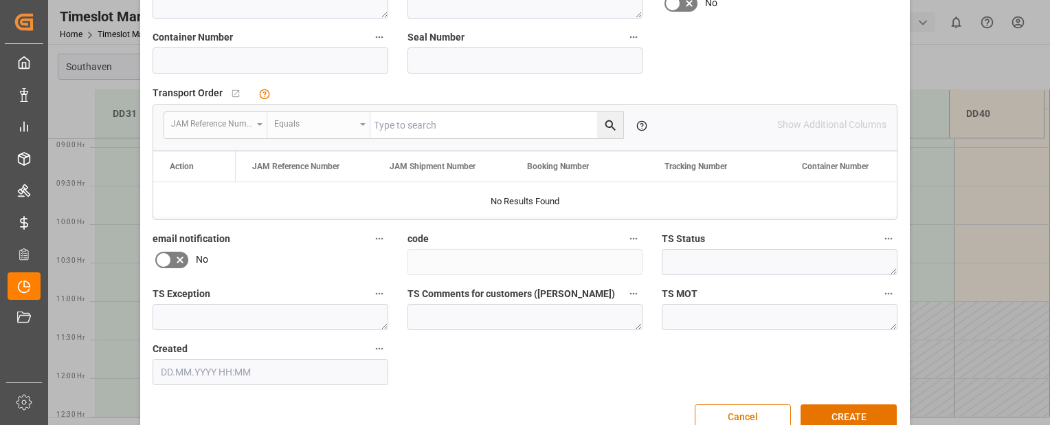
scroll to position [414, 0]
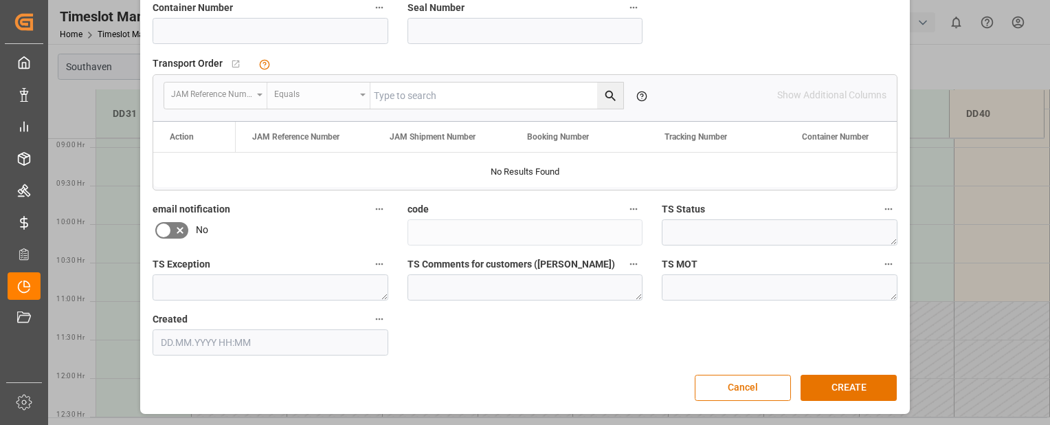
type textarea "Mainstream"
click at [199, 27] on input at bounding box center [271, 31] width 236 height 26
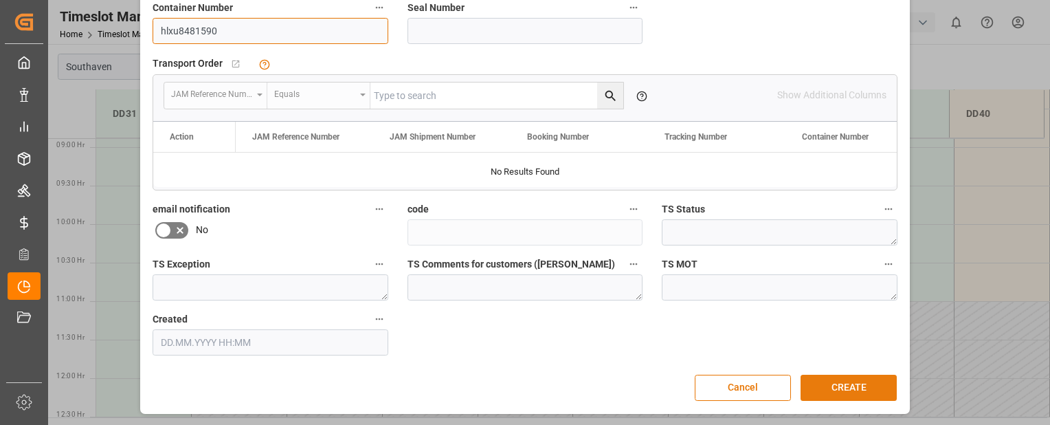
type input "hlxu8481590"
click at [846, 383] on button "CREATE" at bounding box center [849, 388] width 96 height 26
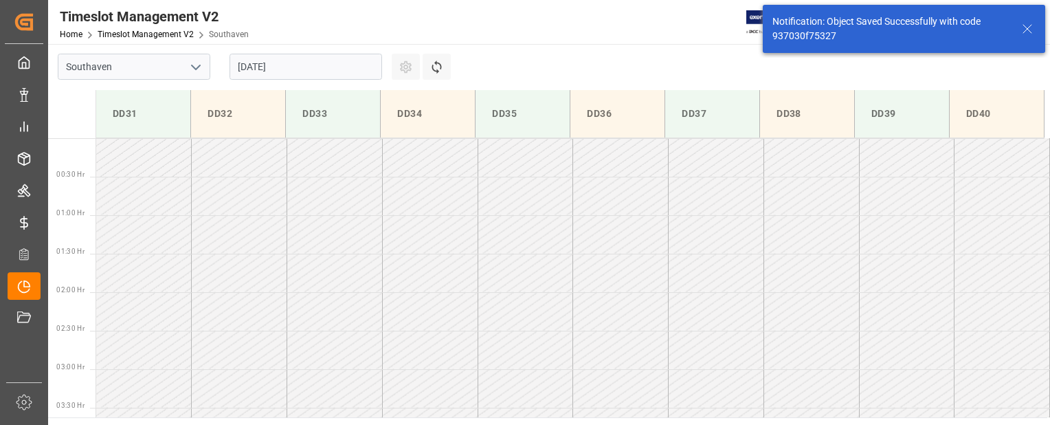
scroll to position [607, 0]
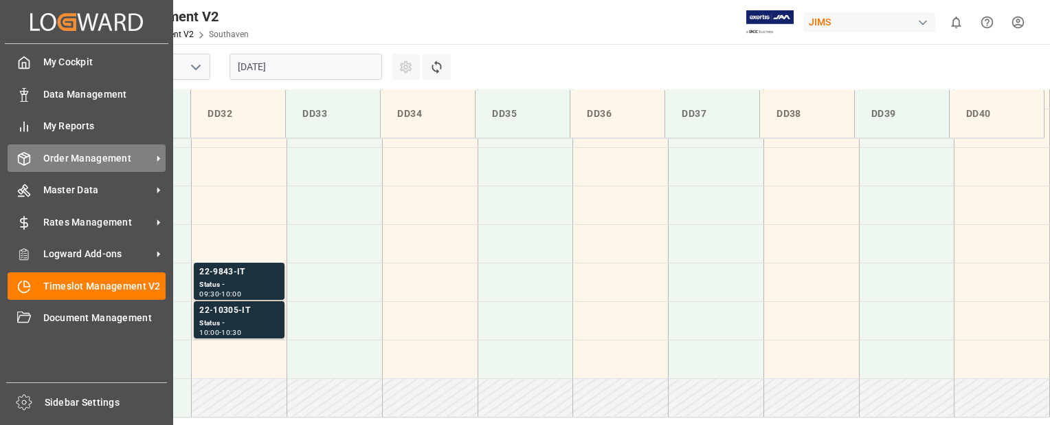
click at [22, 168] on div "Order Management Order Management" at bounding box center [87, 157] width 158 height 27
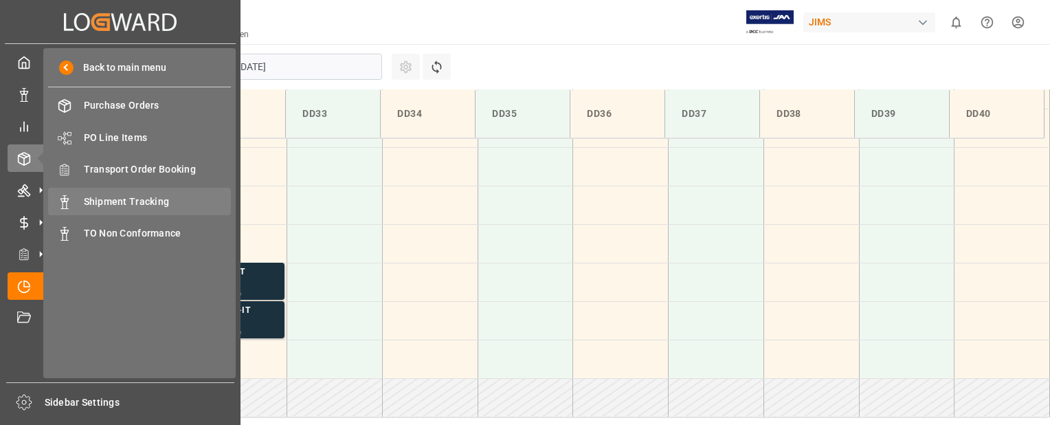
click at [82, 209] on div "Shipment Tracking Shipment Tracking" at bounding box center [139, 201] width 183 height 27
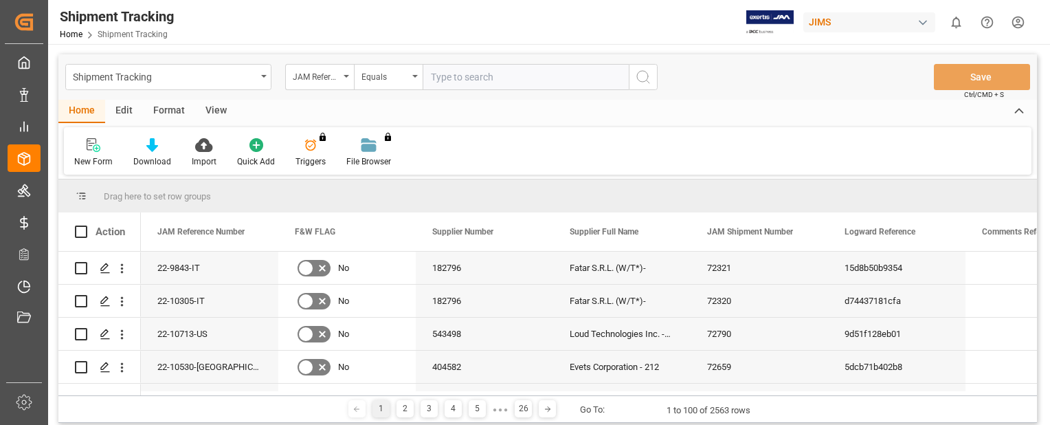
click at [498, 73] on input "text" at bounding box center [526, 77] width 206 height 26
paste input "22-9528-MY"
type input "22-9528-MY"
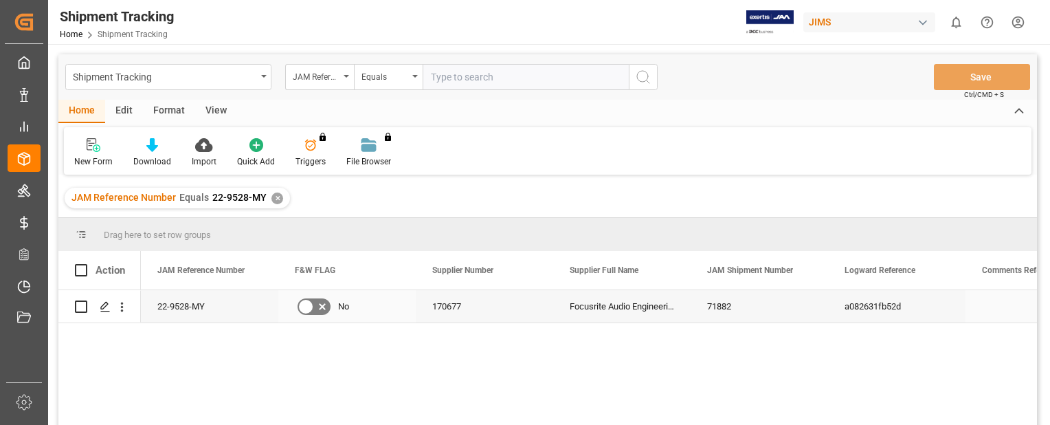
click at [175, 317] on div "22-9528-MY" at bounding box center [209, 306] width 137 height 32
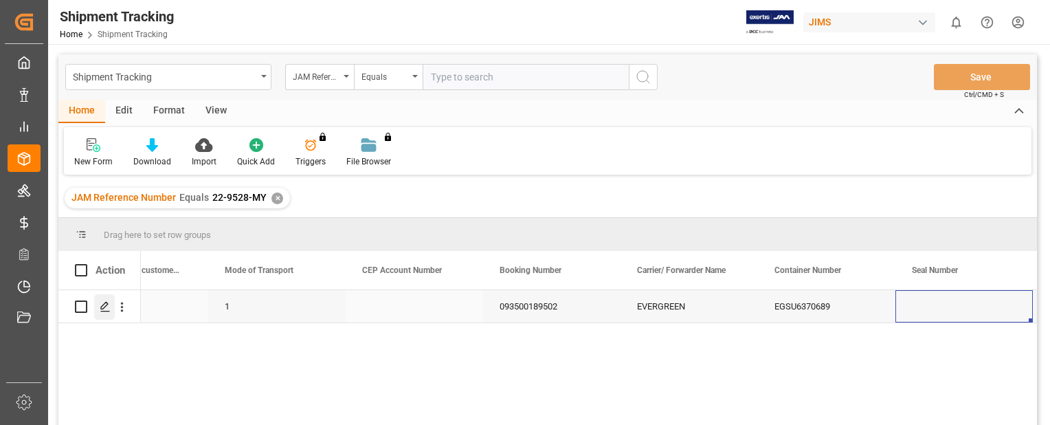
click at [104, 304] on polygon "Press SPACE to select this row." at bounding box center [104, 305] width 7 height 7
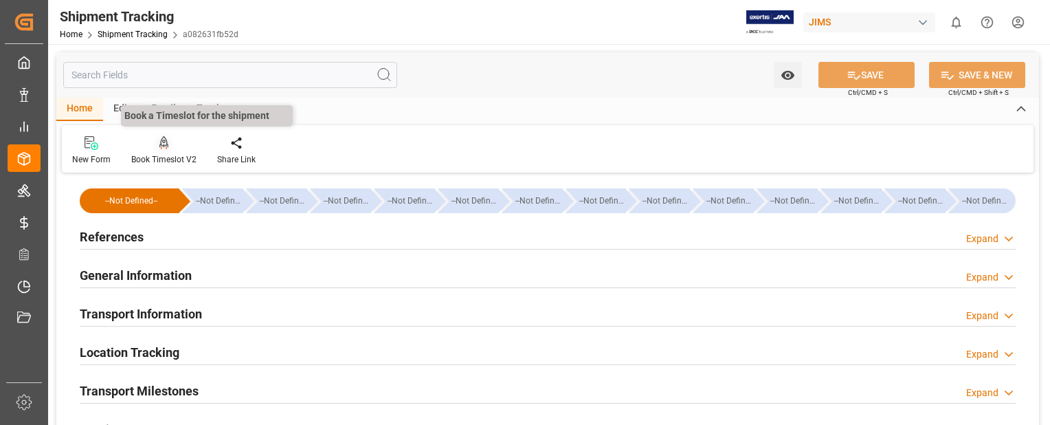
click at [168, 146] on div at bounding box center [163, 142] width 65 height 14
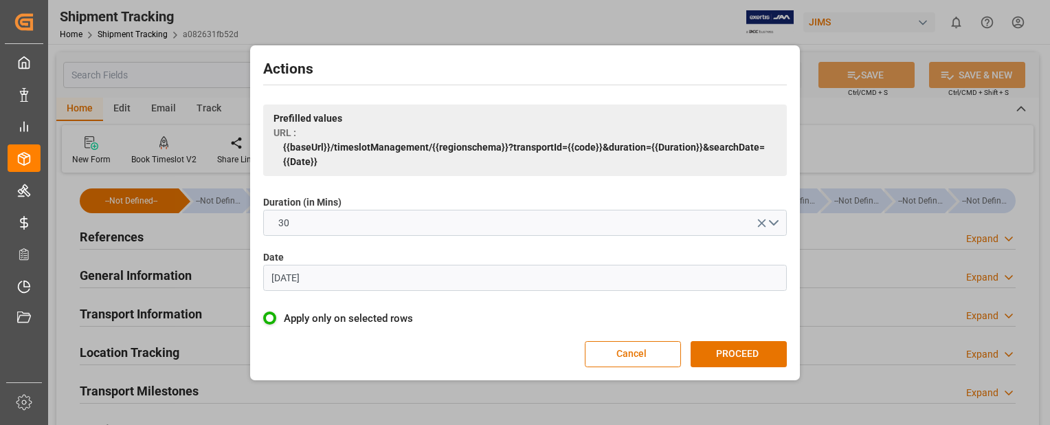
click at [344, 280] on input "07.06.2023" at bounding box center [525, 278] width 524 height 26
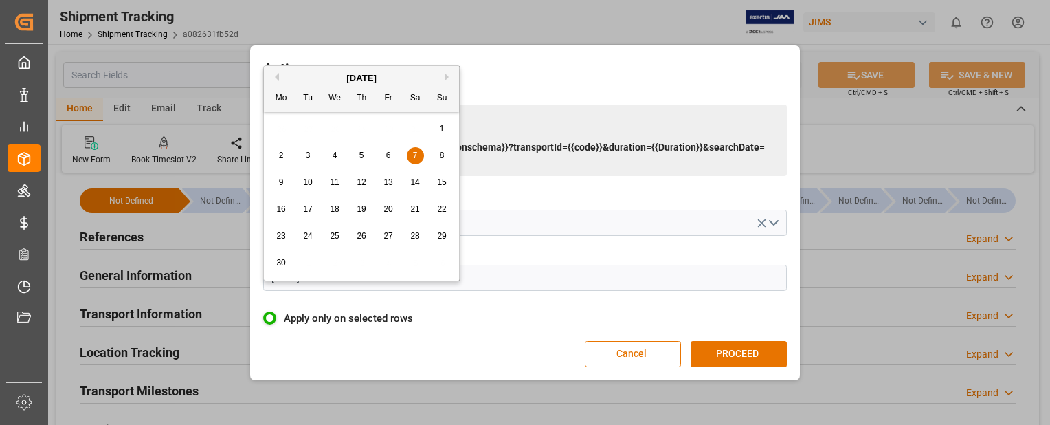
click at [447, 77] on button "Next Month" at bounding box center [449, 77] width 8 height 8
click at [333, 131] on span "3" at bounding box center [335, 129] width 5 height 10
type input "[DATE]"
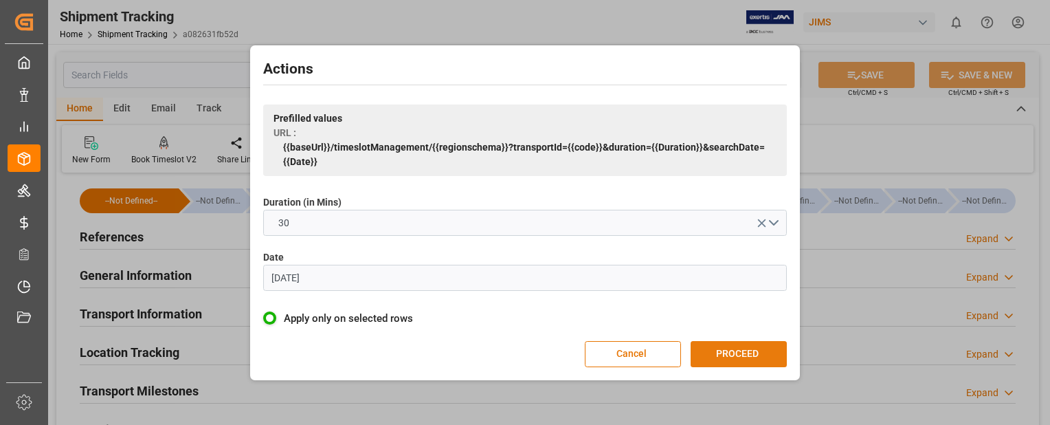
click at [757, 353] on button "PROCEED" at bounding box center [739, 354] width 96 height 26
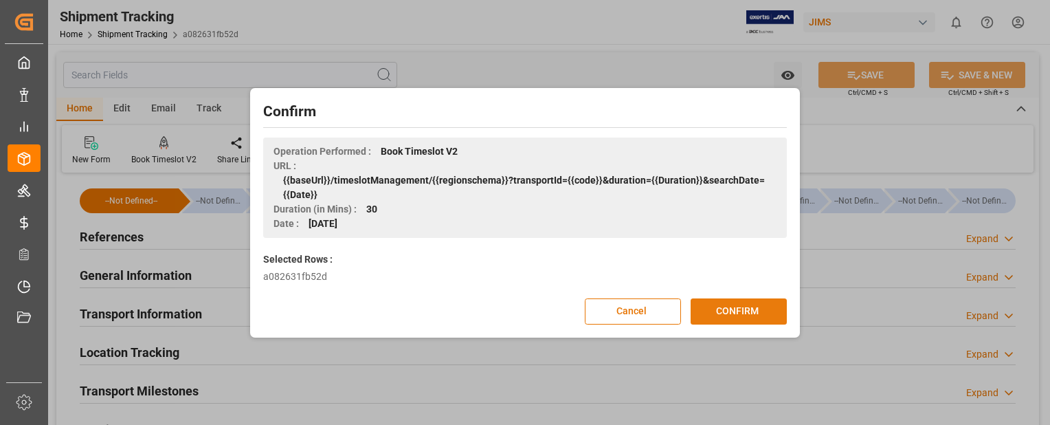
click at [756, 317] on button "CONFIRM" at bounding box center [739, 311] width 96 height 26
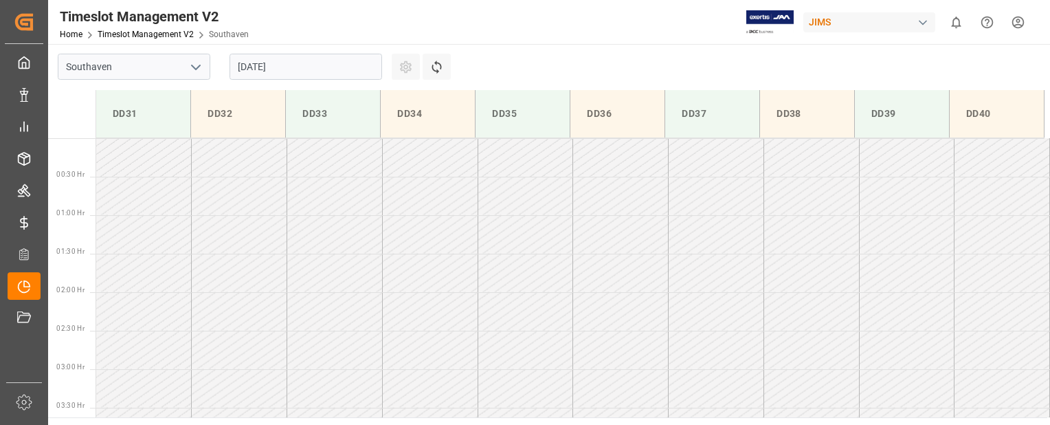
scroll to position [684, 0]
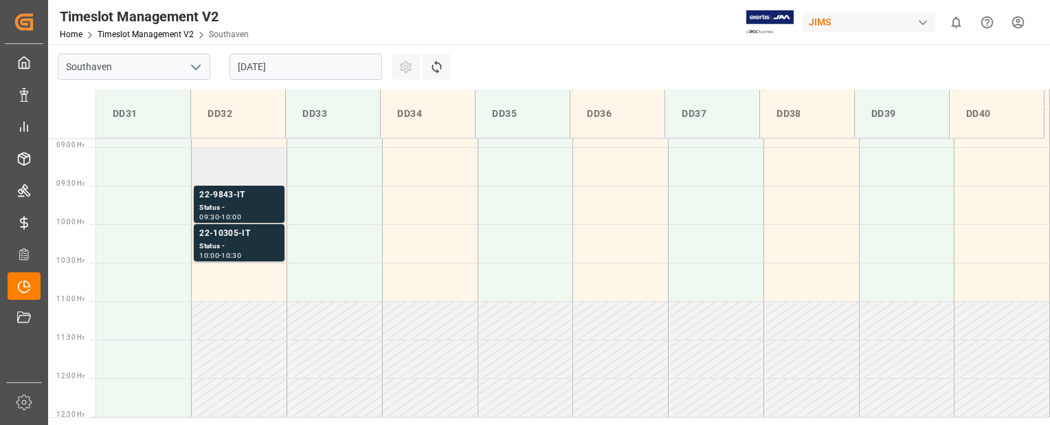
click at [238, 176] on td at bounding box center [240, 166] width 96 height 38
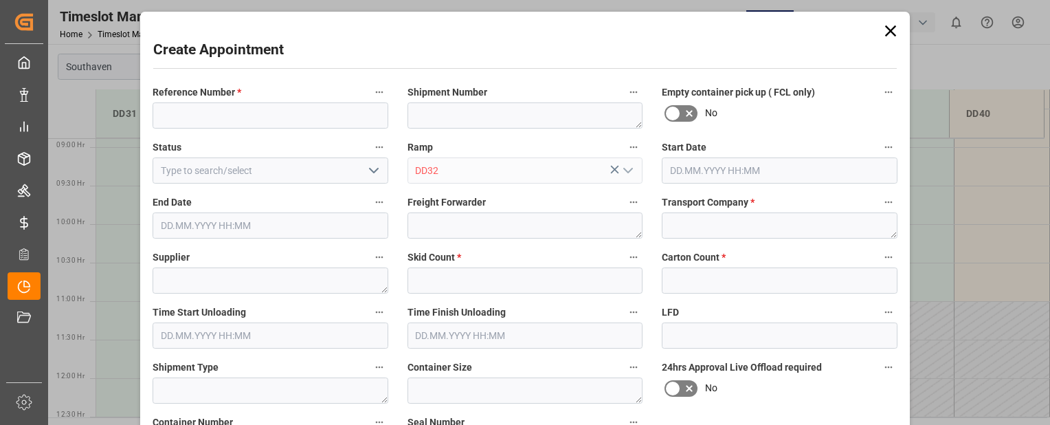
type input "[DATE] 09:00"
type input "[DATE] 09:30"
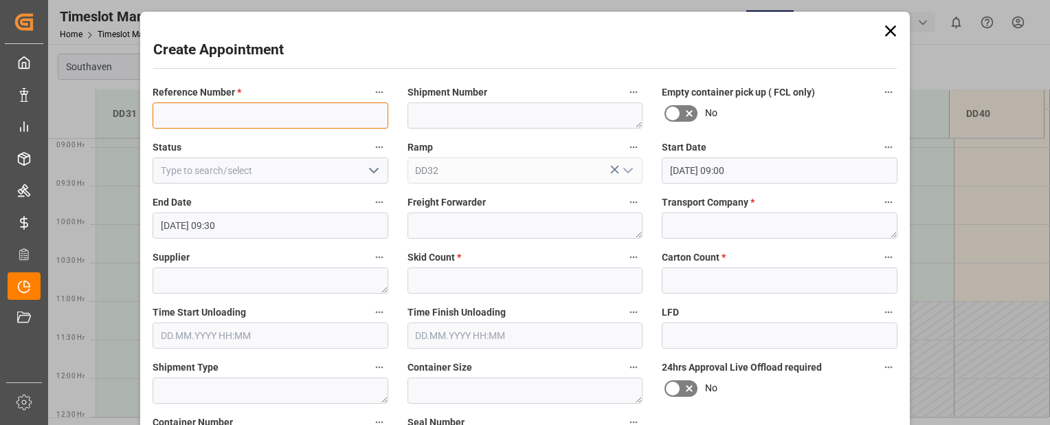
click at [240, 117] on input at bounding box center [271, 115] width 236 height 26
paste input "22-9528-MY"
type input "22-9528-MY"
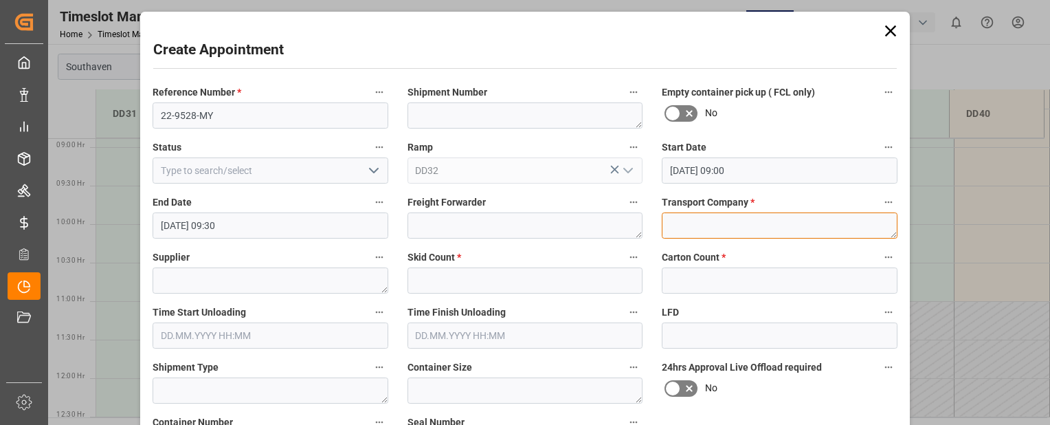
click at [767, 216] on textarea at bounding box center [780, 225] width 236 height 26
type textarea "Mainstream"
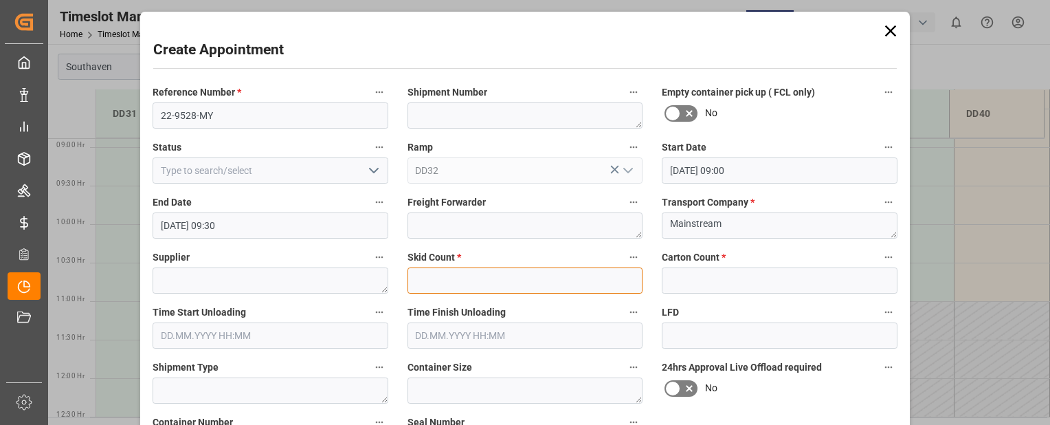
click at [569, 274] on input "text" at bounding box center [525, 280] width 236 height 26
type input "0"
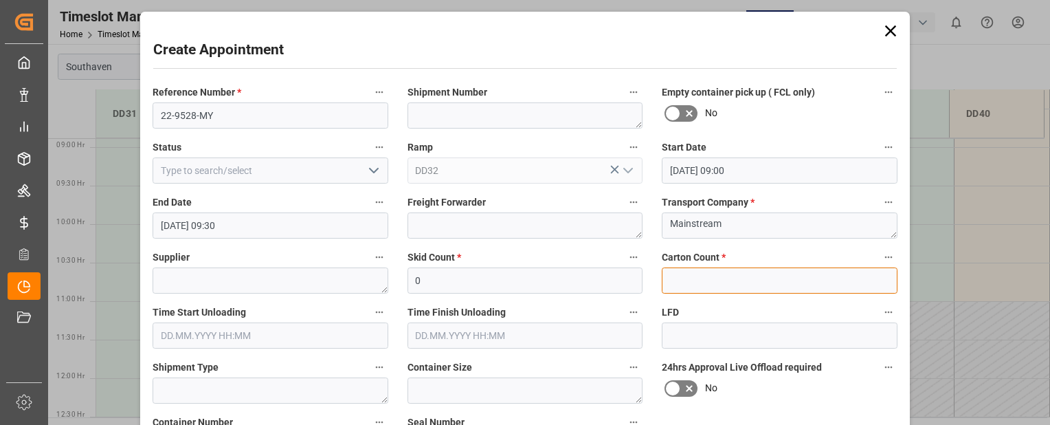
click at [706, 273] on input "text" at bounding box center [780, 280] width 236 height 26
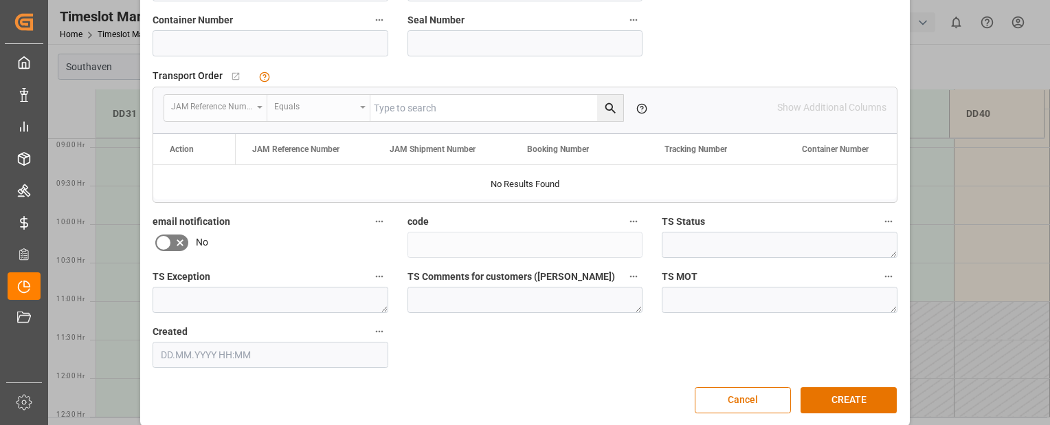
scroll to position [414, 0]
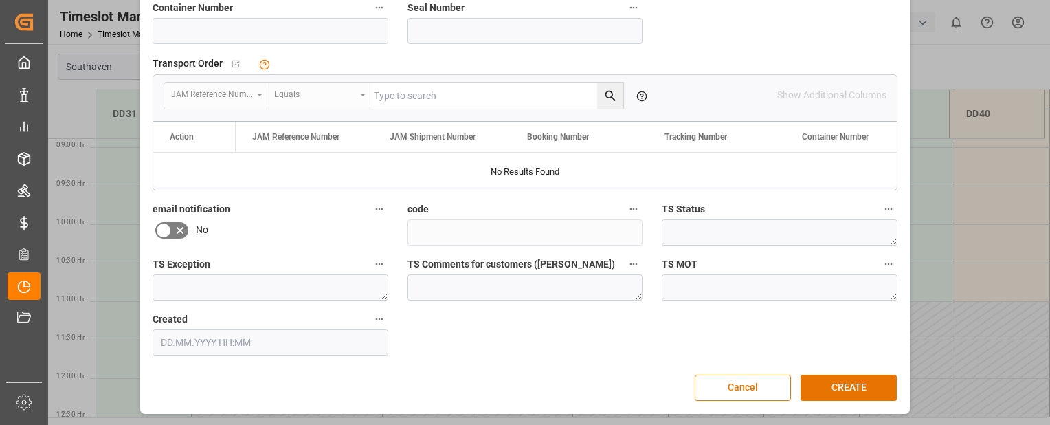
type input "0"
click at [227, 27] on input at bounding box center [271, 31] width 236 height 26
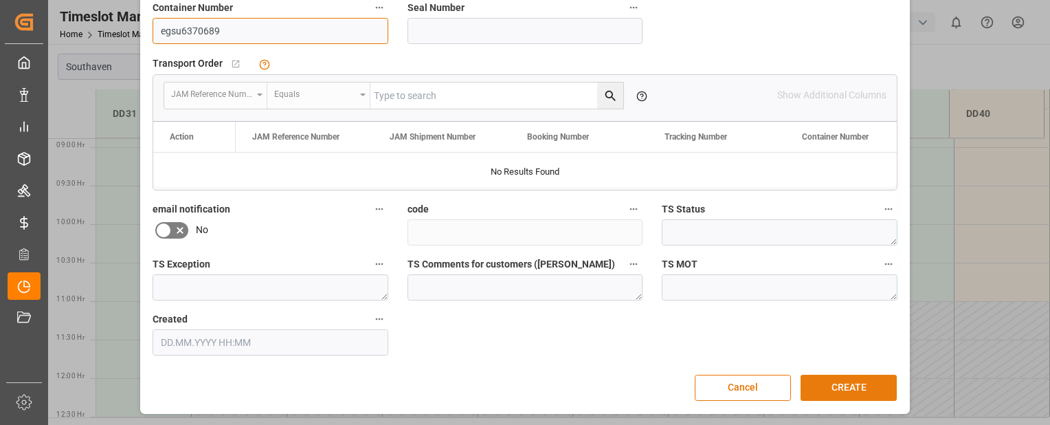
type input "egsu6370689"
click at [870, 383] on button "CREATE" at bounding box center [849, 388] width 96 height 26
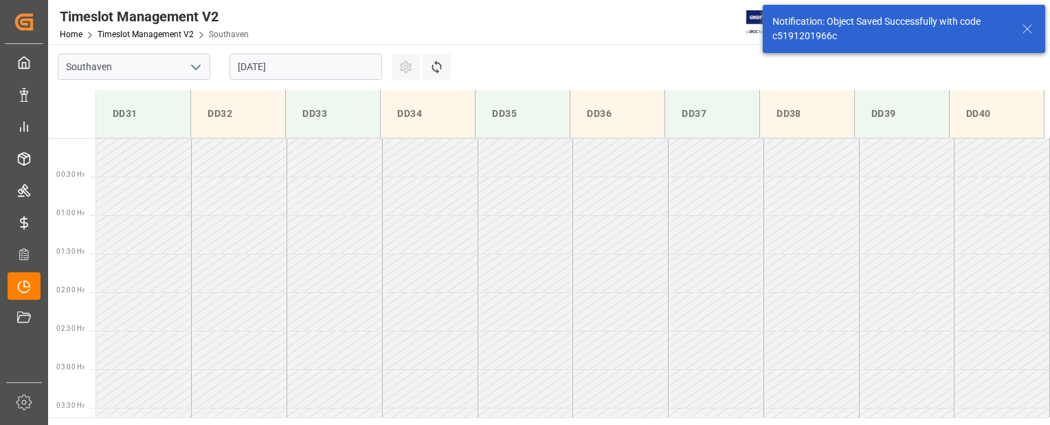
scroll to position [607, 0]
